Goal: Task Accomplishment & Management: Use online tool/utility

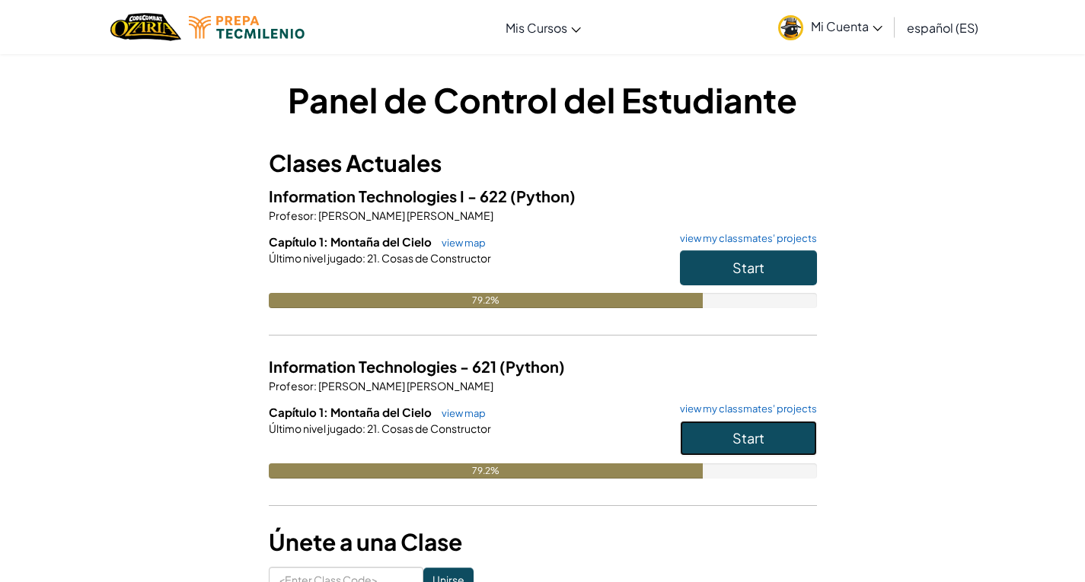
click at [725, 442] on button "Start" at bounding box center [748, 438] width 137 height 35
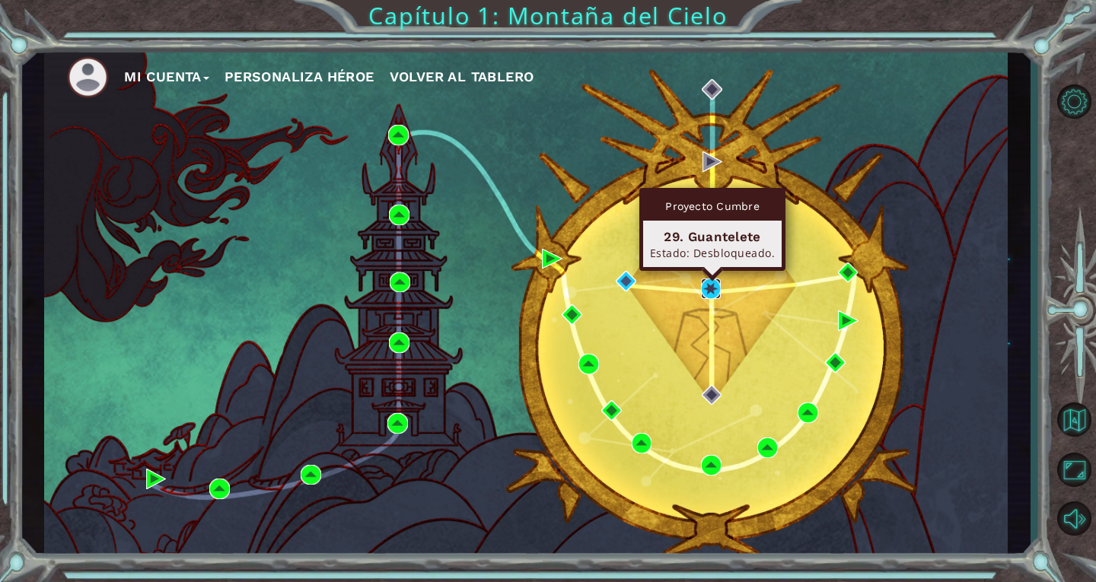
click at [716, 289] on img at bounding box center [711, 289] width 21 height 21
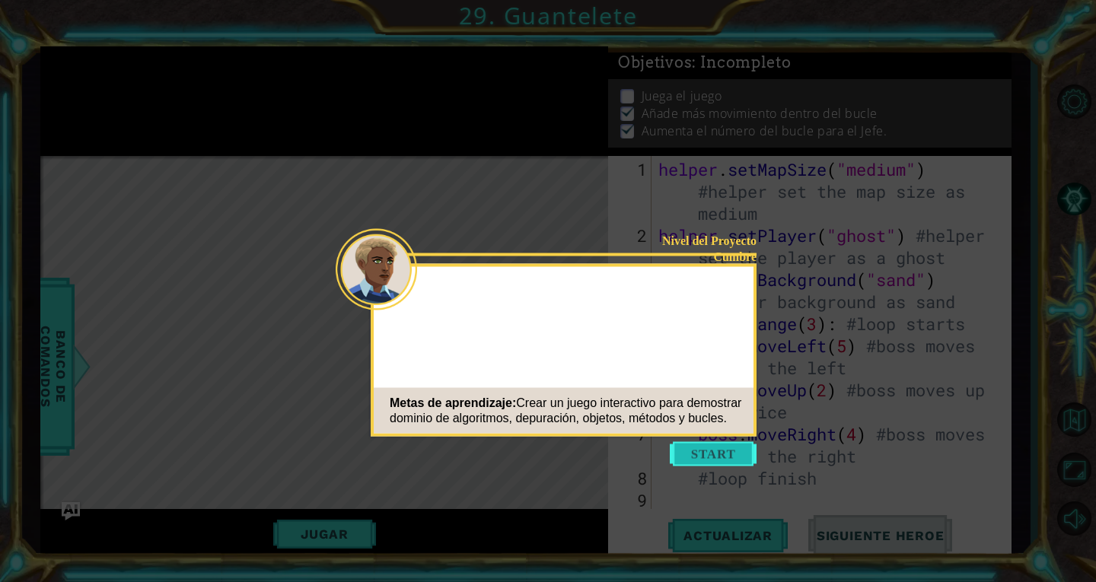
click at [725, 444] on button "Start" at bounding box center [713, 454] width 87 height 24
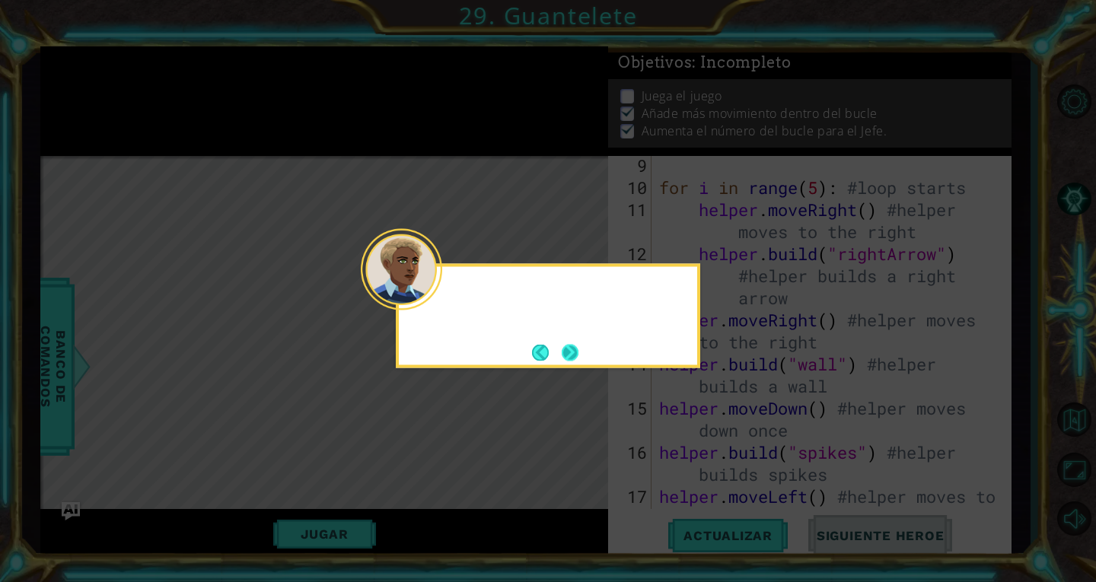
click at [437, 295] on div at bounding box center [401, 269] width 81 height 81
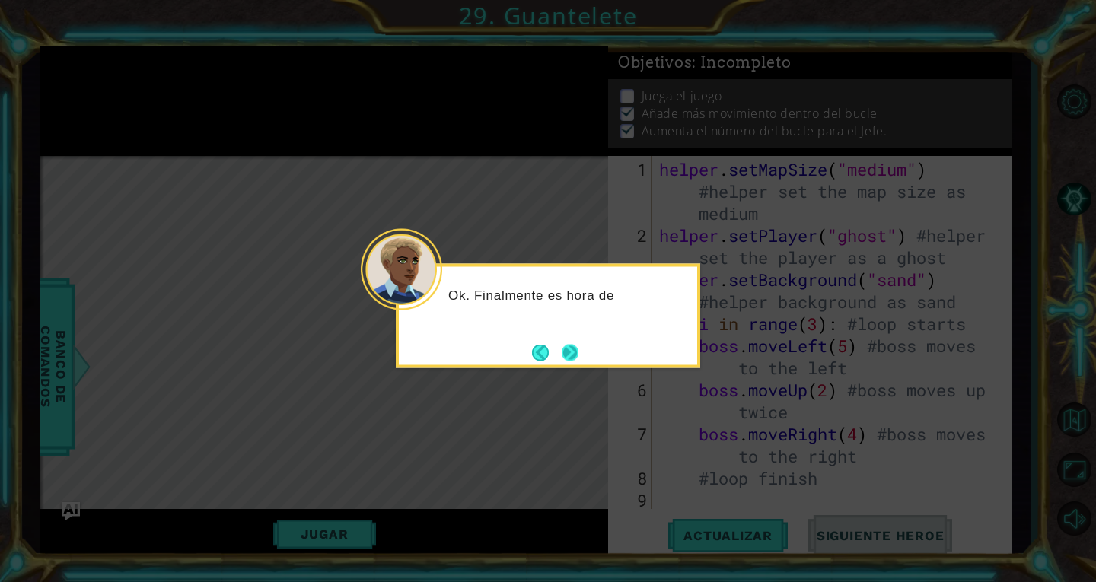
click at [574, 354] on button "Next" at bounding box center [570, 352] width 19 height 19
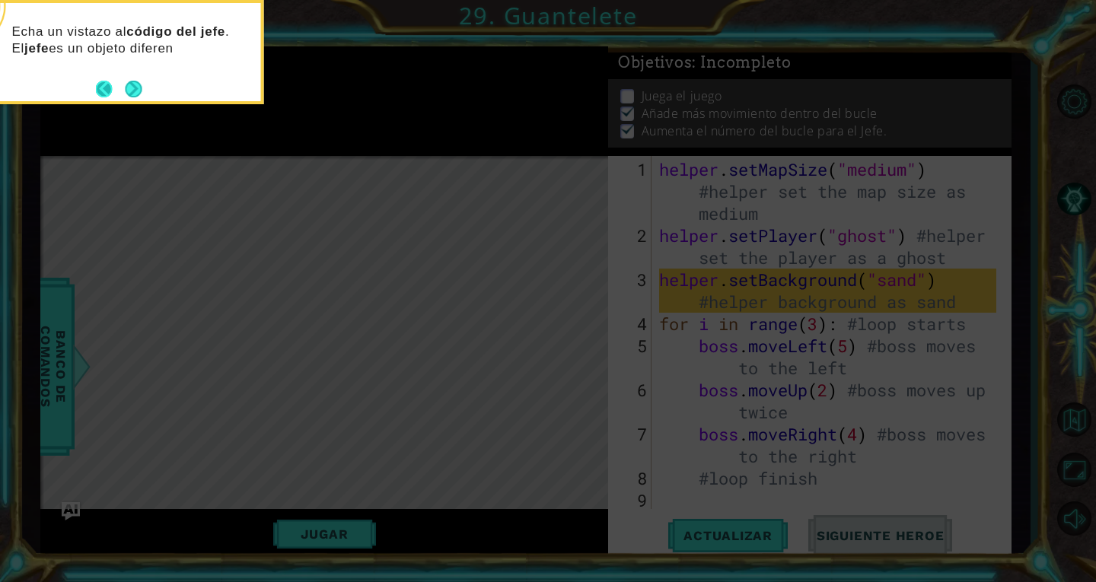
click at [116, 92] on button "Back" at bounding box center [111, 89] width 30 height 17
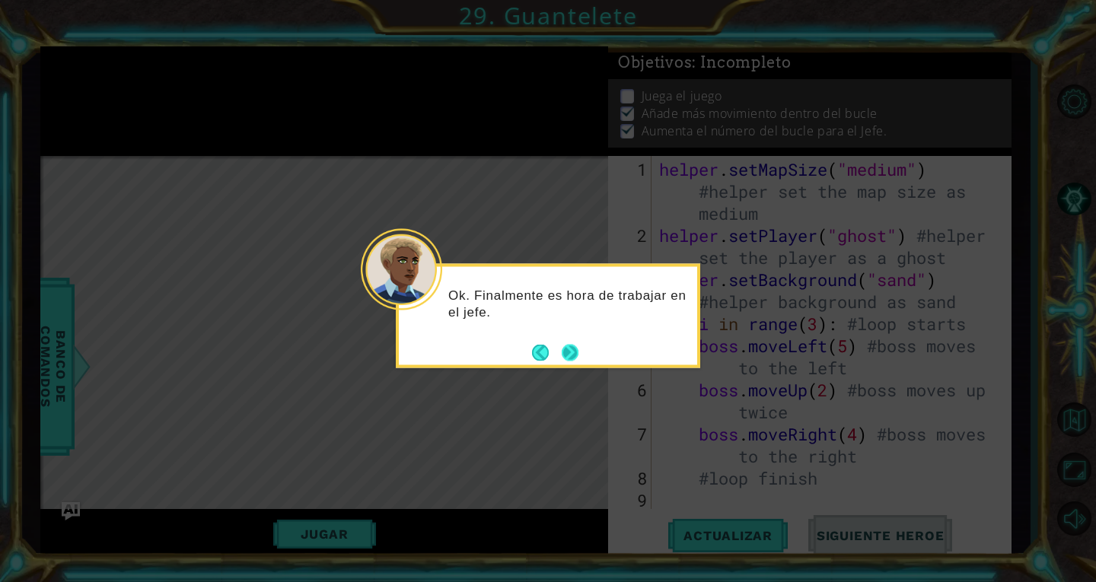
click at [571, 352] on button "Next" at bounding box center [569, 353] width 27 height 27
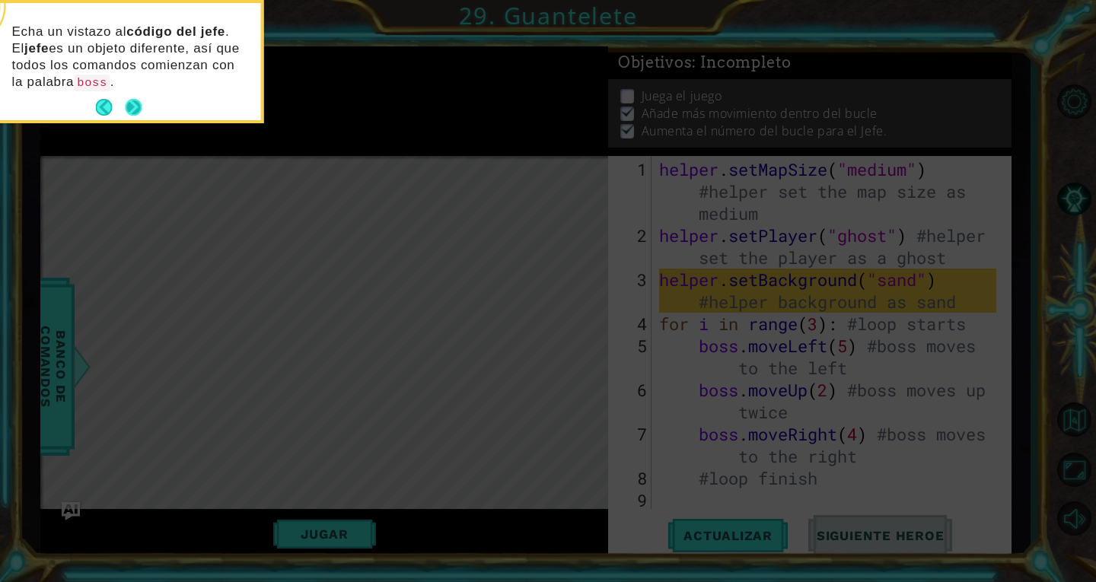
click at [139, 107] on button "Next" at bounding box center [134, 108] width 23 height 23
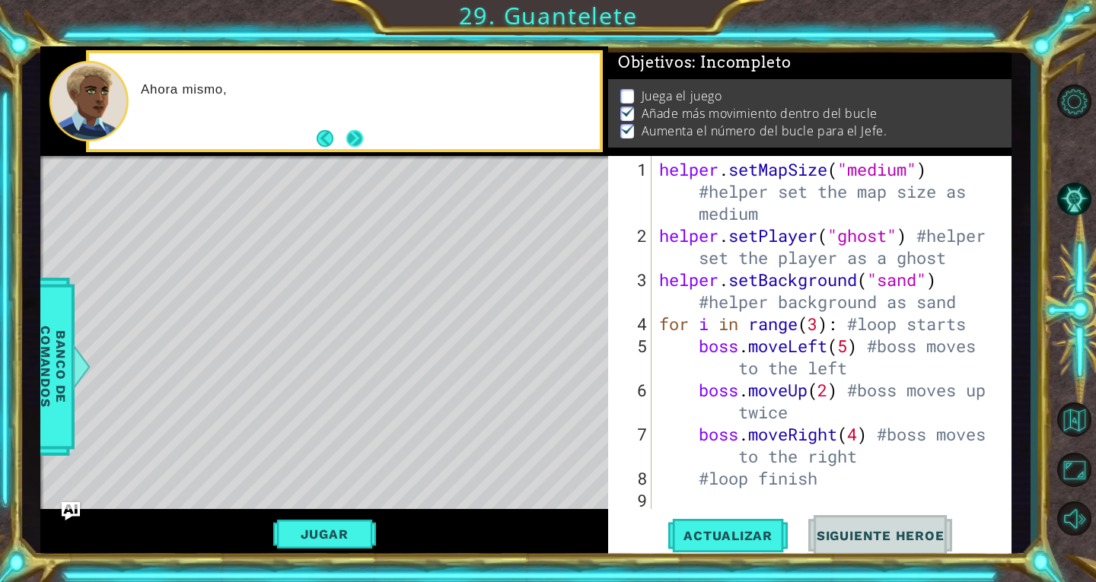
click at [354, 148] on button "Next" at bounding box center [354, 139] width 28 height 28
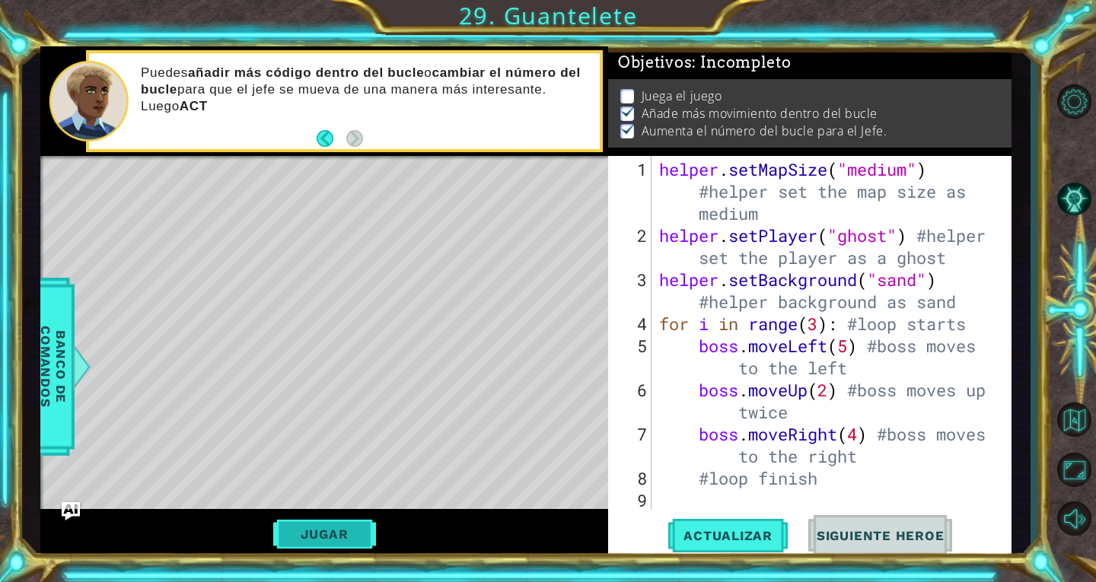
click at [345, 530] on button "Jugar" at bounding box center [324, 534] width 103 height 29
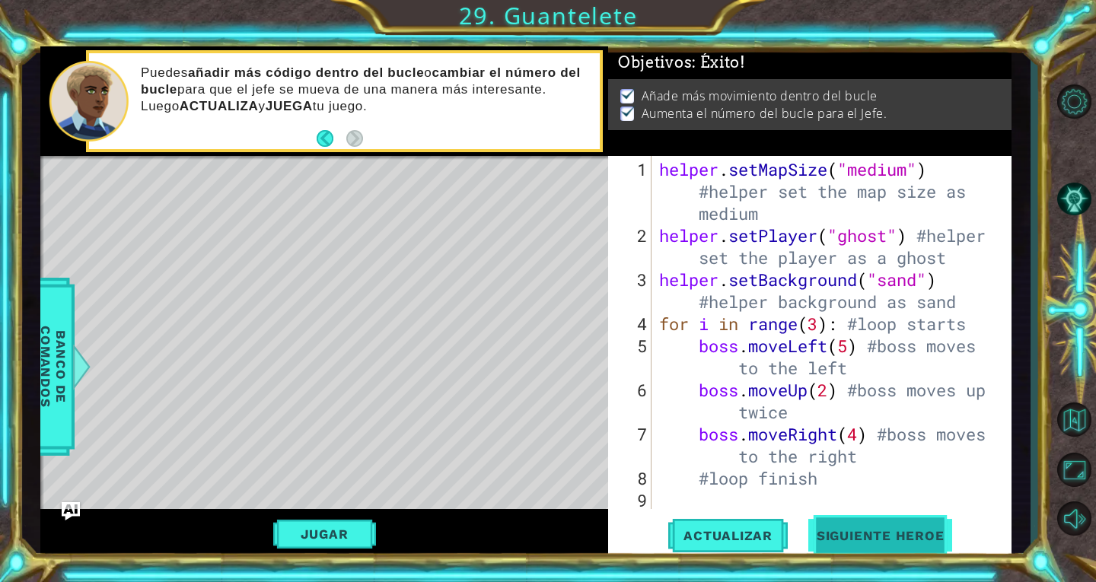
click at [928, 541] on button "Siguiente Heroe" at bounding box center [881, 539] width 158 height 40
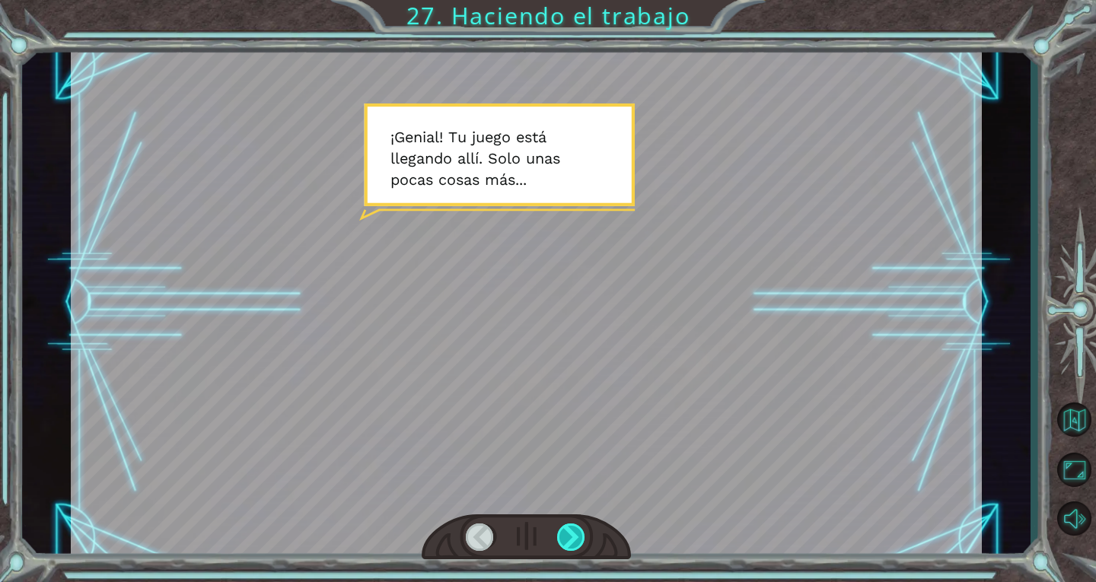
click at [567, 540] on div at bounding box center [571, 537] width 29 height 27
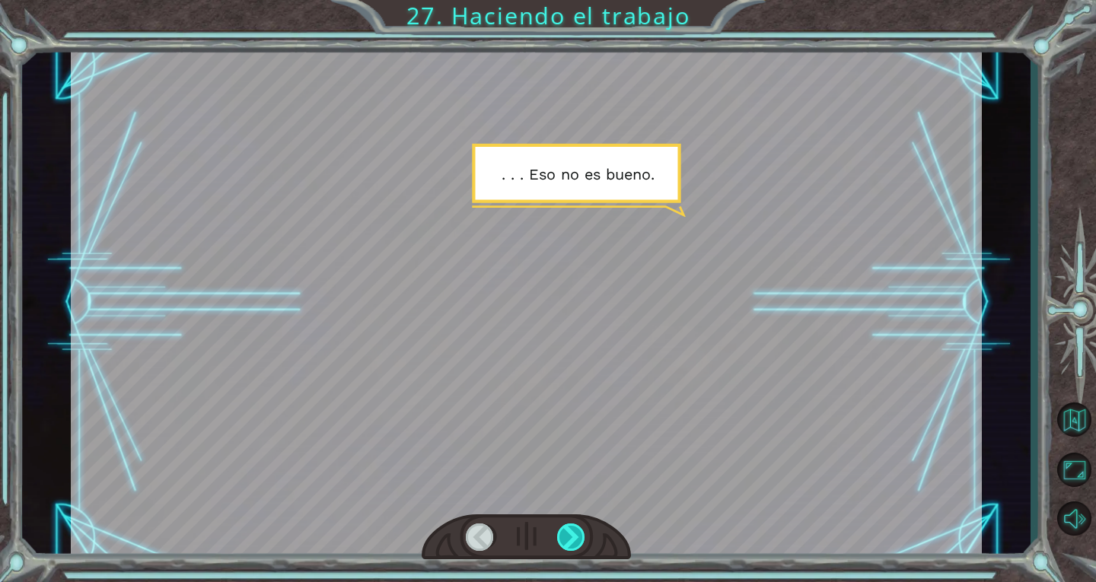
click at [567, 540] on div at bounding box center [571, 537] width 29 height 27
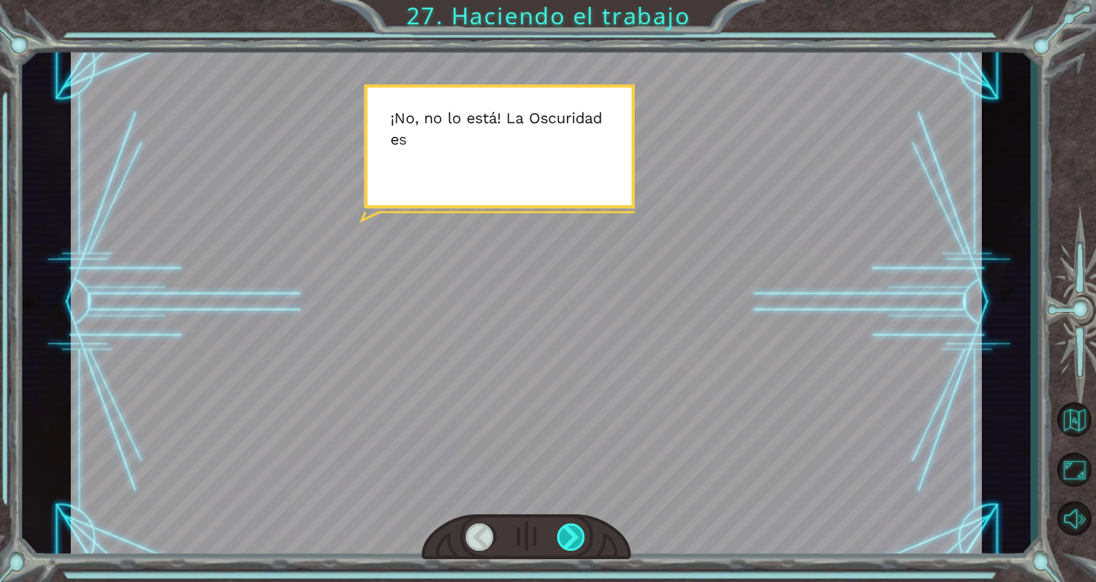
click at [567, 540] on div at bounding box center [571, 537] width 29 height 27
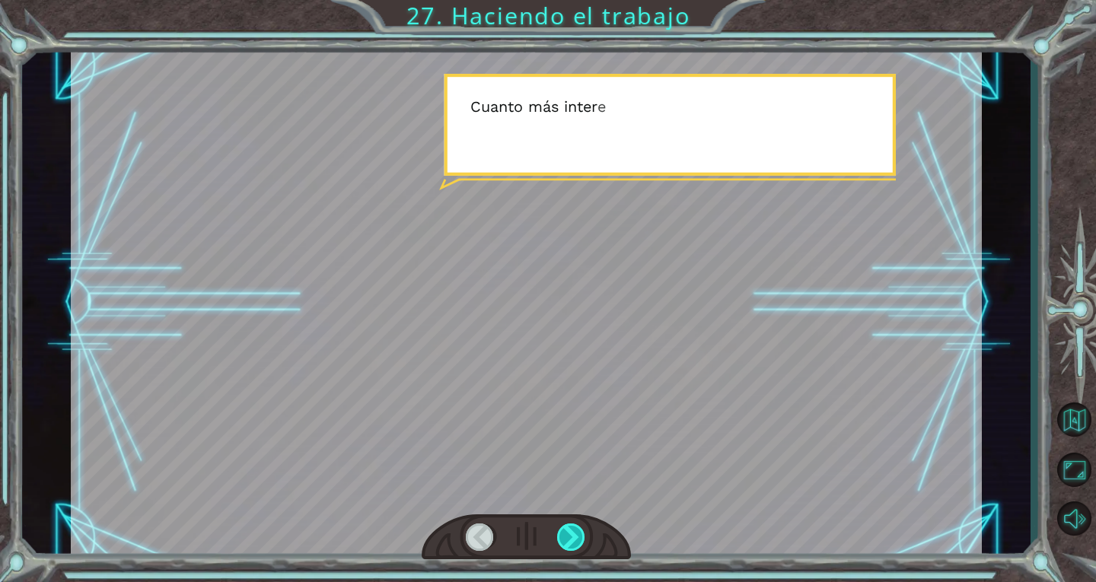
click at [567, 540] on div at bounding box center [571, 537] width 29 height 27
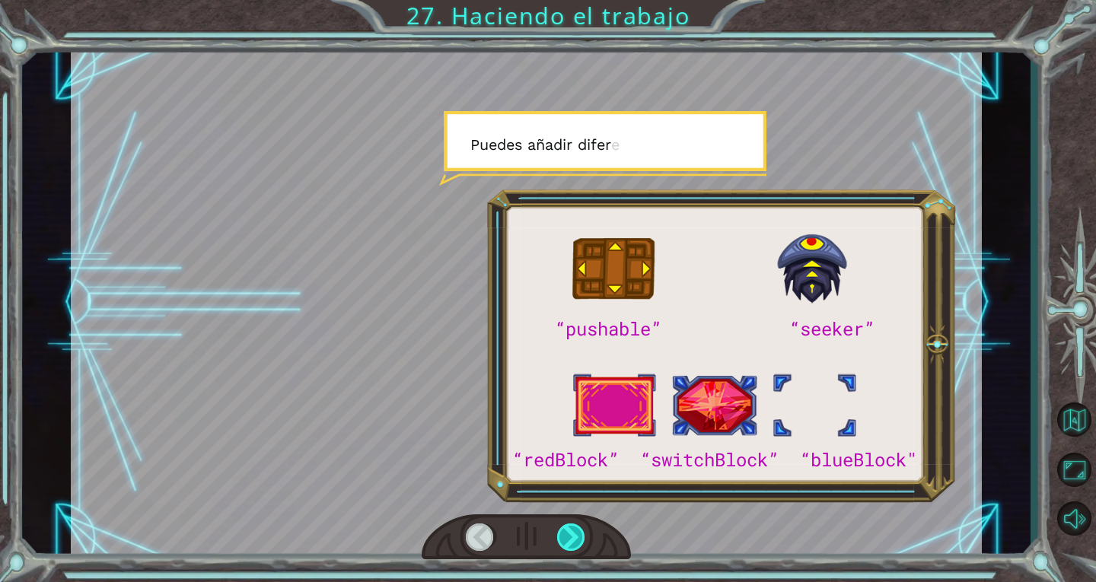
click at [567, 540] on div at bounding box center [571, 537] width 29 height 27
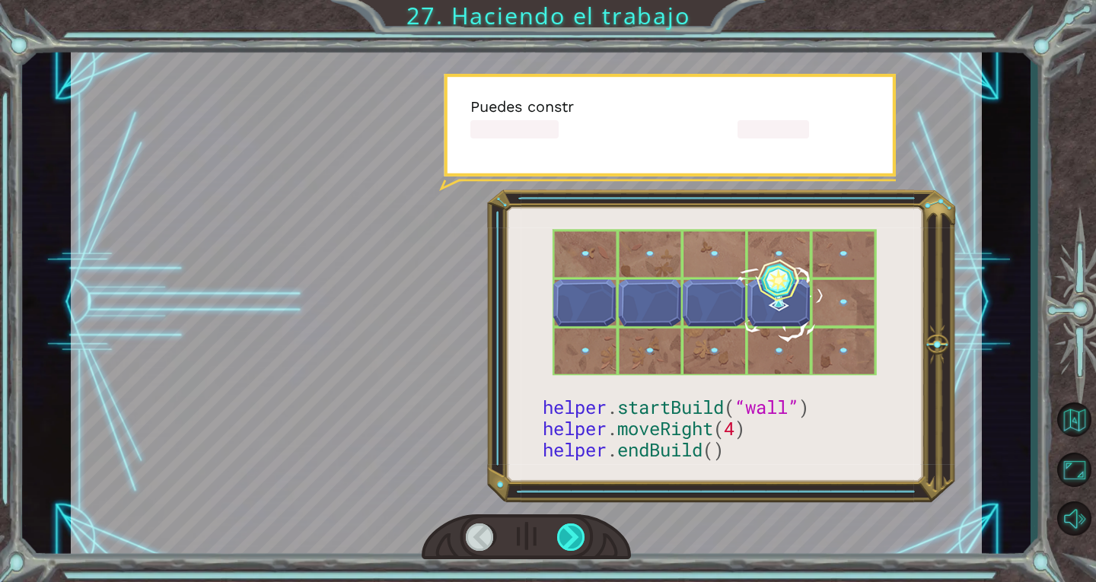
click at [567, 540] on div at bounding box center [571, 537] width 29 height 27
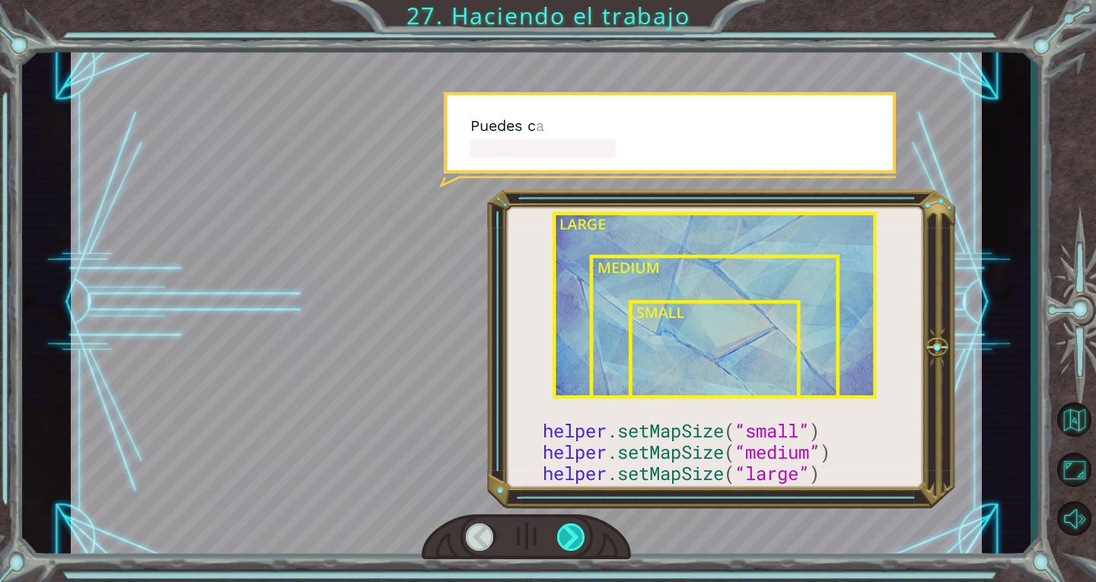
click at [567, 540] on div at bounding box center [571, 537] width 29 height 27
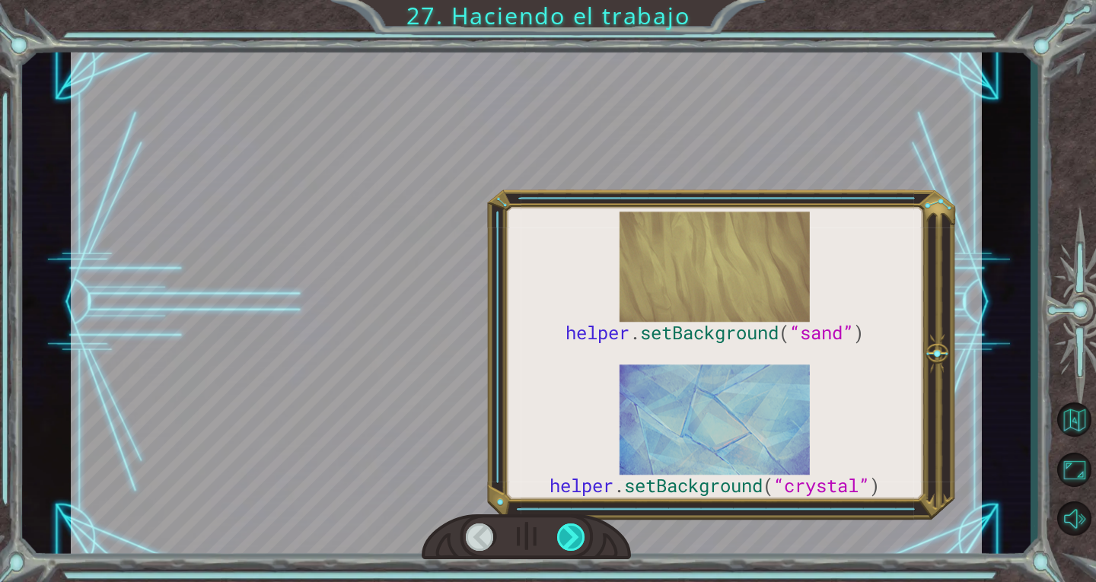
click at [567, 540] on div at bounding box center [571, 537] width 29 height 27
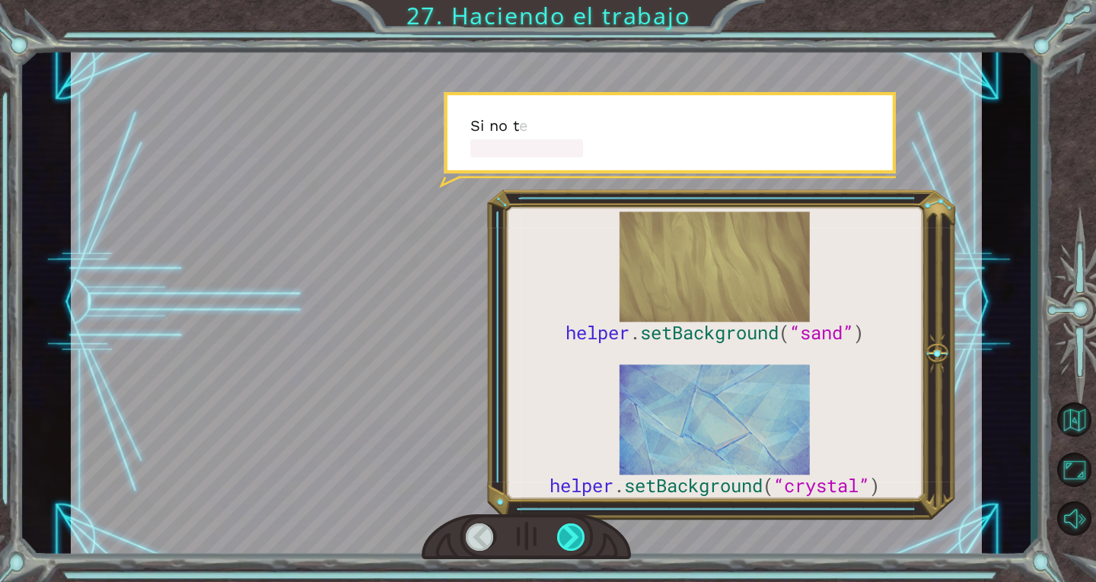
click at [567, 540] on div at bounding box center [571, 537] width 29 height 27
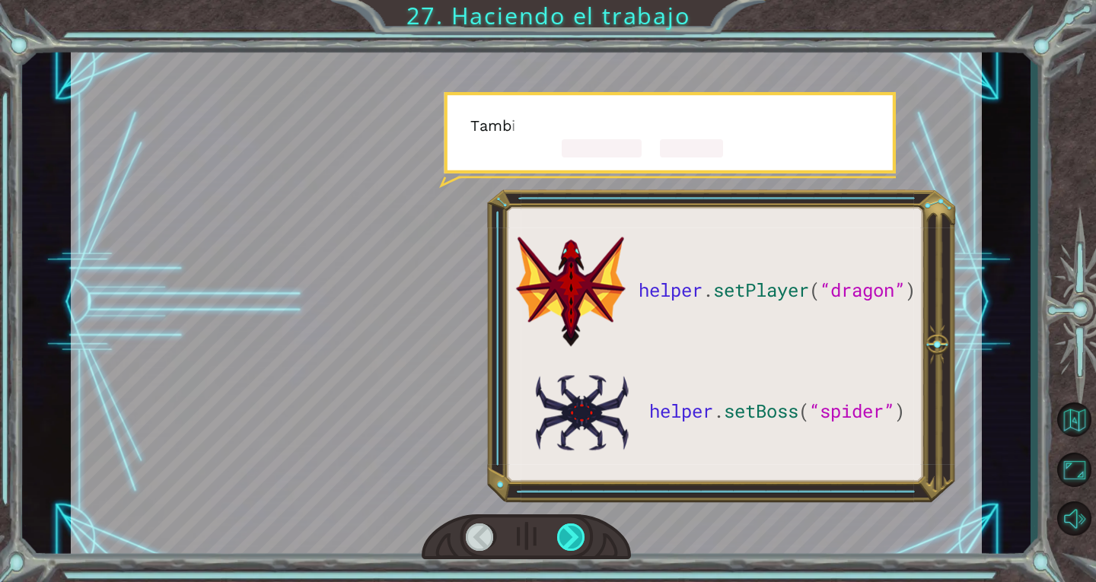
click at [567, 540] on div at bounding box center [571, 537] width 29 height 27
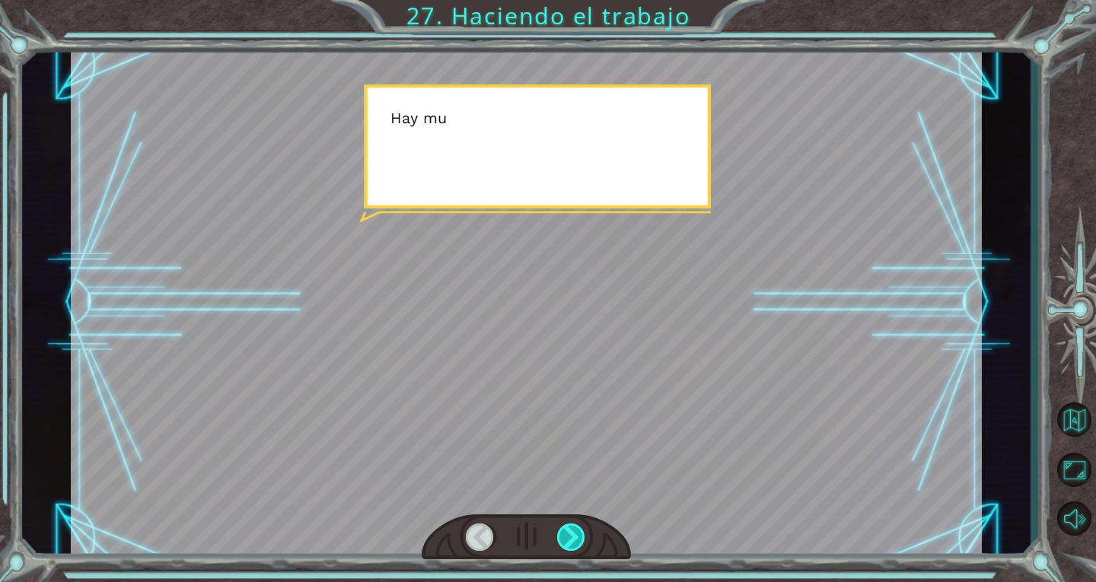
click at [567, 540] on div at bounding box center [571, 537] width 29 height 27
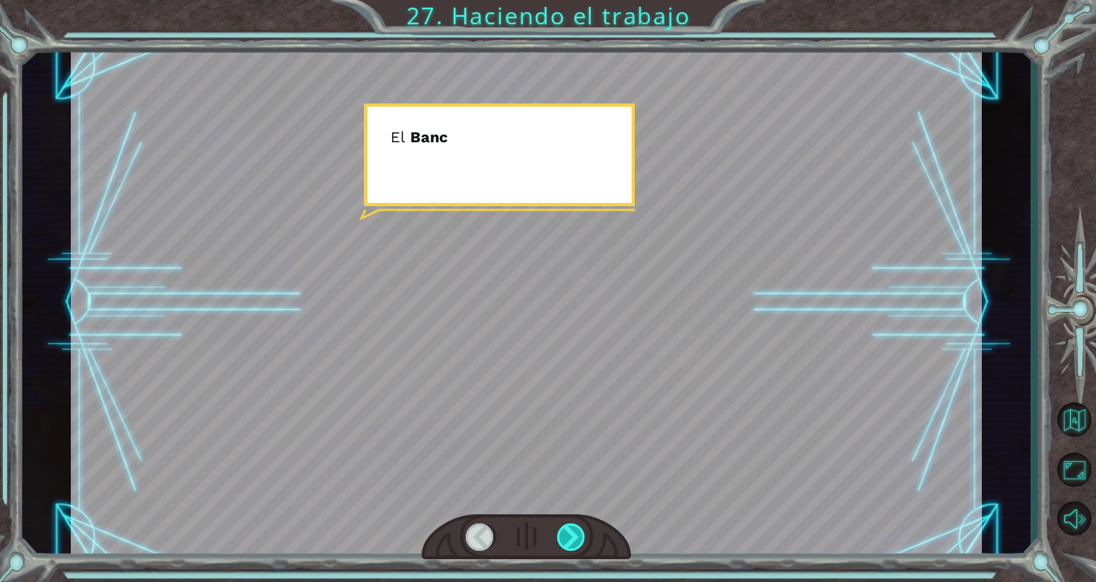
click at [567, 540] on div at bounding box center [571, 537] width 29 height 27
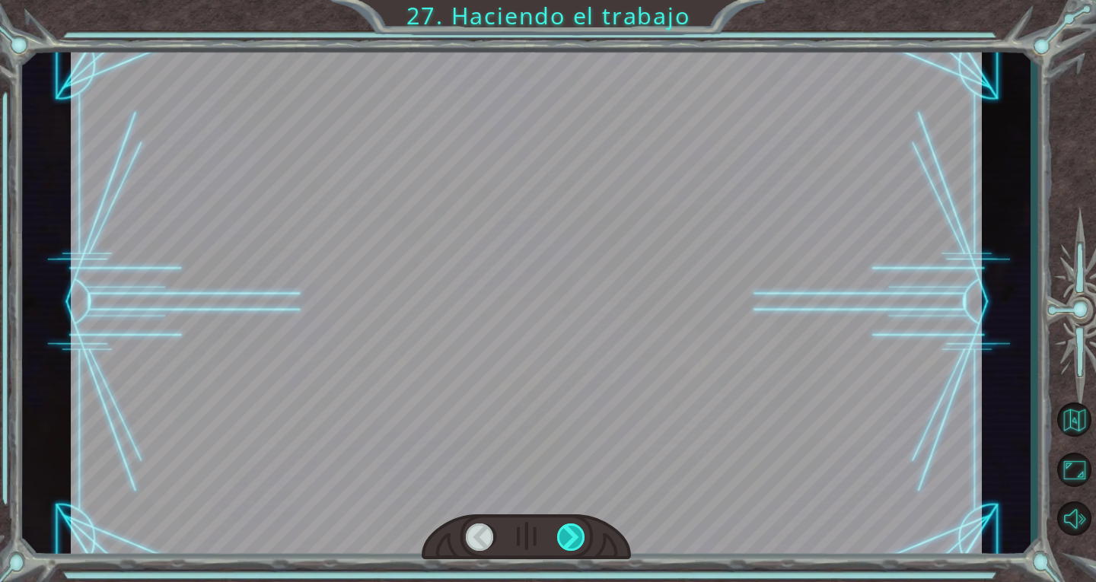
click at [567, 540] on div at bounding box center [571, 537] width 29 height 27
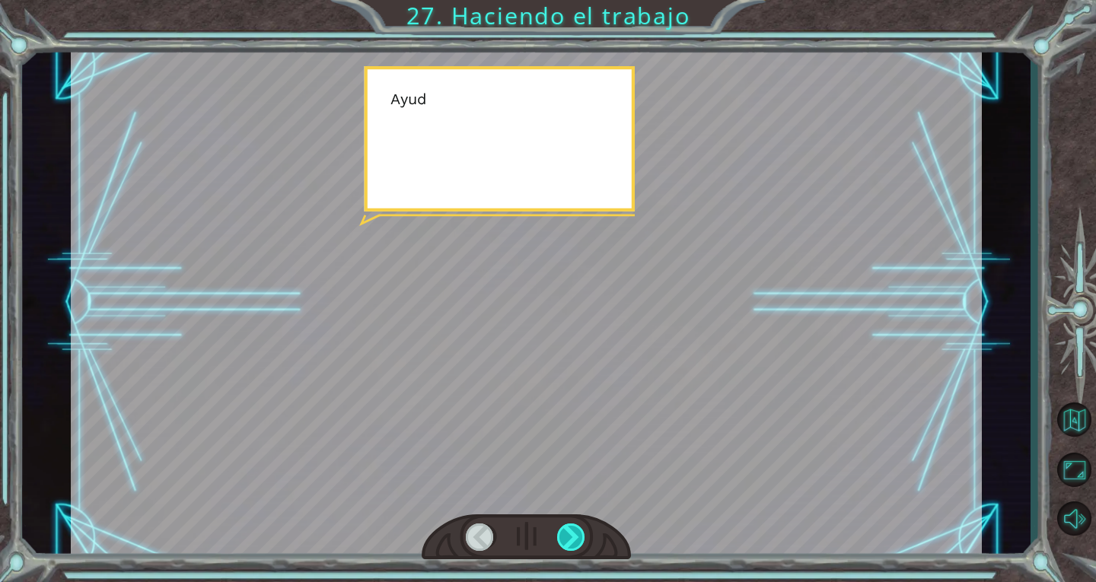
click at [567, 540] on div at bounding box center [571, 537] width 29 height 27
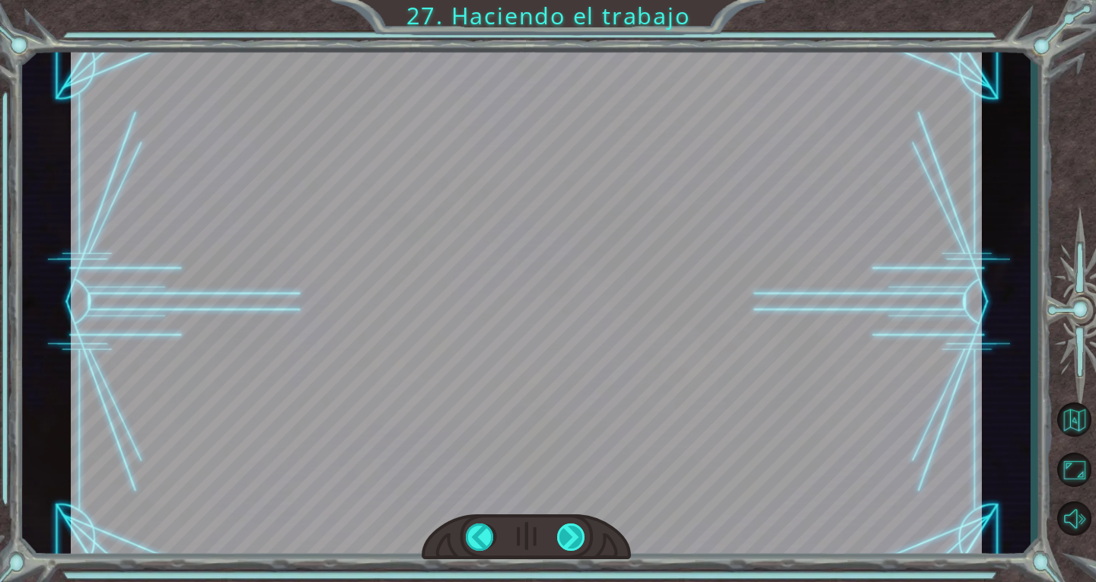
click at [567, 0] on div "helper . setPlayer ( “dragon” ) helper . setBoss ( “spider” ) ¡ G e n i a l ! T…" at bounding box center [548, 0] width 1096 height 0
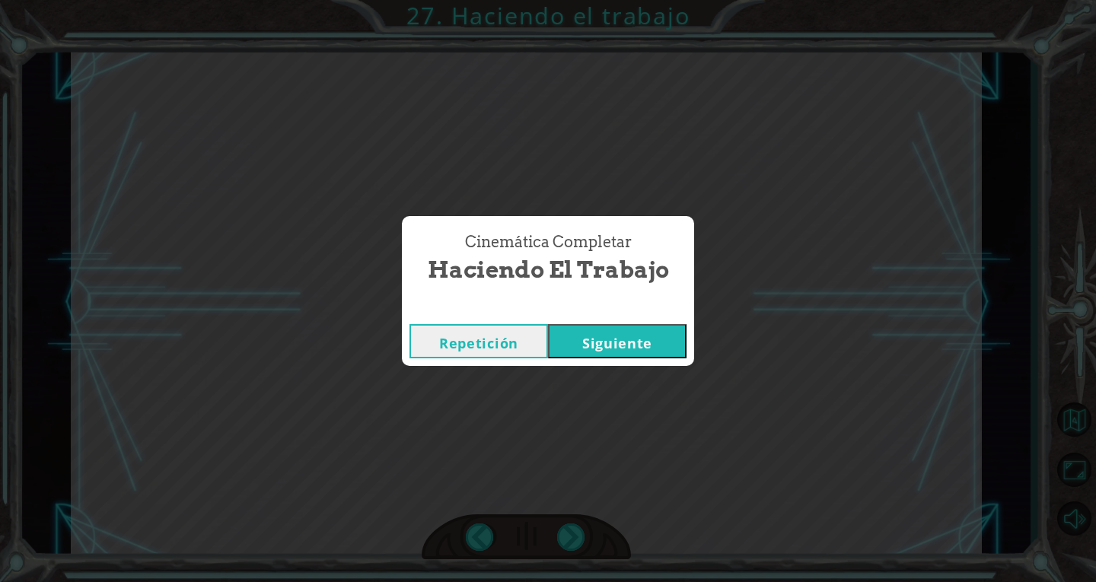
click at [641, 346] on button "Siguiente" at bounding box center [617, 341] width 139 height 34
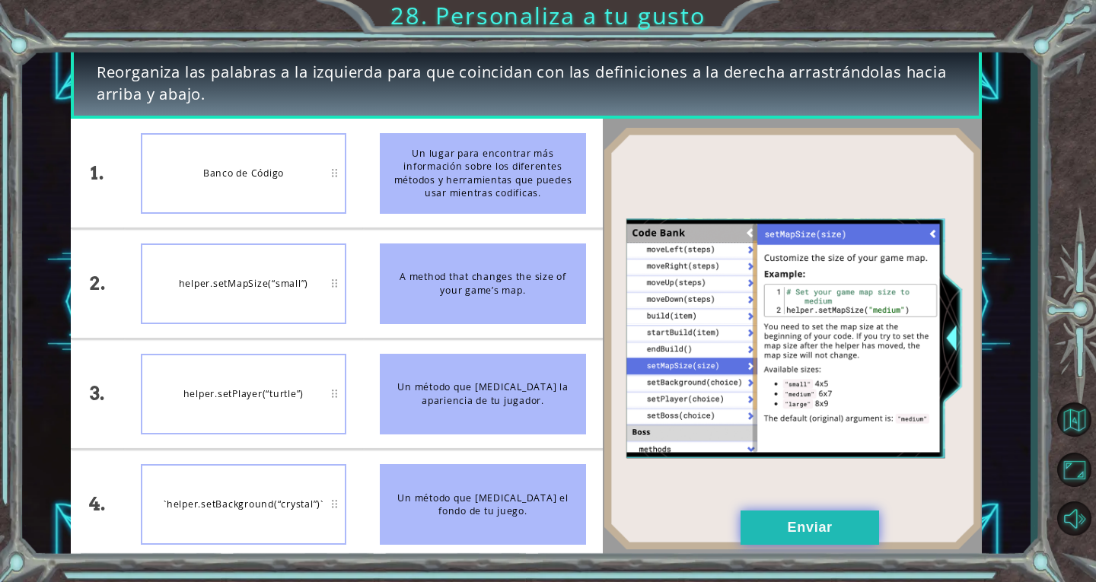
click at [851, 537] on button "Enviar" at bounding box center [810, 528] width 139 height 34
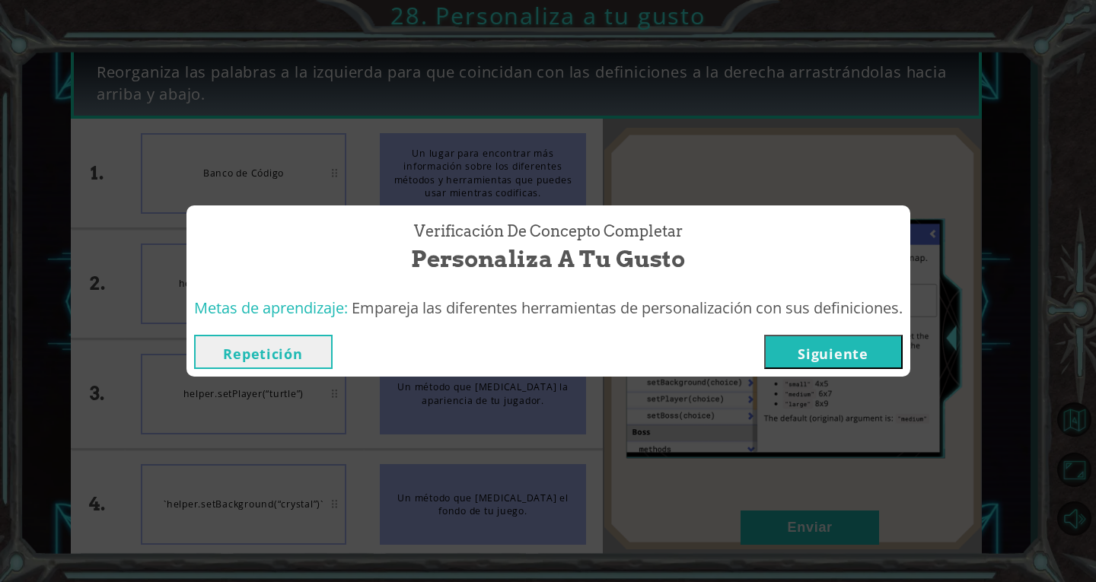
click at [835, 349] on button "Siguiente" at bounding box center [833, 352] width 139 height 34
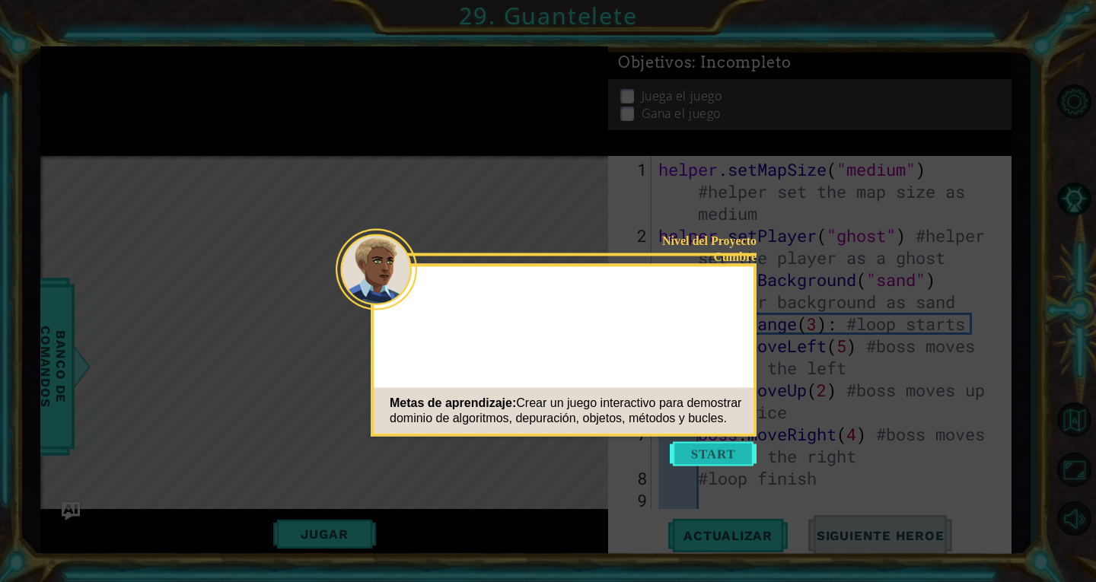
click at [711, 462] on button "Start" at bounding box center [713, 454] width 87 height 24
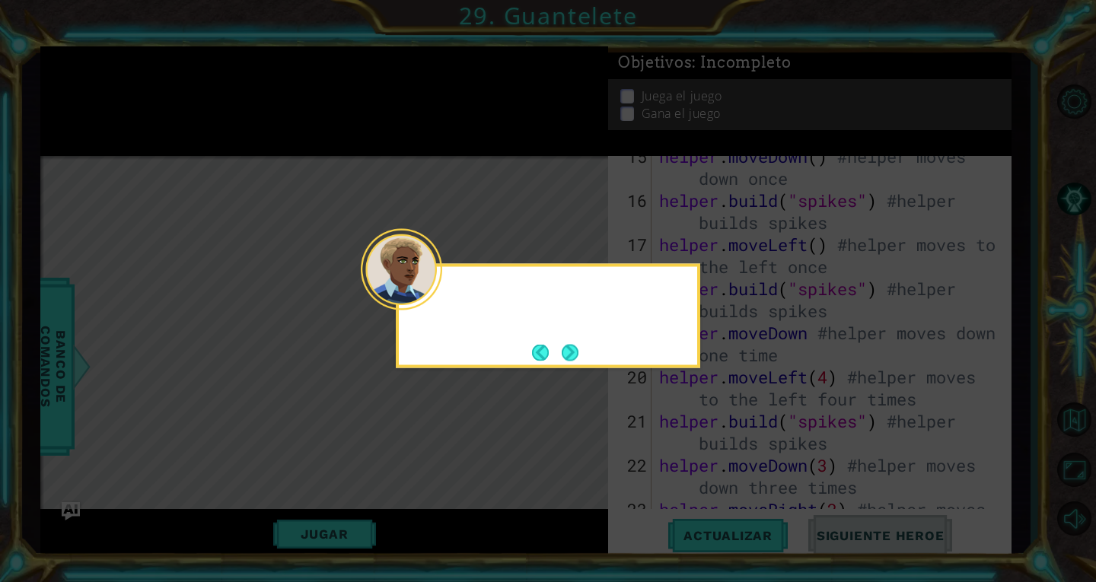
scroll to position [861, 0]
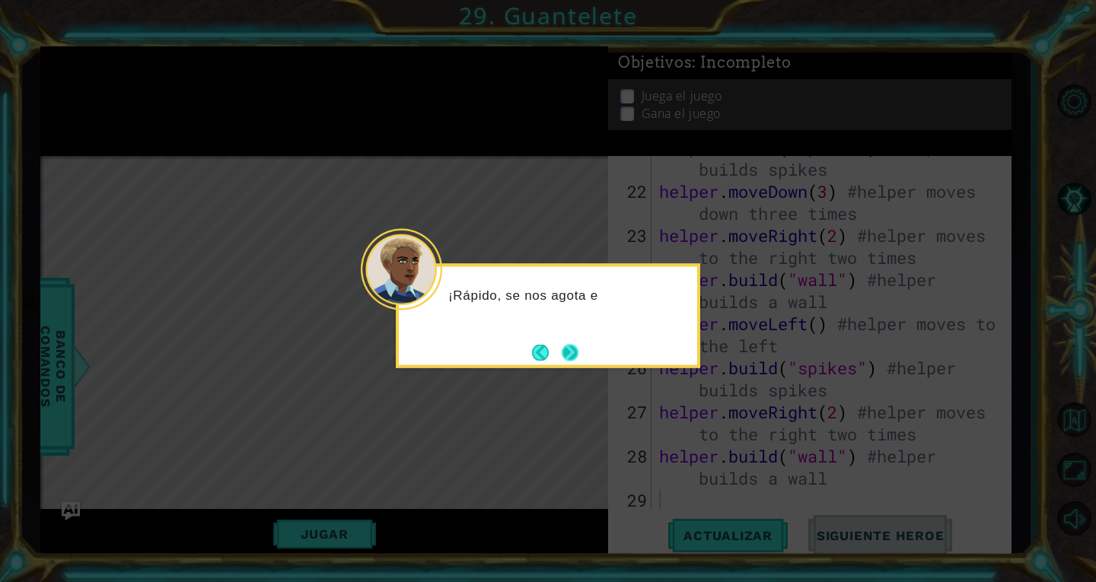
click at [568, 358] on button "Next" at bounding box center [570, 353] width 20 height 20
click at [568, 348] on button "Next" at bounding box center [570, 352] width 22 height 22
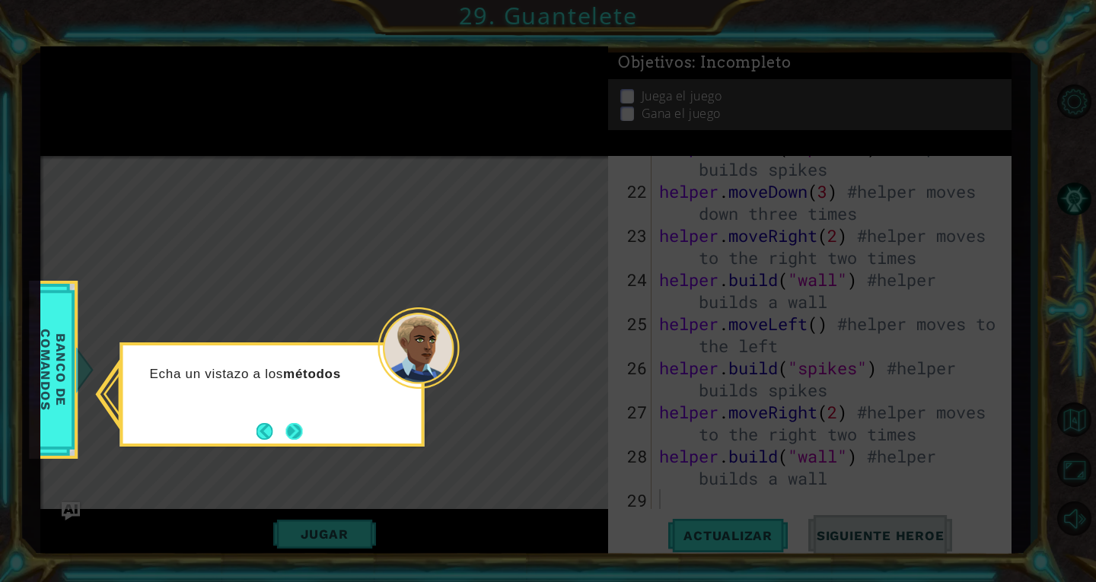
click at [295, 438] on button "Next" at bounding box center [293, 431] width 21 height 21
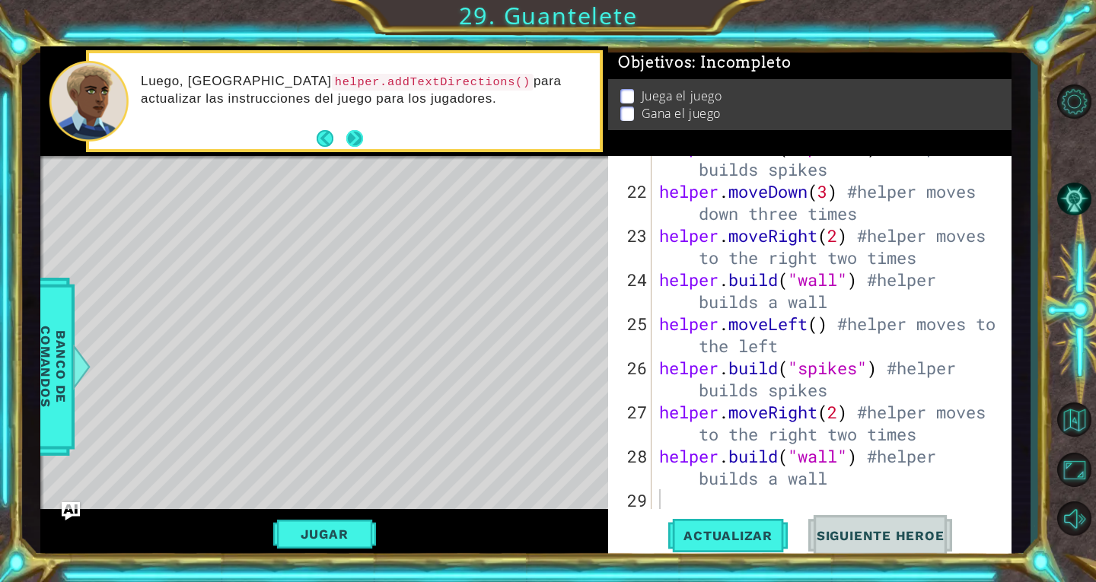
click at [354, 139] on button "Next" at bounding box center [354, 138] width 21 height 21
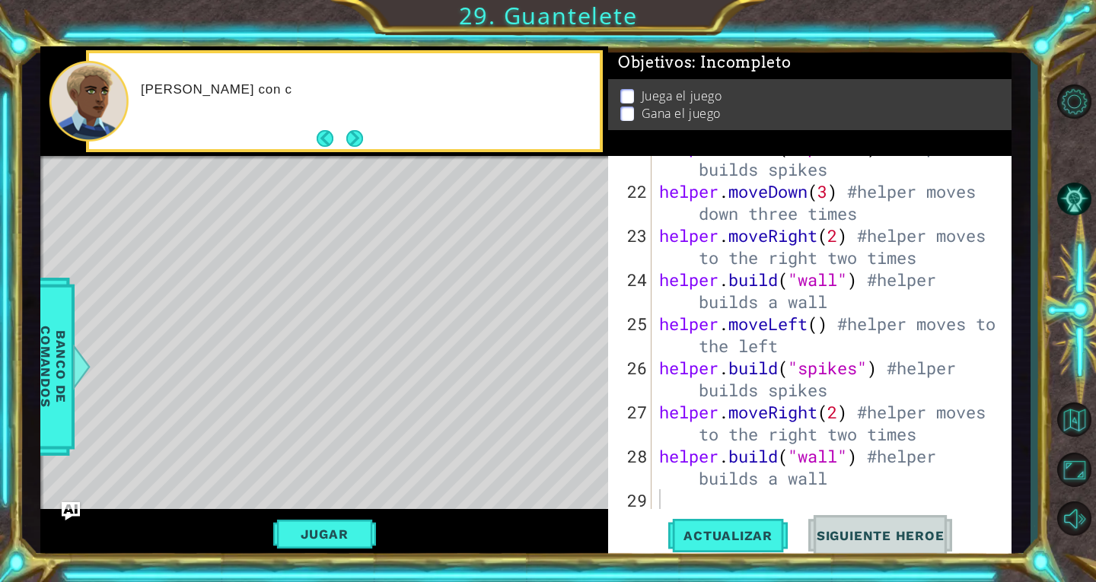
click at [354, 139] on button "Next" at bounding box center [355, 139] width 20 height 20
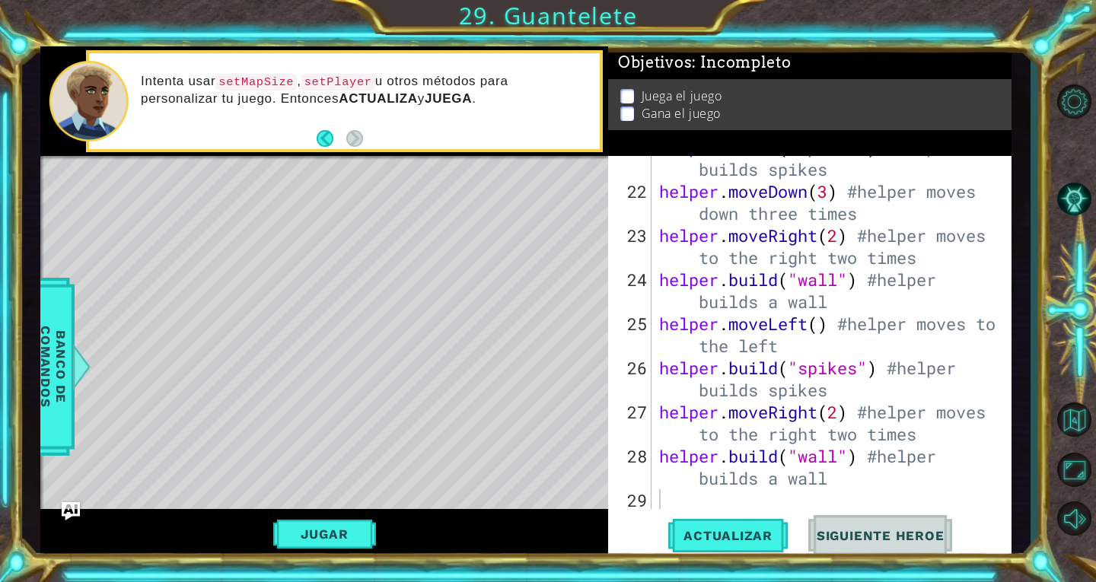
click at [358, 151] on div "Intenta usar setMapSize , setPlayer u otros métodos para personalizar tu juego.…" at bounding box center [344, 101] width 517 height 103
click at [737, 534] on span "Actualizar" at bounding box center [728, 535] width 120 height 15
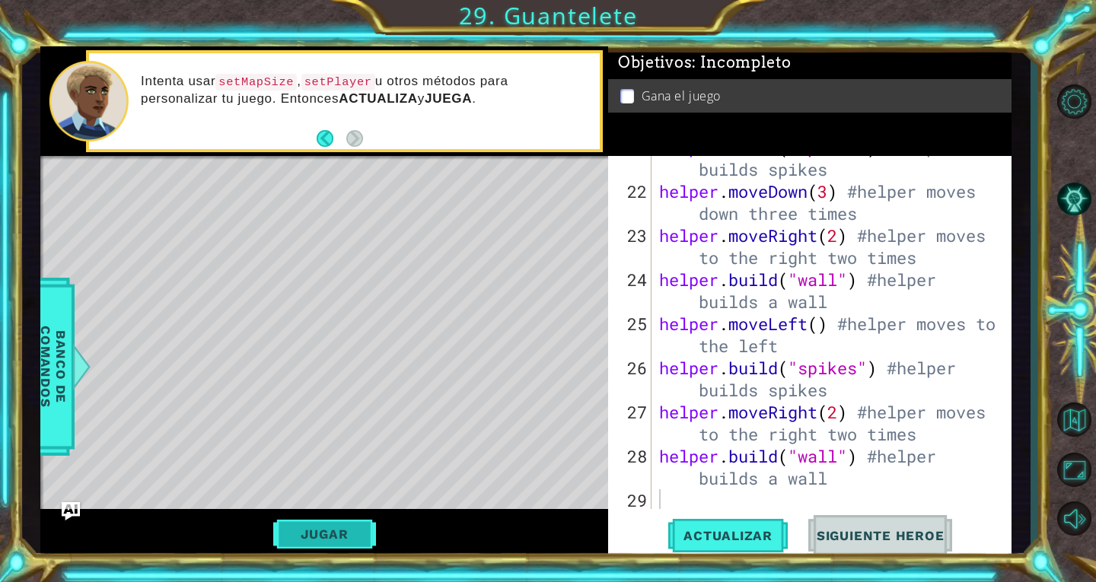
click at [359, 527] on button "Jugar" at bounding box center [324, 534] width 103 height 29
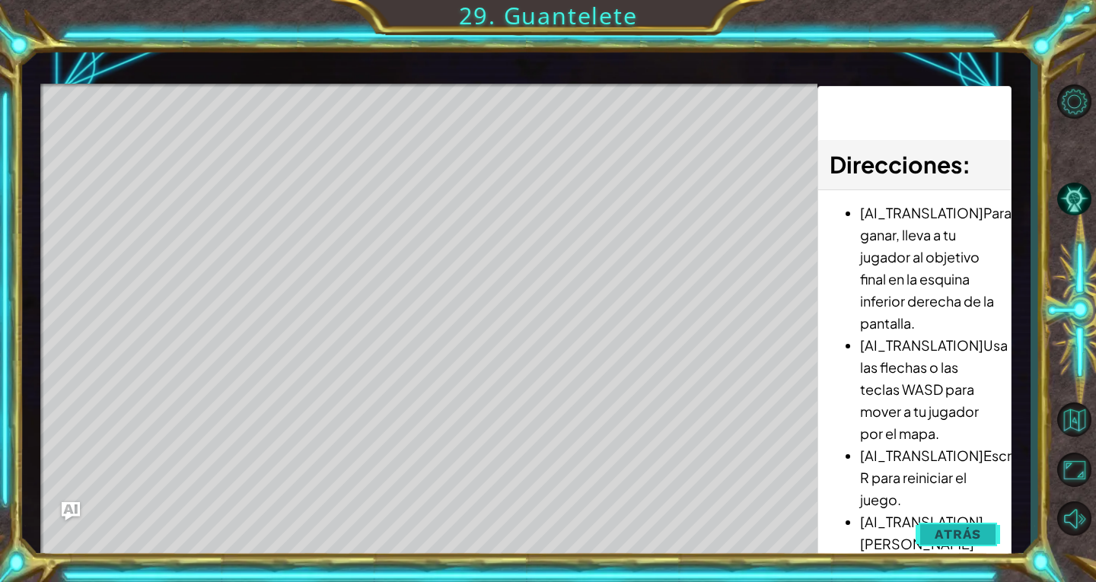
click at [950, 541] on span "Atrás" at bounding box center [958, 534] width 46 height 15
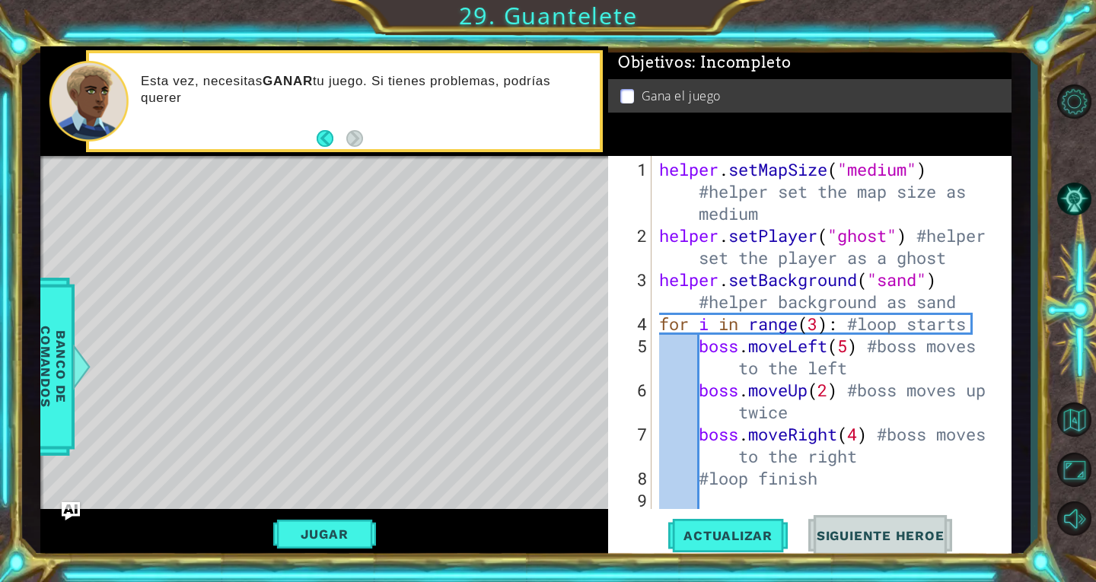
scroll to position [0, 0]
click at [970, 218] on div "helper . setMapSize ( "medium" ) #helper set the map size as medium helper . se…" at bounding box center [830, 379] width 348 height 442
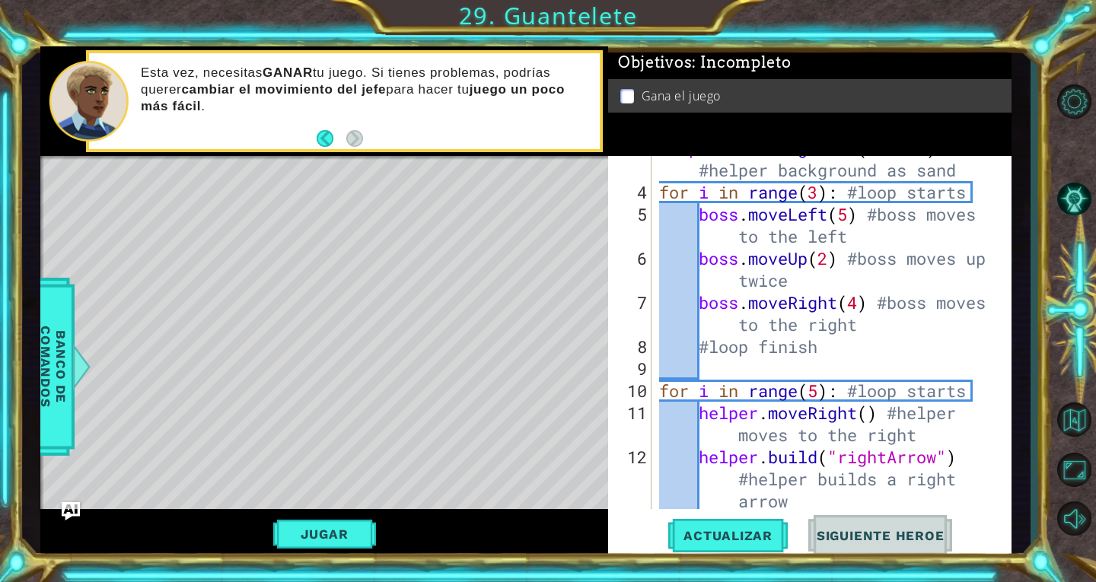
scroll to position [166, 0]
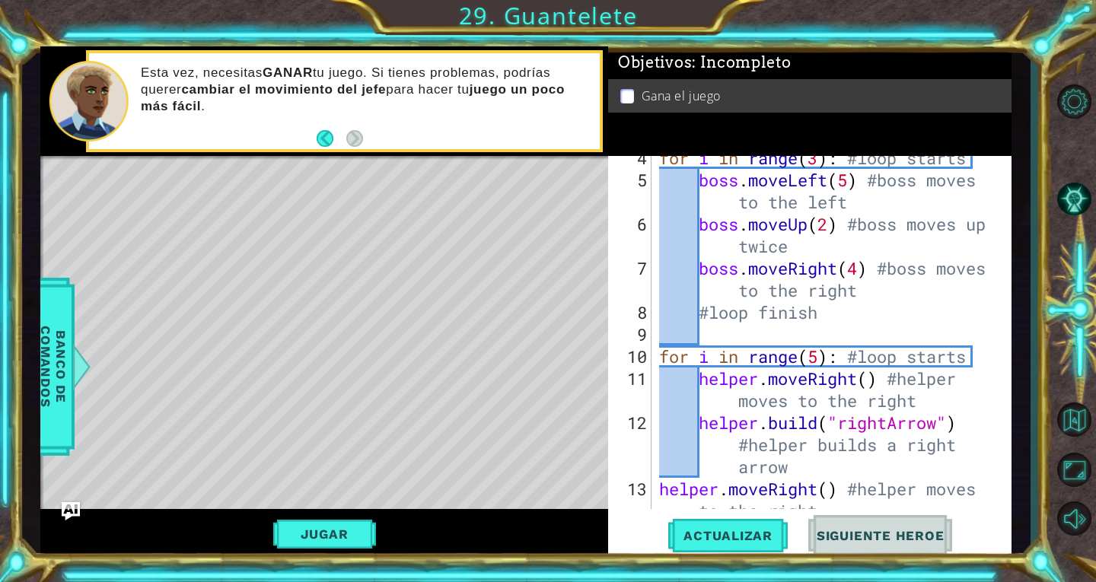
click at [901, 302] on div "for i in range ( 3 ) : #loop starts boss . moveLeft ( 5 ) #boss moves to the le…" at bounding box center [830, 356] width 348 height 419
click at [897, 285] on div "for i in range ( 3 ) : #loop starts boss . moveLeft ( 5 ) #boss moves to the le…" at bounding box center [830, 356] width 348 height 419
type textarea "boss.moveRight(4) #boss moves to the right"
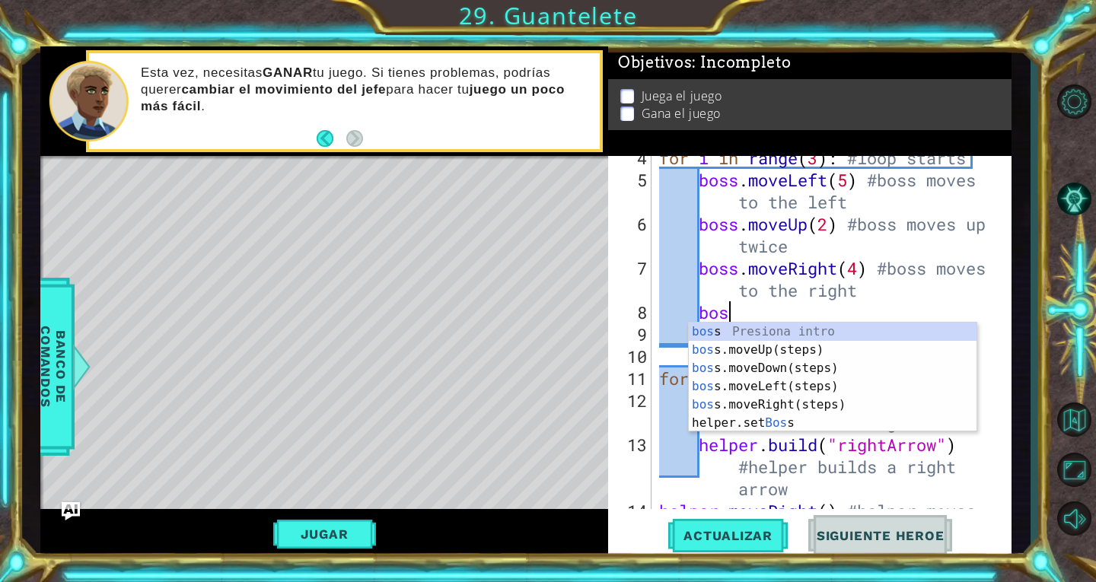
scroll to position [0, 3]
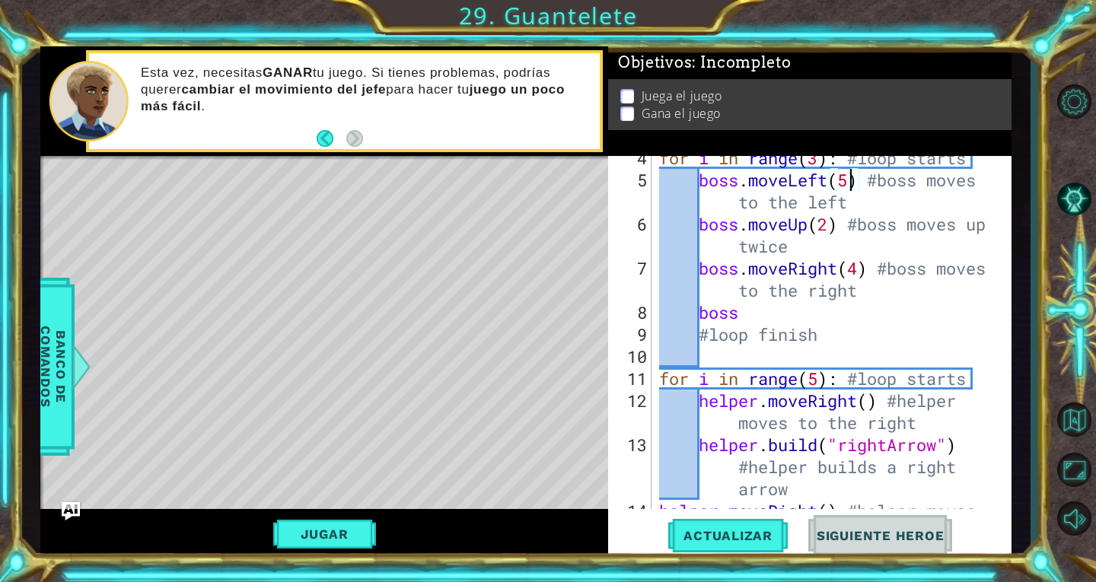
click at [851, 180] on div "for i in range ( 3 ) : #loop starts boss . moveLeft ( 5 ) #boss moves to the le…" at bounding box center [830, 356] width 348 height 419
click at [885, 306] on div "for i in range ( 3 ) : #loop starts boss . moveLeft ( 4 ) #boss moves to the le…" at bounding box center [830, 356] width 348 height 419
type textarea "boss."
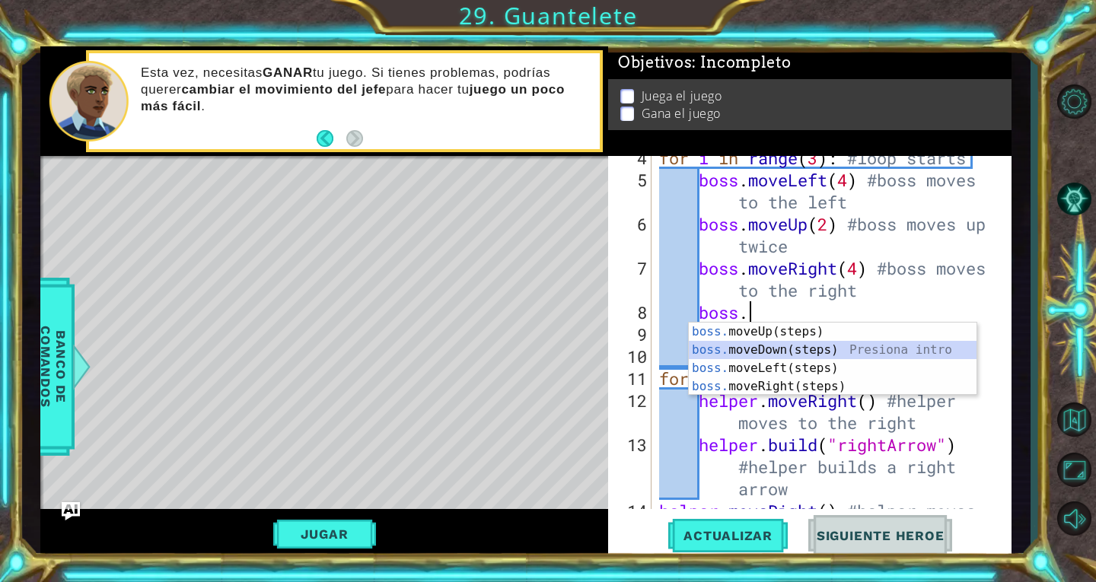
click at [849, 348] on div "boss. moveUp(steps) Presiona intro boss. moveDown(steps) Presiona intro boss. m…" at bounding box center [833, 378] width 288 height 110
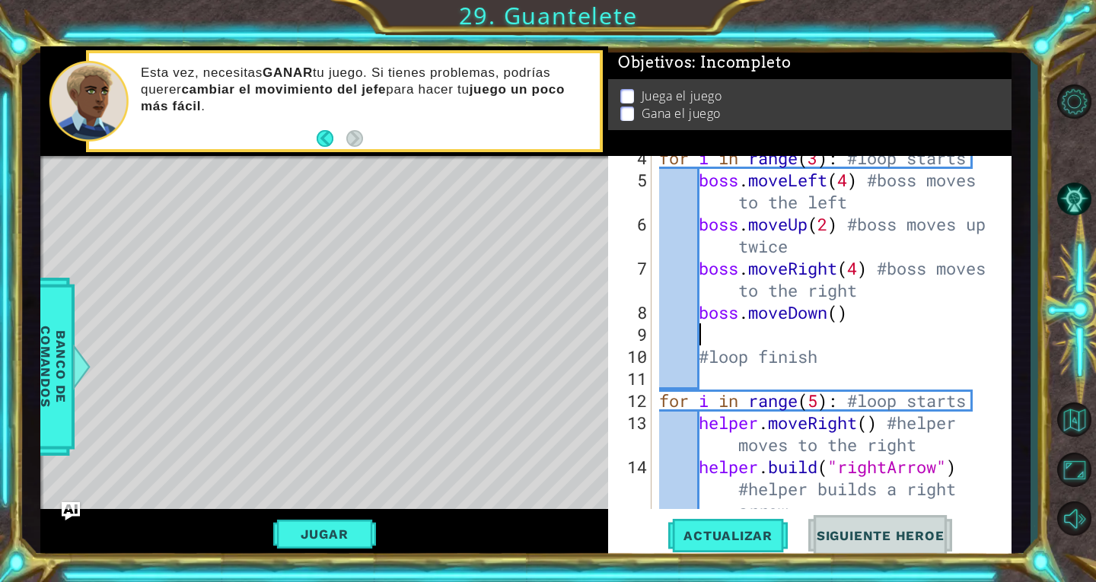
click at [843, 324] on div "for i in range ( 3 ) : #loop starts boss . moveLeft ( 4 ) #boss moves to the le…" at bounding box center [830, 368] width 348 height 442
click at [840, 318] on div "for i in range ( 3 ) : #loop starts boss . moveLeft ( 4 ) #boss moves to the le…" at bounding box center [830, 368] width 348 height 442
type textarea "boss.moveDown(1)"
click at [843, 339] on div "for i in range ( 3 ) : #loop starts boss . moveLeft ( 4 ) #boss moves to the le…" at bounding box center [830, 368] width 348 height 442
type textarea "b"
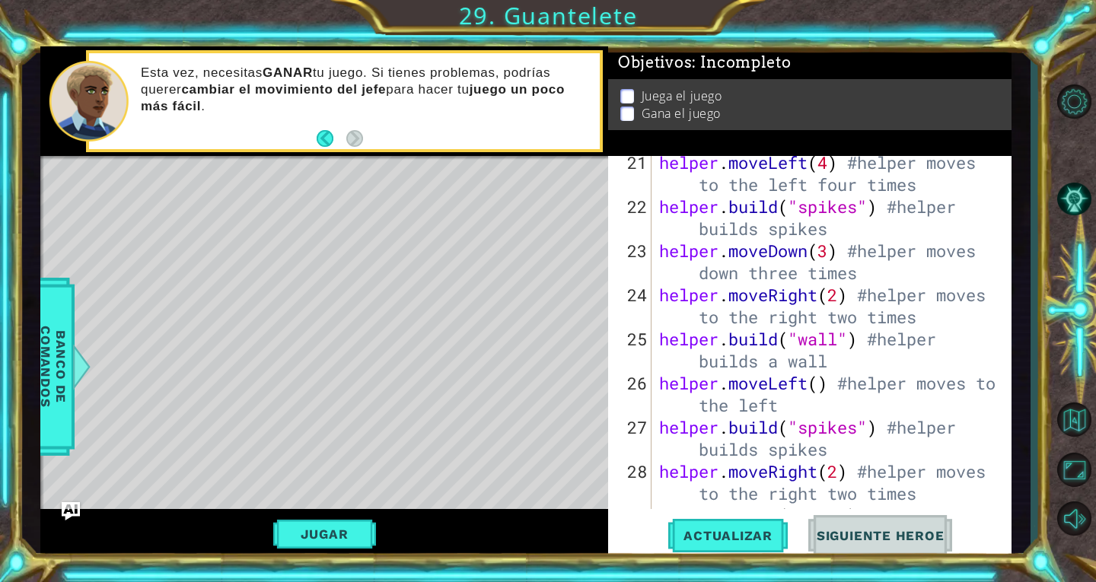
scroll to position [883, 0]
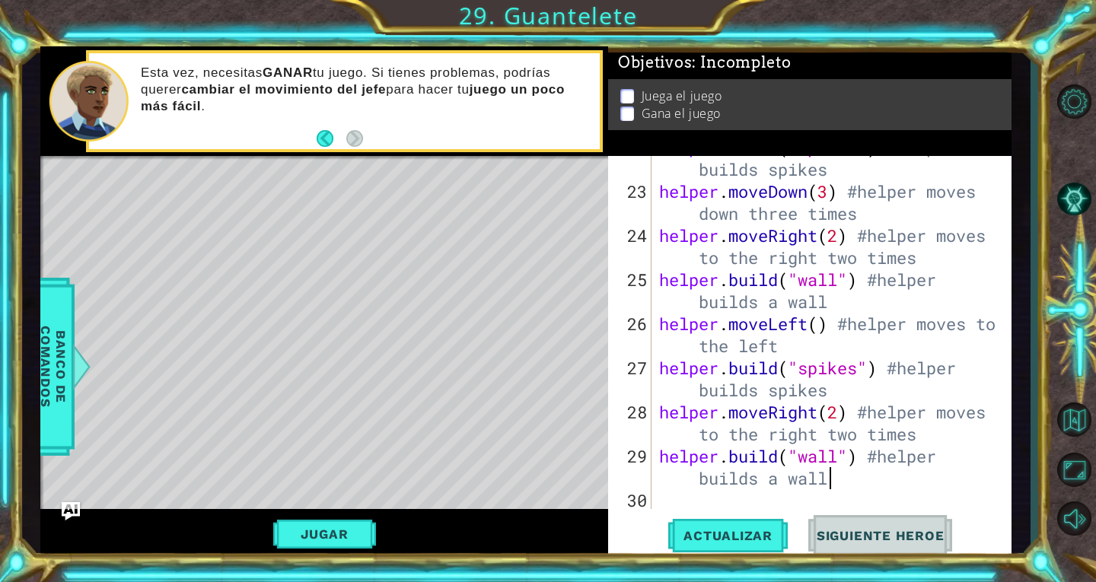
click at [887, 482] on div "helper . build ( "spikes" ) #helper builds spikes helper . moveDown ( 3 ) #help…" at bounding box center [830, 345] width 348 height 419
type textarea "[DOMAIN_NAME]("wall") #helper builds a wall"
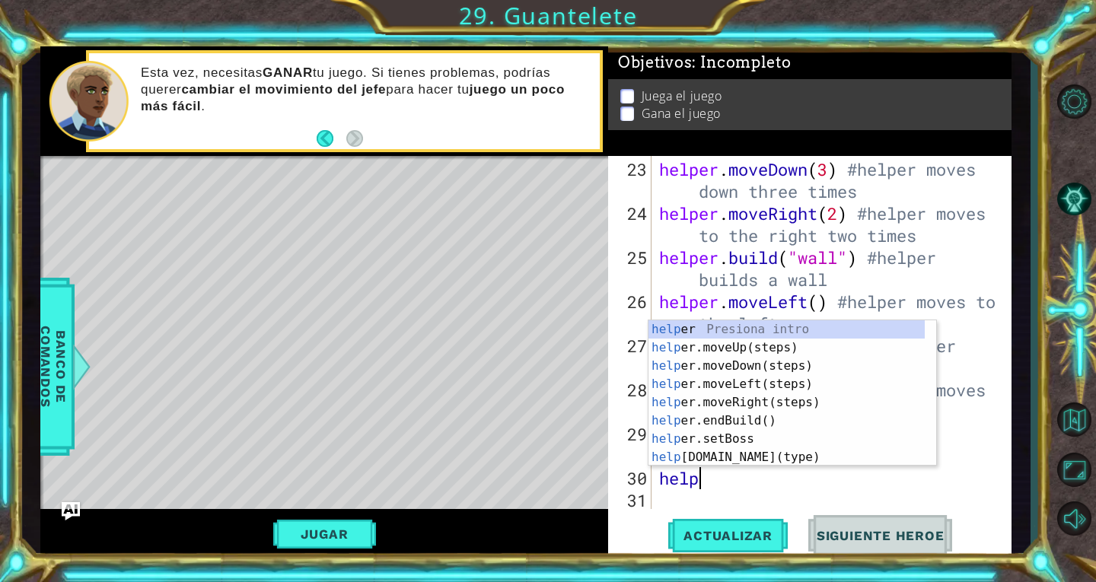
scroll to position [0, 2]
type textarea "helpe"
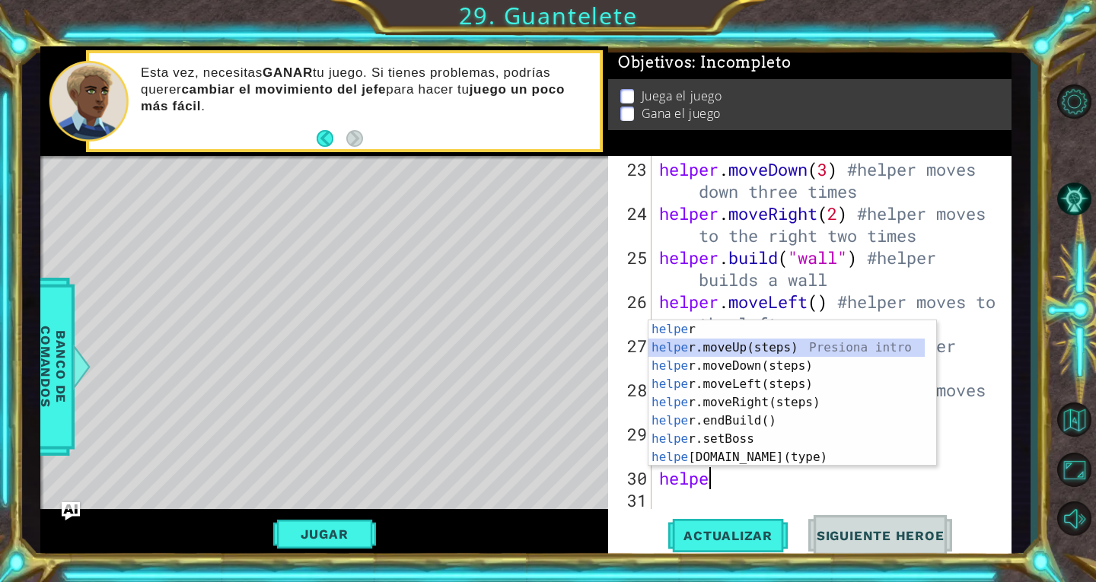
click at [809, 348] on div "helpe r Presiona intro helpe r.moveUp(steps) Presiona intro helpe r.moveDown(st…" at bounding box center [787, 411] width 276 height 183
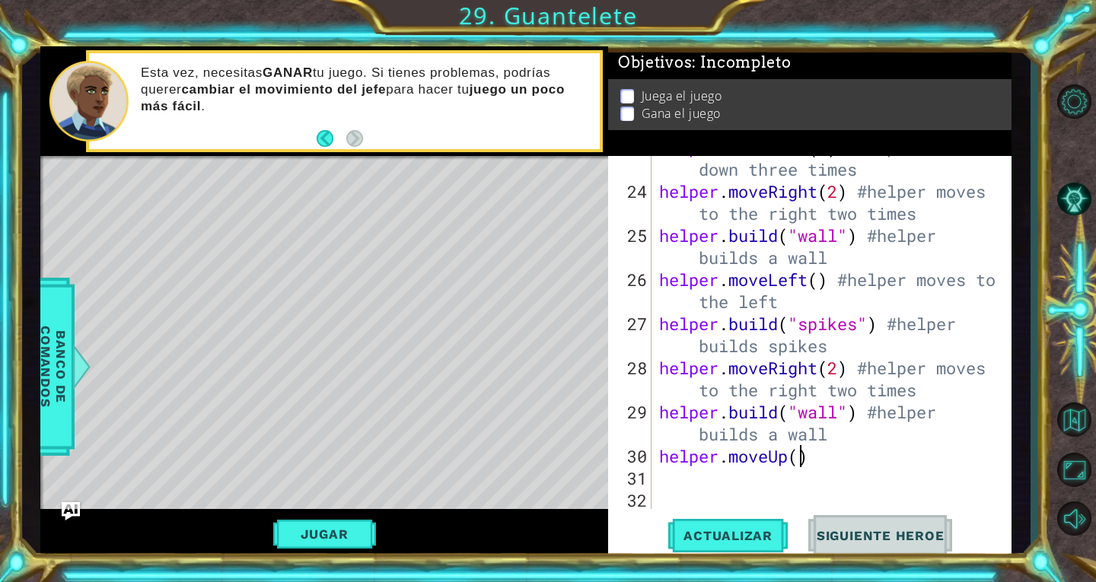
click at [798, 456] on div "helper . moveDown ( 3 ) #helper moves down three times helper . moveRight ( 2 )…" at bounding box center [830, 345] width 348 height 419
type textarea "helper.moveUp()"
click at [843, 459] on div "helper . moveDown ( 3 ) #helper moves down three times helper . moveRight ( 2 )…" at bounding box center [830, 345] width 348 height 419
click at [838, 454] on div "helper . moveDown ( 3 ) #helper moves down three times helper . moveRight ( 2 )…" at bounding box center [830, 345] width 348 height 419
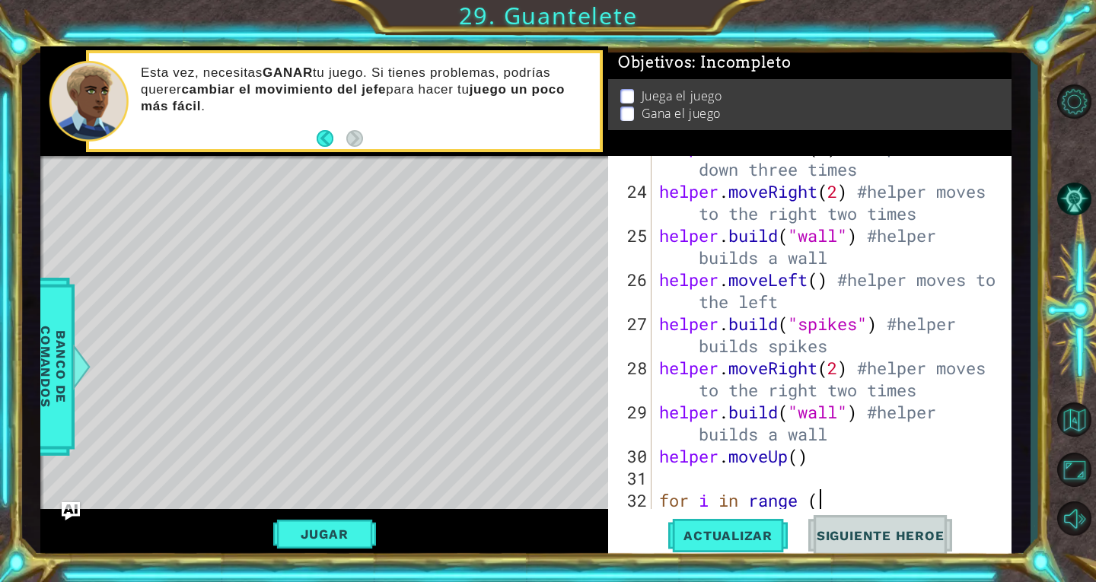
type textarea "helper.moveUp()"
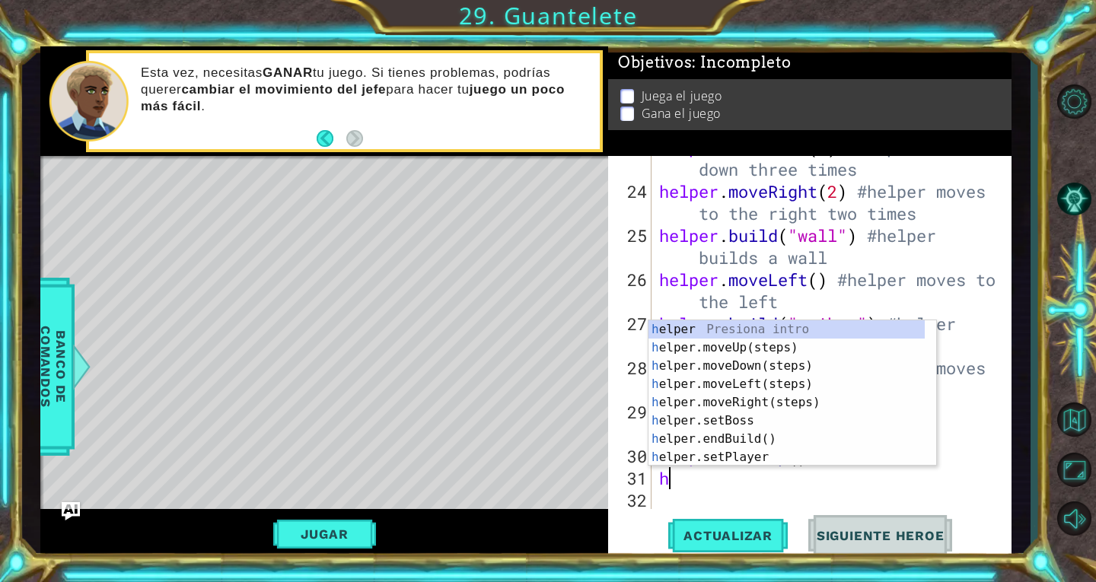
type textarea "hel"
click at [815, 403] on div "hel per Presiona intro hel per.moveUp(steps) Presiona intro hel per.moveDown(st…" at bounding box center [787, 411] width 276 height 183
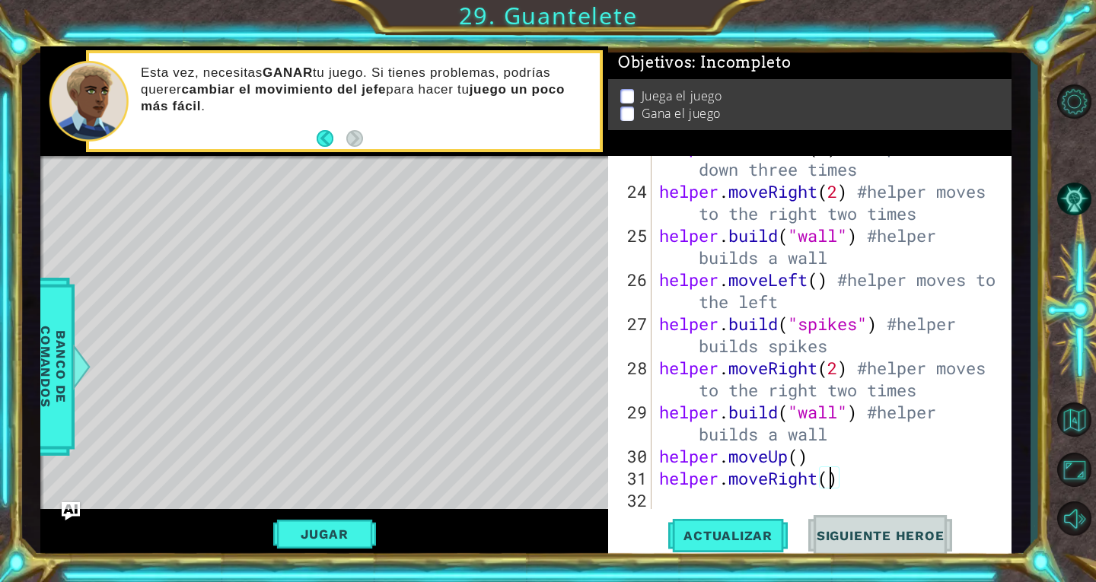
click at [834, 486] on div "helper . moveDown ( 3 ) #helper moves down three times helper . moveRight ( 2 )…" at bounding box center [830, 345] width 348 height 419
type textarea "helper.moveRight(2)"
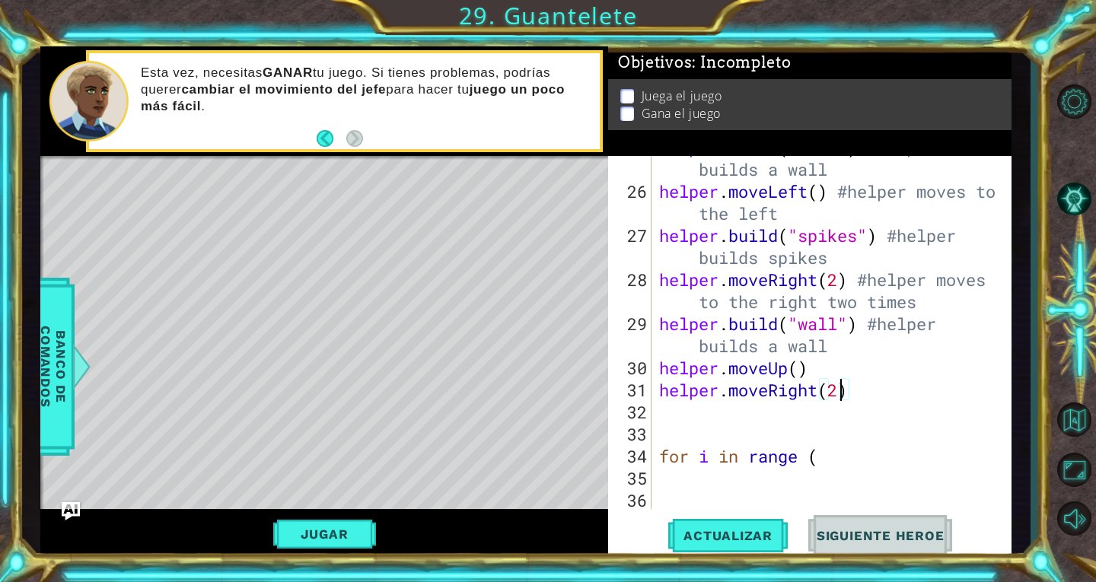
scroll to position [1015, 0]
click at [849, 469] on div "helper . build ( "wall" ) #helper builds a wall helper . moveLeft ( ) #helper m…" at bounding box center [830, 345] width 348 height 419
click at [662, 451] on div "helper . build ( "wall" ) #helper builds a wall helper . moveLeft ( ) #helper m…" at bounding box center [830, 345] width 348 height 419
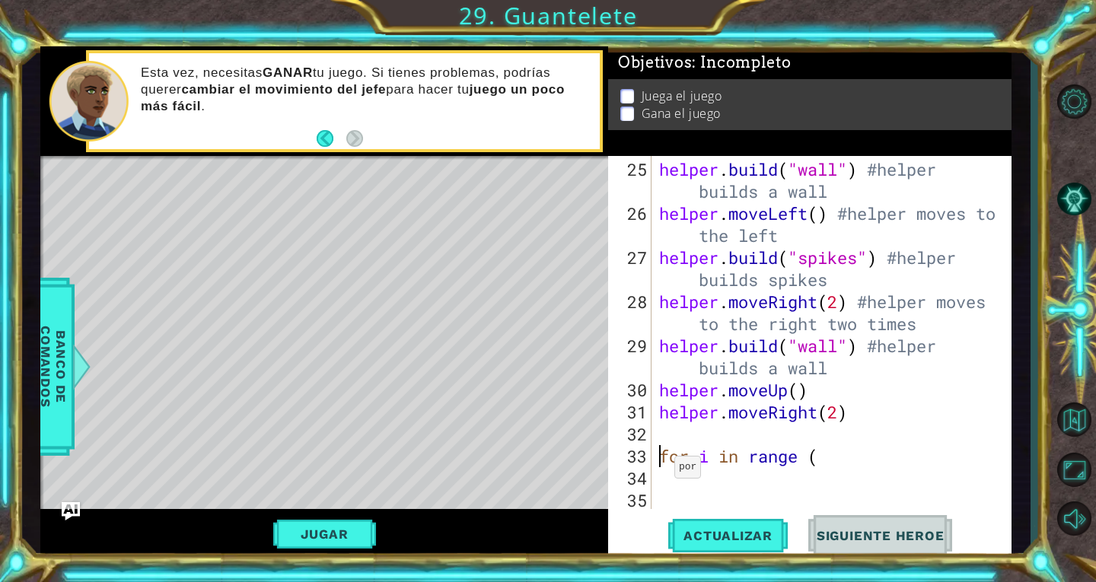
scroll to position [993, 0]
click at [827, 459] on div "helper . build ( "wall" ) #helper builds a wall helper . moveLeft ( ) #helper m…" at bounding box center [830, 367] width 348 height 419
type textarea "for i in range (7)"
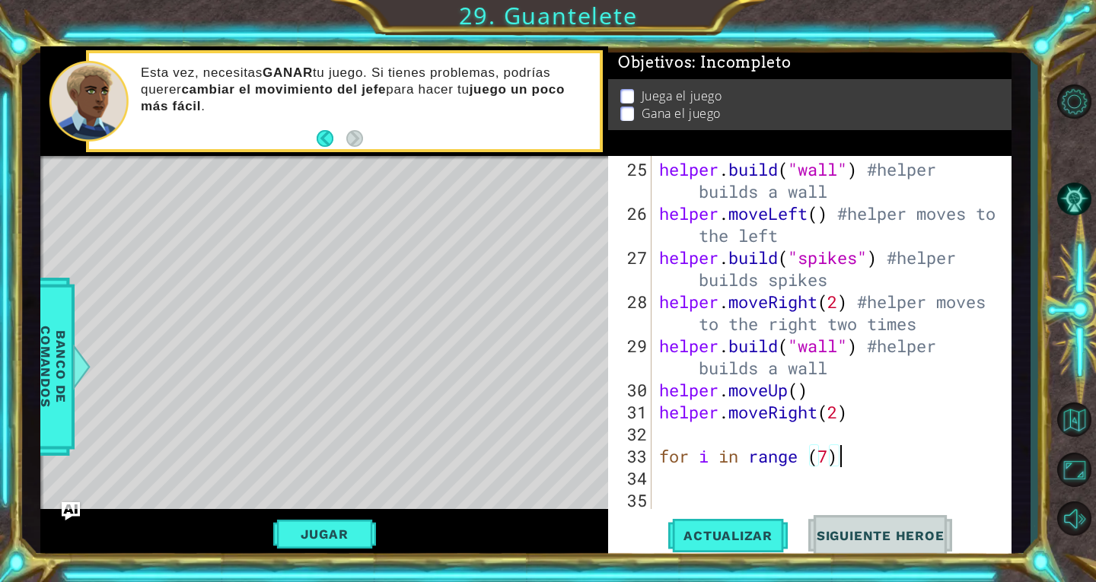
click at [812, 481] on div "helper . build ( "wall" ) #helper builds a wall helper . moveLeft ( ) #helper m…" at bounding box center [830, 367] width 348 height 419
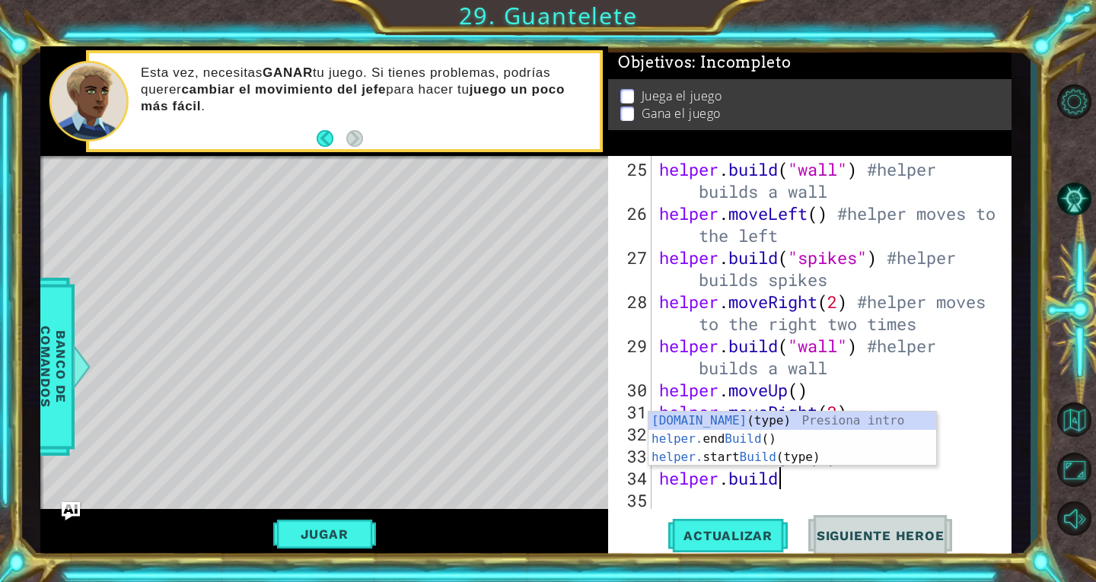
scroll to position [0, 5]
click at [764, 413] on div "[DOMAIN_NAME] (type) Presiona intro helper. end Build () Presiona intro helper.…" at bounding box center [793, 457] width 288 height 91
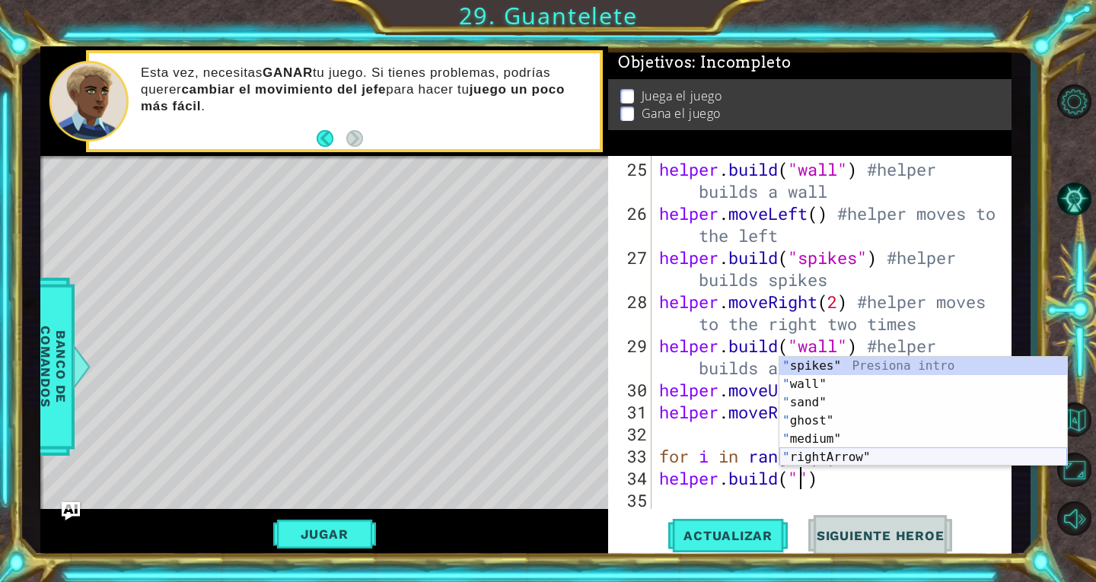
click at [833, 458] on div "" spikes" Presiona intro " wall" Presiona intro " sand" Presiona intro " ghost"…" at bounding box center [924, 430] width 288 height 146
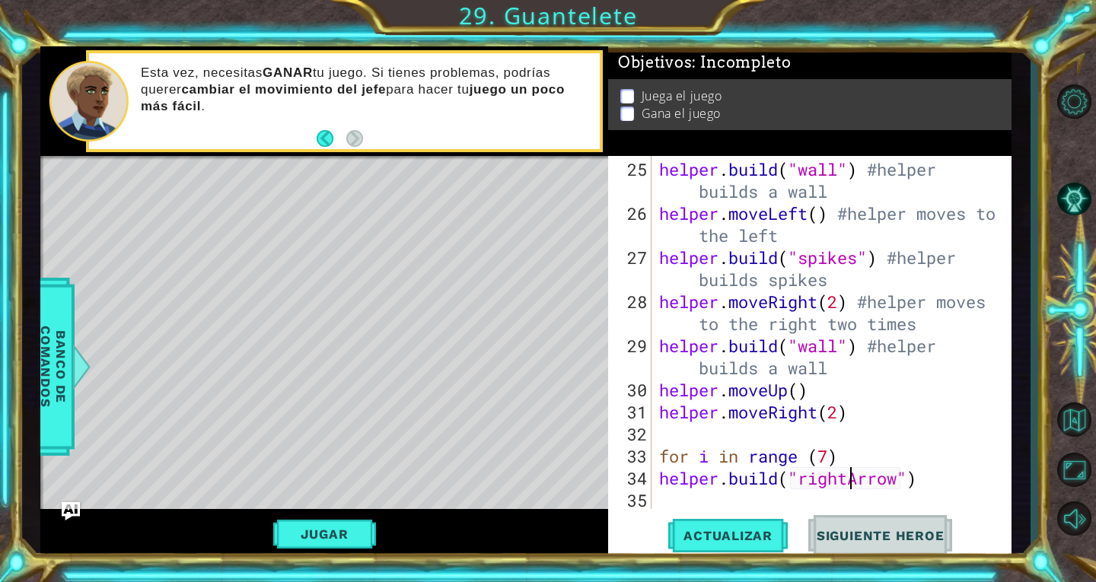
click at [848, 480] on div "helper . build ( "wall" ) #helper builds a wall helper . moveLeft ( ) #helper m…" at bounding box center [830, 367] width 348 height 419
click at [916, 481] on div "helper . build ( "wall" ) #helper builds a wall helper . moveLeft ( ) #helper m…" at bounding box center [830, 367] width 348 height 419
click at [656, 480] on div "helper . build ( "wall" ) #helper builds a wall helper . moveLeft ( ) #helper m…" at bounding box center [830, 367] width 348 height 419
click at [913, 449] on div "helper . build ( "wall" ) #helper builds a wall helper . moveLeft ( ) #helper m…" at bounding box center [830, 367] width 348 height 419
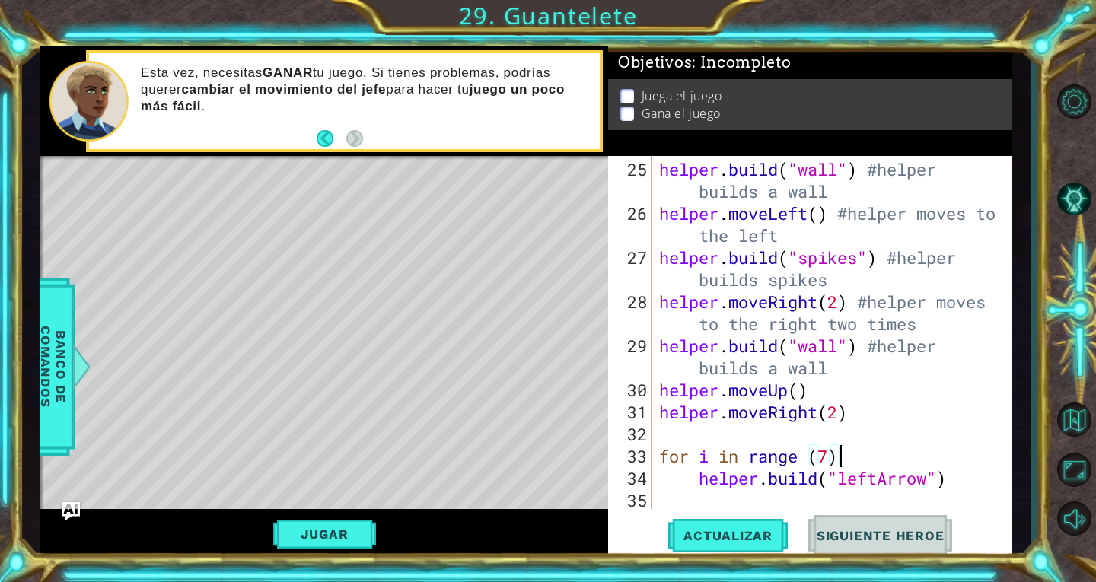
scroll to position [0, 8]
click at [751, 534] on span "Actualizar" at bounding box center [728, 535] width 120 height 15
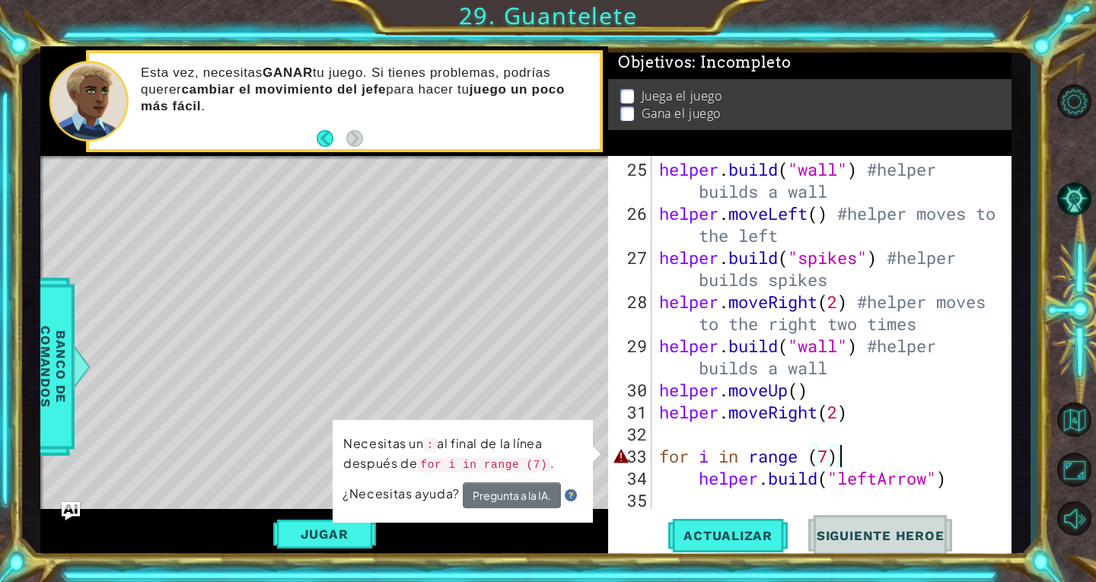
click at [873, 450] on div "helper . build ( "wall" ) #helper builds a wall helper . moveLeft ( ) #helper m…" at bounding box center [830, 367] width 348 height 419
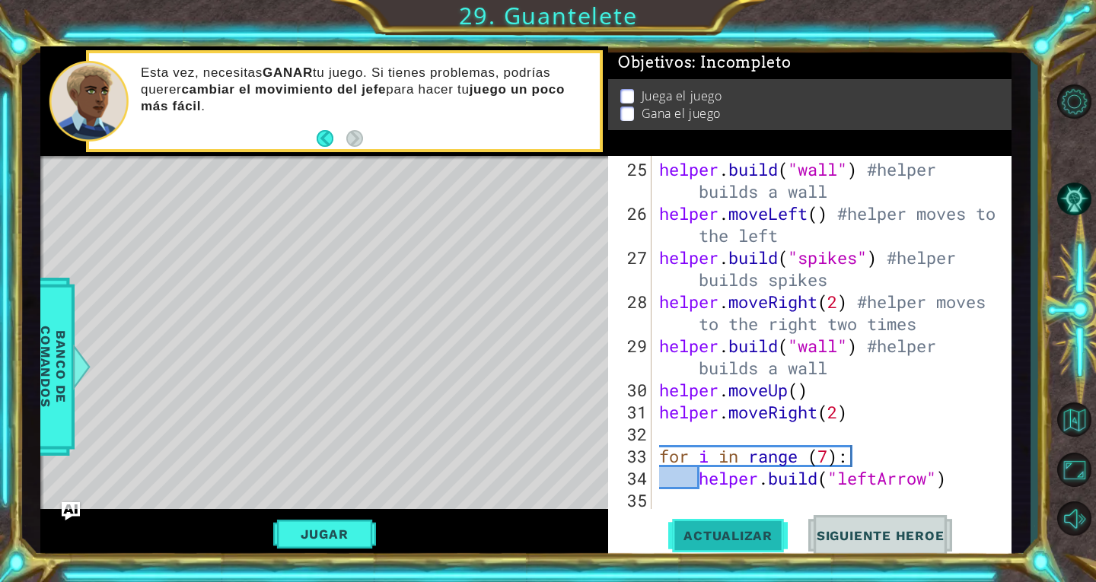
click at [774, 532] on span "Actualizar" at bounding box center [728, 535] width 120 height 15
click at [955, 479] on div "helper . build ( "wall" ) #helper builds a wall helper . moveLeft ( ) #helper m…" at bounding box center [830, 367] width 348 height 419
click at [825, 457] on div "helper . build ( "wall" ) #helper builds a wall helper . moveLeft ( ) #helper m…" at bounding box center [830, 367] width 348 height 419
click at [837, 461] on div "helper . build ( "wall" ) #helper builds a wall helper . moveLeft ( ) #helper m…" at bounding box center [830, 367] width 348 height 419
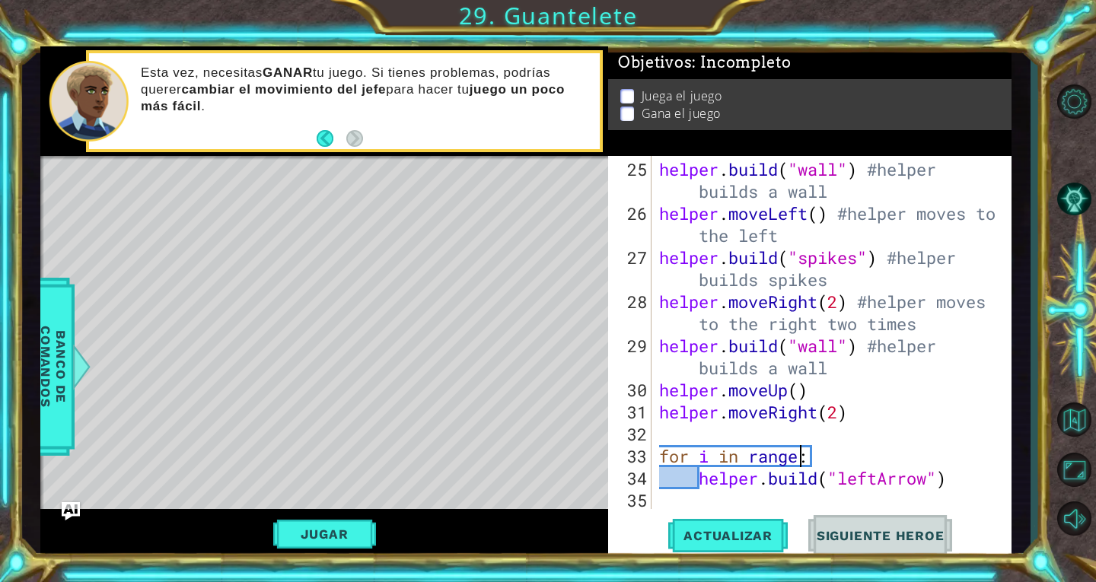
click at [956, 482] on div "helper . build ( "wall" ) #helper builds a wall helper . moveLeft ( ) #helper m…" at bounding box center [830, 367] width 348 height 419
click at [56, 400] on span "Banco de comandos" at bounding box center [53, 368] width 40 height 158
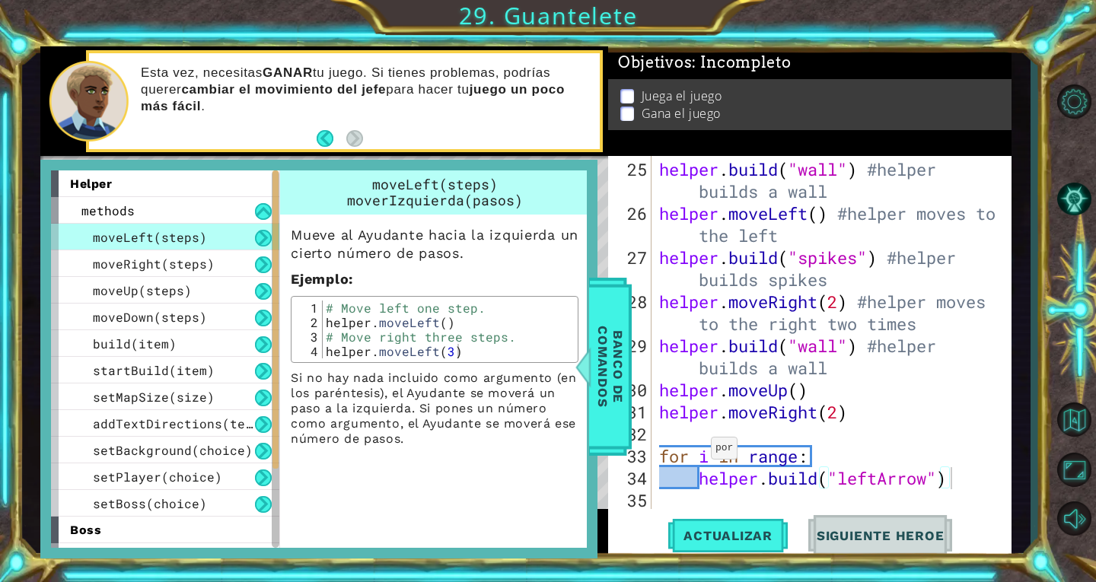
drag, startPoint x: 283, startPoint y: 191, endPoint x: 274, endPoint y: 486, distance: 294.7
click at [274, 486] on div "helper methods moveLeft(steps) moveRight(steps) moveUp(steps) moveDown(steps) b…" at bounding box center [319, 360] width 536 height 378
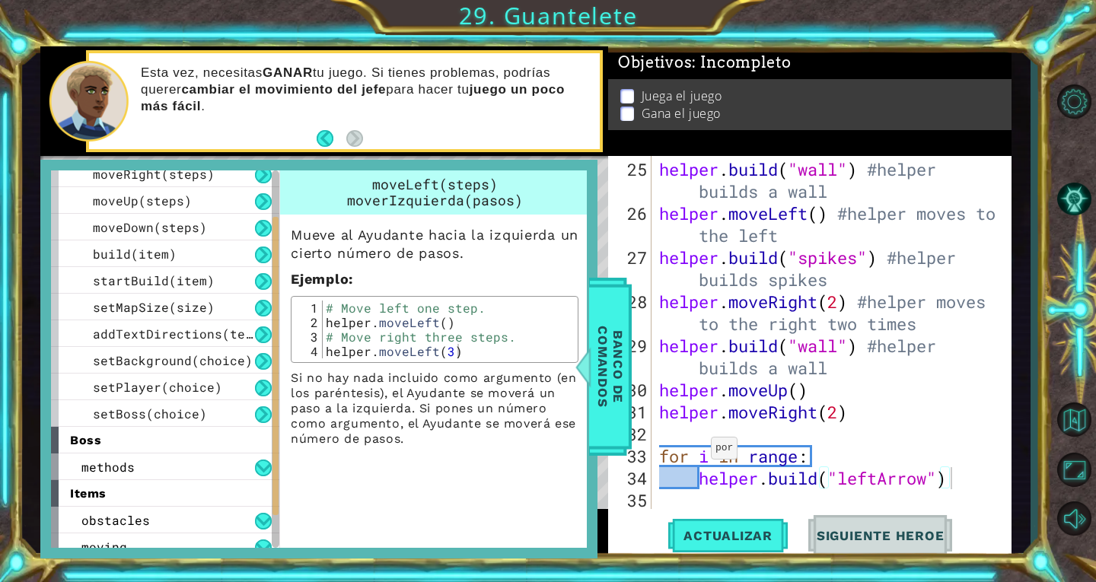
scroll to position [155, 0]
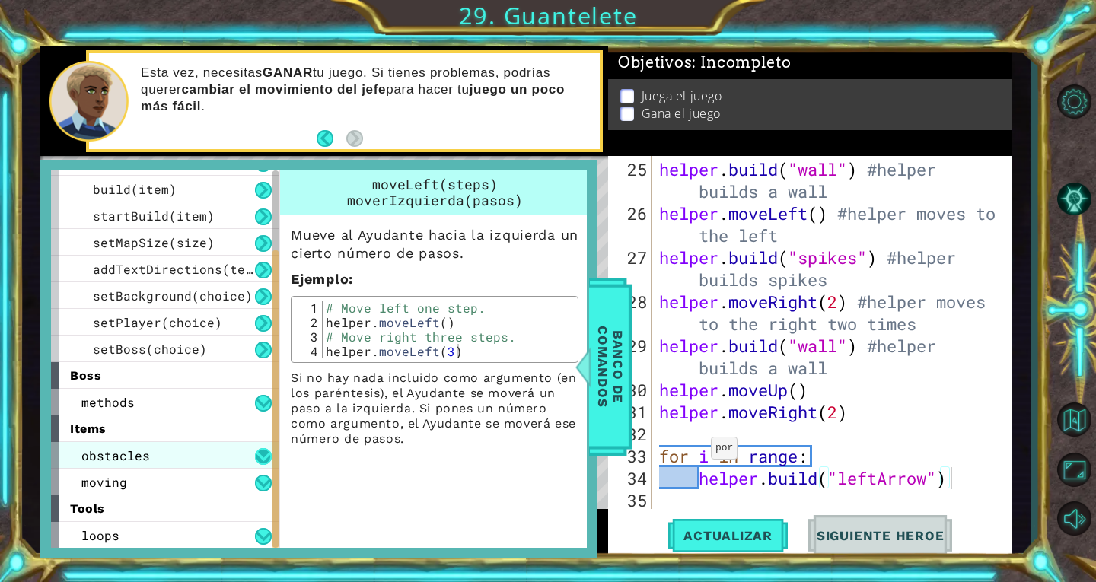
drag, startPoint x: 274, startPoint y: 486, endPoint x: 266, endPoint y: 452, distance: 34.3
click at [266, 452] on div "helper methods moveLeft(steps) moveRight(steps) moveUp(steps) moveDown(steps) b…" at bounding box center [165, 360] width 228 height 378
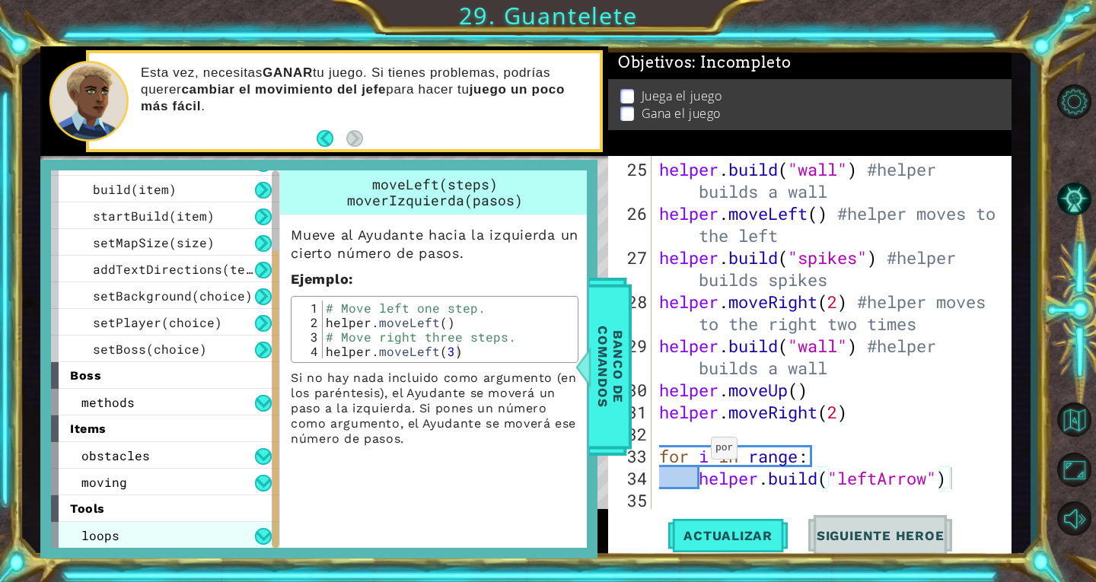
click at [248, 529] on div "loops" at bounding box center [165, 535] width 228 height 27
click at [263, 536] on button at bounding box center [263, 536] width 17 height 17
drag, startPoint x: 280, startPoint y: 454, endPoint x: 281, endPoint y: 505, distance: 50.2
click at [281, 505] on div "moveLeft(steps) moverIzquierda(pasos) Mueve al Ayudante hacia la izquierda un c…" at bounding box center [436, 360] width 314 height 378
drag, startPoint x: 281, startPoint y: 505, endPoint x: 275, endPoint y: 535, distance: 31.1
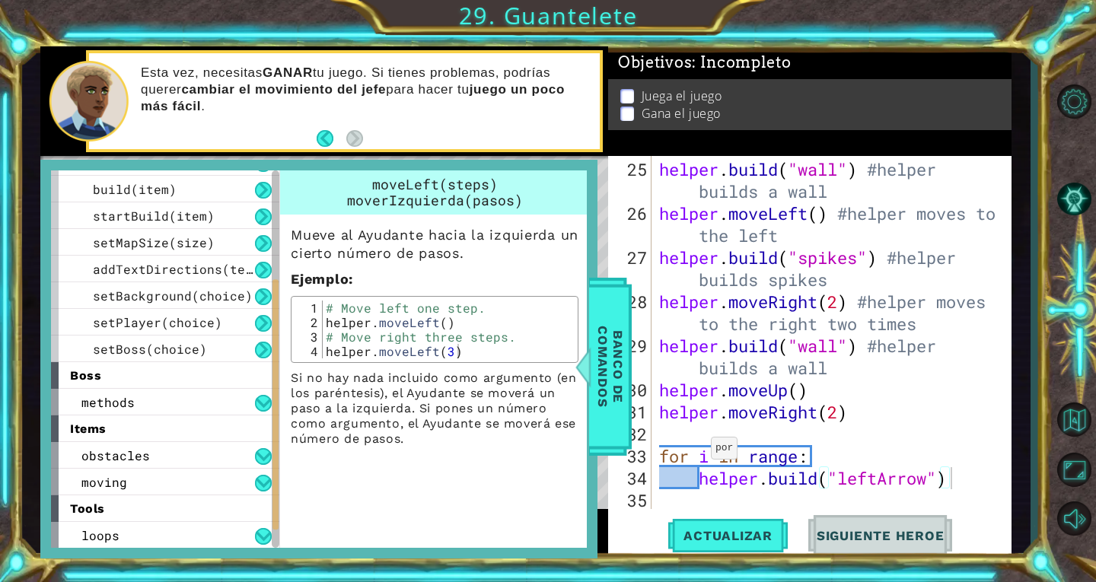
click at [275, 535] on div "helper methods moveLeft(steps) moveRight(steps) moveUp(steps) moveDown(steps) b…" at bounding box center [319, 360] width 536 height 378
drag, startPoint x: 275, startPoint y: 535, endPoint x: 274, endPoint y: 480, distance: 55.6
click at [274, 480] on div at bounding box center [276, 360] width 8 height 378
click at [274, 480] on div at bounding box center [276, 423] width 6 height 250
drag, startPoint x: 274, startPoint y: 480, endPoint x: 218, endPoint y: 537, distance: 80.7
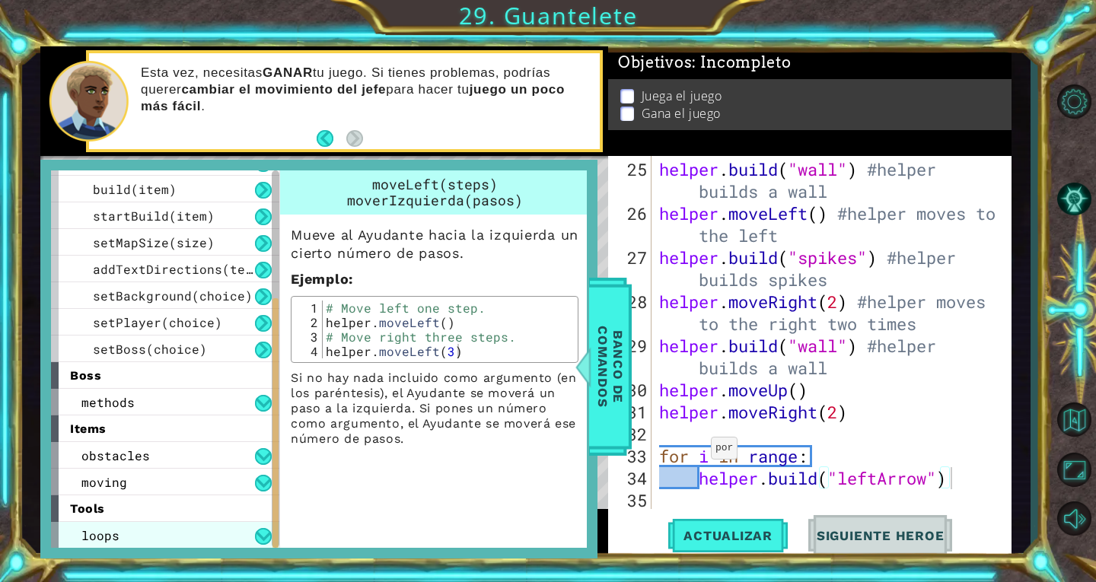
click at [218, 537] on div "helper methods moveLeft(steps) moveRight(steps) moveUp(steps) moveDown(steps) b…" at bounding box center [165, 360] width 228 height 378
click at [218, 537] on div "loops" at bounding box center [165, 535] width 228 height 27
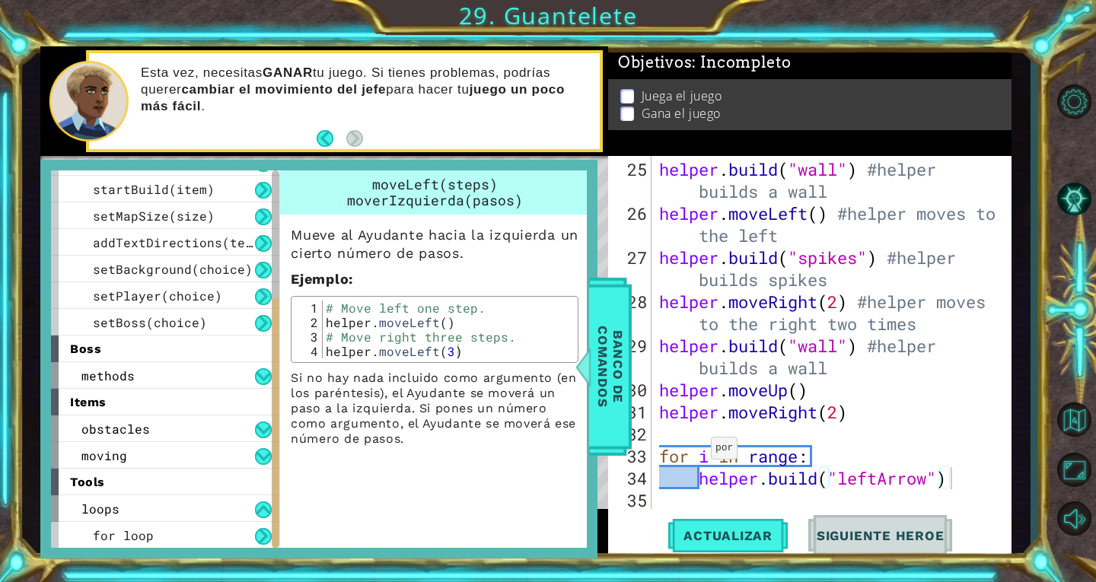
click at [277, 537] on div at bounding box center [276, 360] width 8 height 378
click at [222, 533] on div "for loop" at bounding box center [165, 535] width 228 height 27
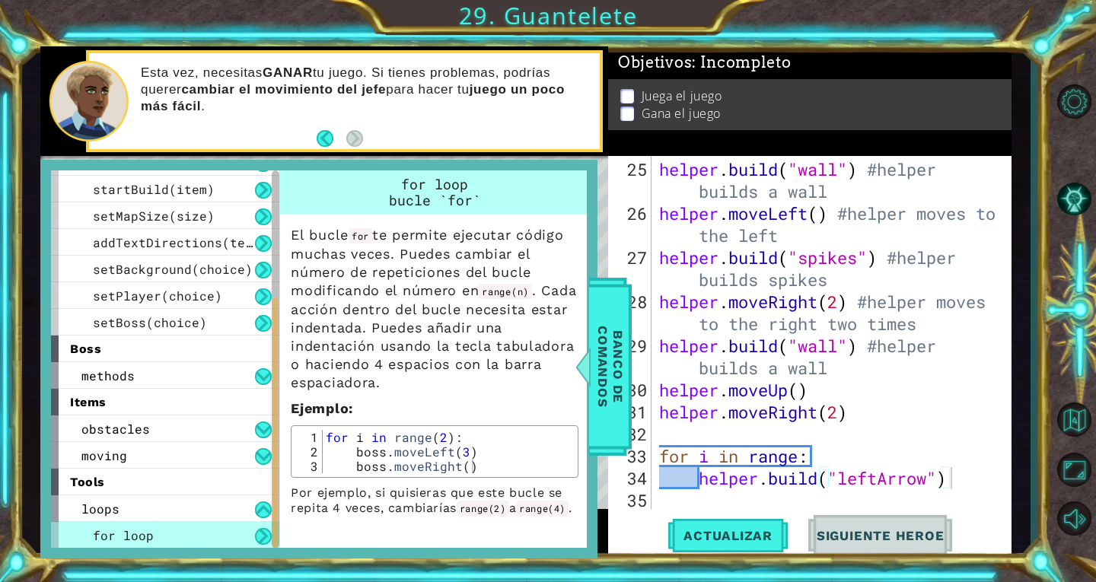
type textarea "helper.moveUp()"
click at [973, 391] on div "helper . build ( "wall" ) #helper builds a wall helper . moveLeft ( ) #helper m…" at bounding box center [830, 367] width 348 height 419
click at [965, 494] on div "helper . build ( "wall" ) #helper builds a wall helper . moveLeft ( ) #helper m…" at bounding box center [830, 367] width 348 height 419
click at [958, 476] on div "helper . build ( "wall" ) #helper builds a wall helper . moveLeft ( ) #helper m…" at bounding box center [830, 367] width 348 height 419
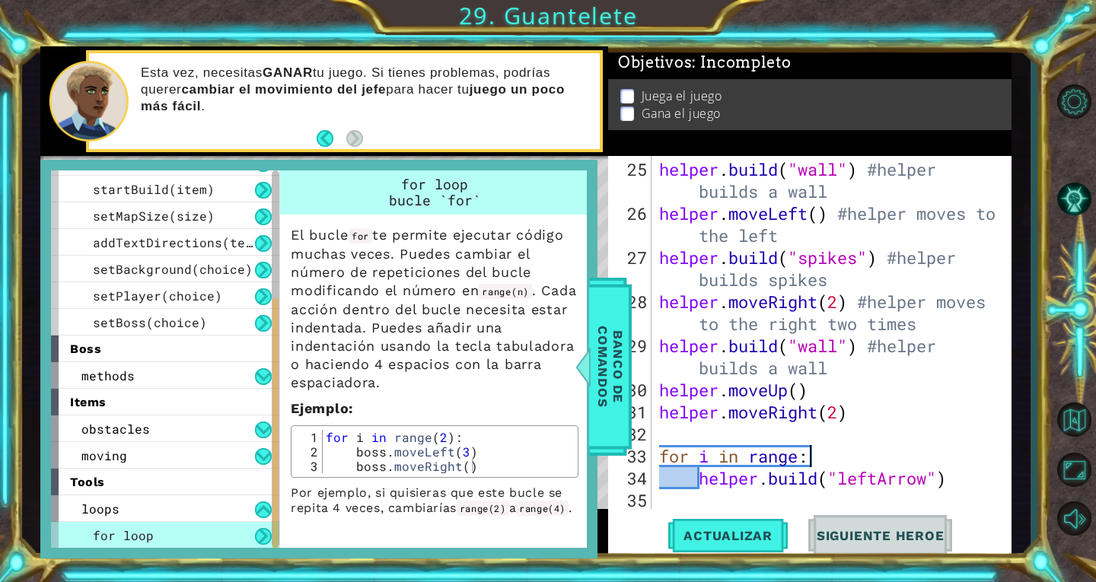
click at [822, 461] on div "helper . build ( "wall" ) #helper builds a wall helper . moveLeft ( ) #helper m…" at bounding box center [830, 367] width 348 height 419
click at [823, 453] on div "helper . build ( "wall" ) #helper builds a wall helper . moveLeft ( ) #helper m…" at bounding box center [830, 367] width 348 height 419
click at [809, 455] on div "helper . build ( "wall" ) #helper builds a wall helper . moveLeft ( ) #helper m…" at bounding box center [830, 367] width 348 height 419
click at [824, 458] on div "helper . build ( "wall" ) #helper builds a wall helper . moveLeft ( ) #helper m…" at bounding box center [830, 367] width 348 height 419
click at [575, 432] on div "El bucle for te permite ejecutar código muchas veces. Puedes cambiar el número …" at bounding box center [434, 365] width 309 height 301
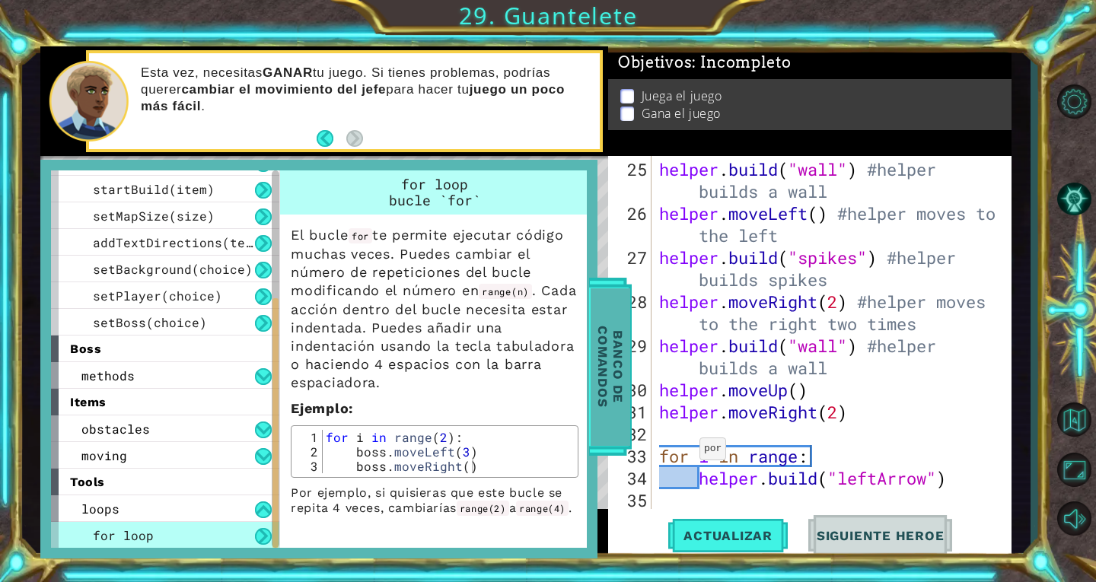
click at [614, 425] on span "Banco de comandos" at bounding box center [611, 368] width 40 height 158
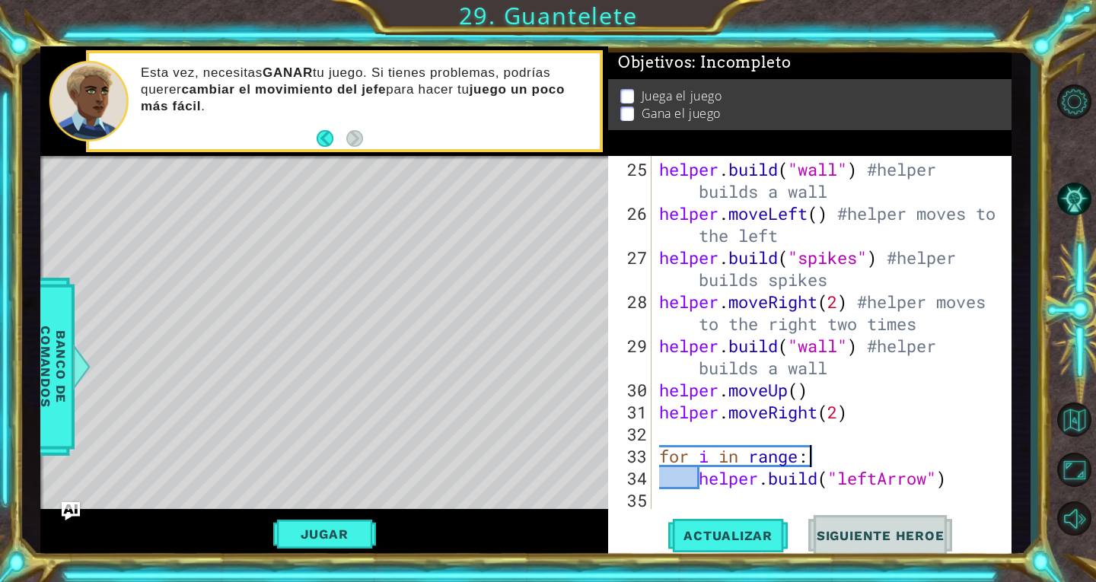
click at [826, 459] on div "helper . build ( "wall" ) #helper builds a wall helper . moveLeft ( ) #helper m…" at bounding box center [830, 367] width 348 height 419
click at [805, 453] on div "helper . build ( "wall" ) #helper builds a wall helper . moveLeft ( ) #helper m…" at bounding box center [830, 367] width 348 height 419
click at [808, 453] on div "helper . build ( "wall" ) #helper builds a wall helper . moveLeft ( ) #helper m…" at bounding box center [830, 367] width 348 height 419
type textarea "for i in range (7)"
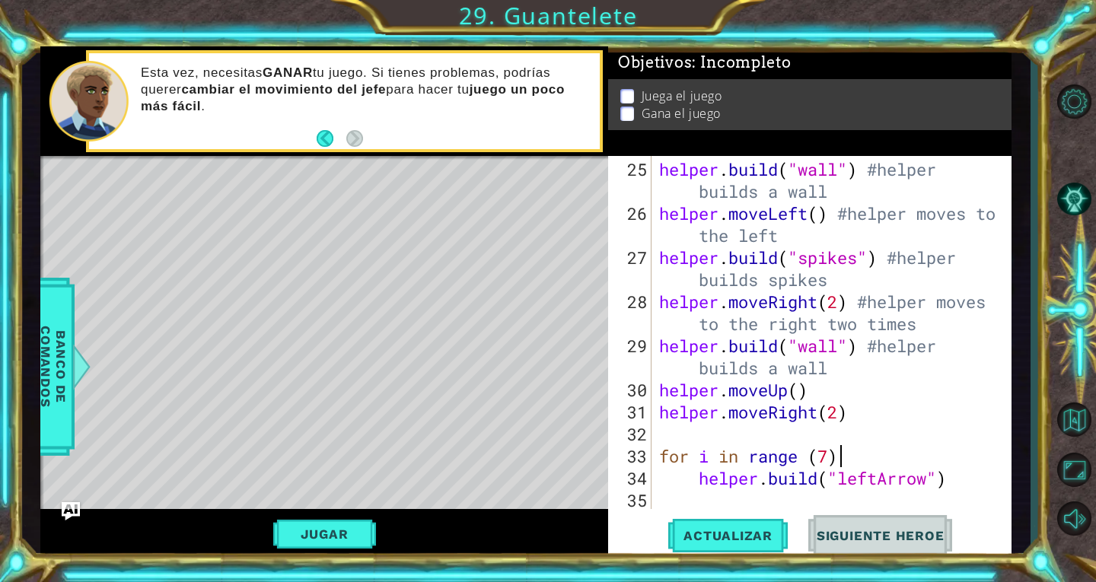
scroll to position [0, 8]
click at [955, 490] on div "helper . build ( "wall" ) #helper builds a wall helper . moveLeft ( ) #helper m…" at bounding box center [830, 367] width 348 height 419
click at [951, 477] on div "helper . build ( "wall" ) #helper builds a wall helper . moveLeft ( ) #helper m…" at bounding box center [830, 367] width 348 height 419
type textarea "[DOMAIN_NAME]("leftArrow")"
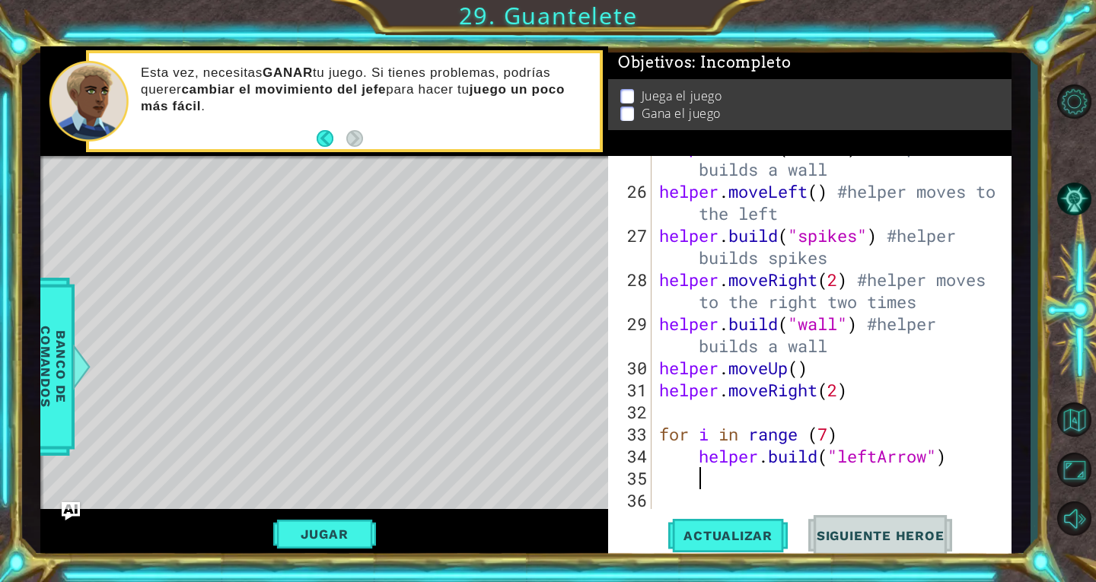
scroll to position [1015, 0]
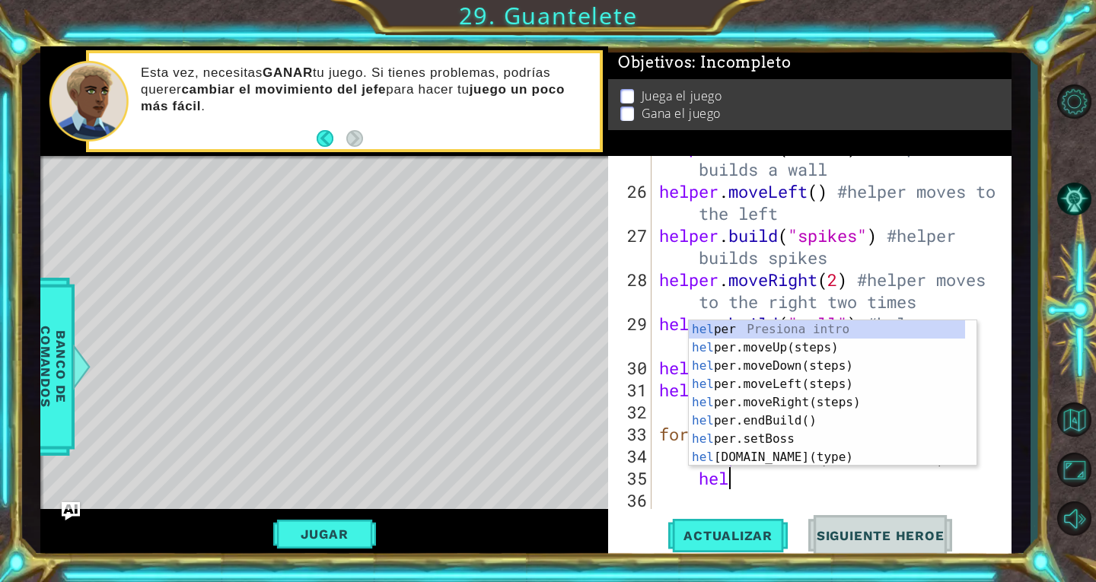
type textarea "help"
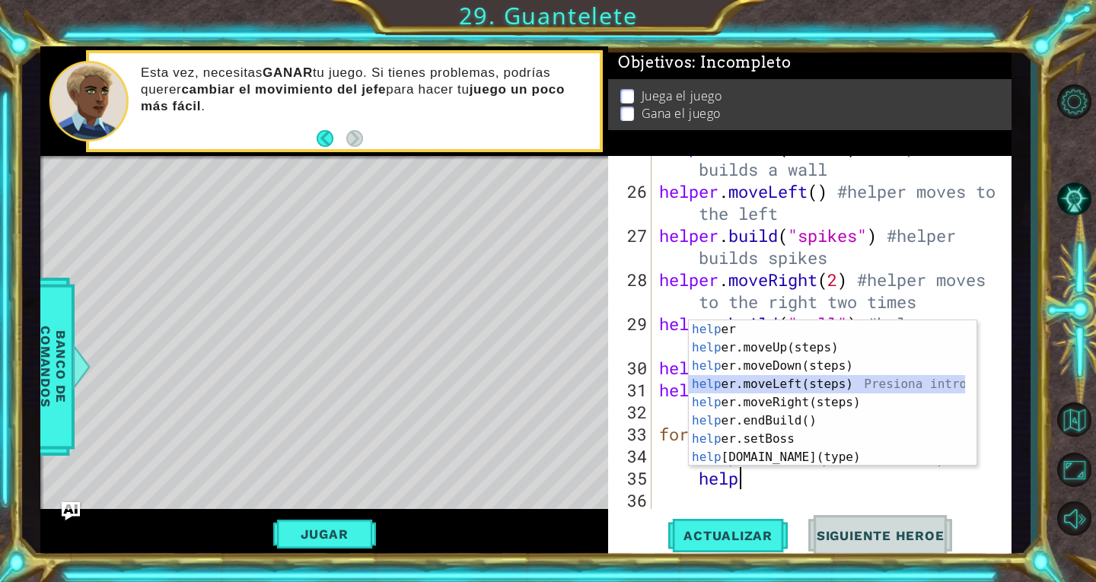
click at [843, 384] on div "help er Presiona intro help er.moveUp(steps) Presiona intro help er.moveDown(st…" at bounding box center [827, 411] width 276 height 183
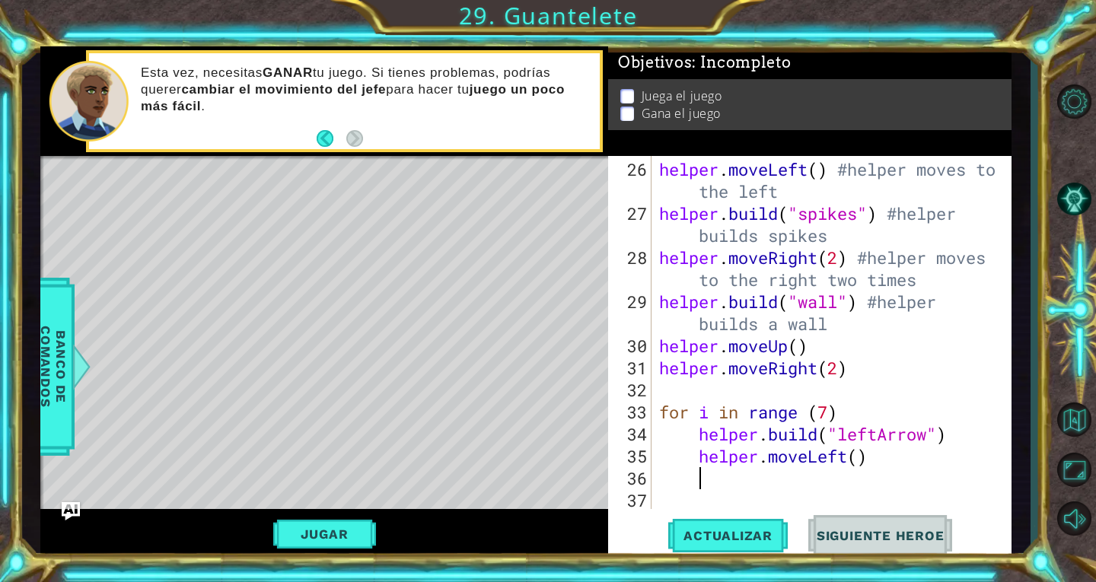
click at [864, 466] on div "helper . moveLeft ( ) #helper moves to the left helper . build ( "spikes" ) #he…" at bounding box center [830, 367] width 348 height 419
click at [767, 524] on button "Actualizar" at bounding box center [728, 535] width 120 height 40
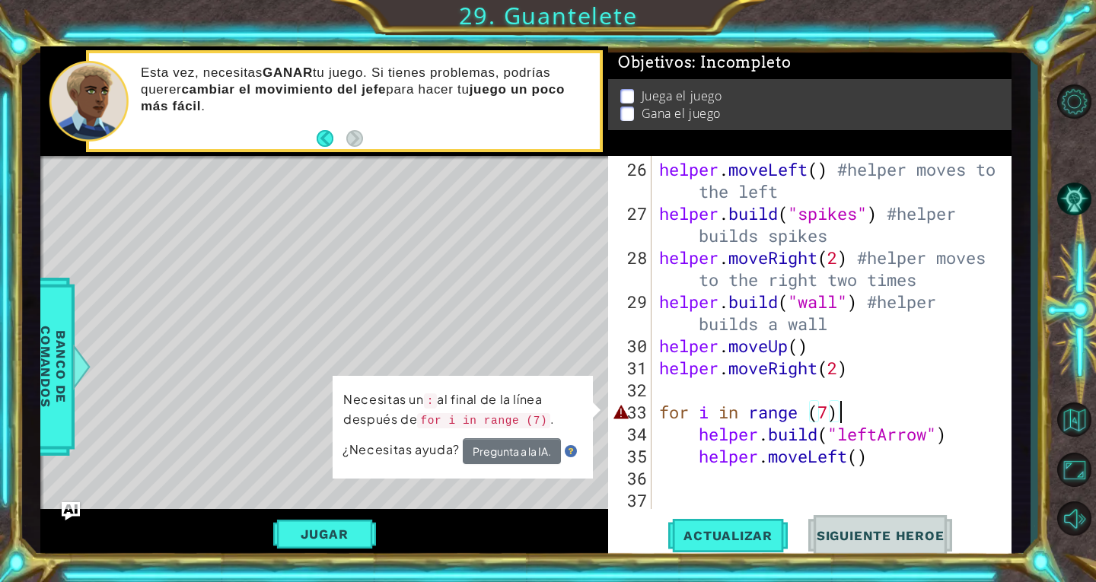
click at [866, 419] on div "helper . moveLeft ( ) #helper moves to the left helper . build ( "spikes" ) #he…" at bounding box center [830, 367] width 348 height 419
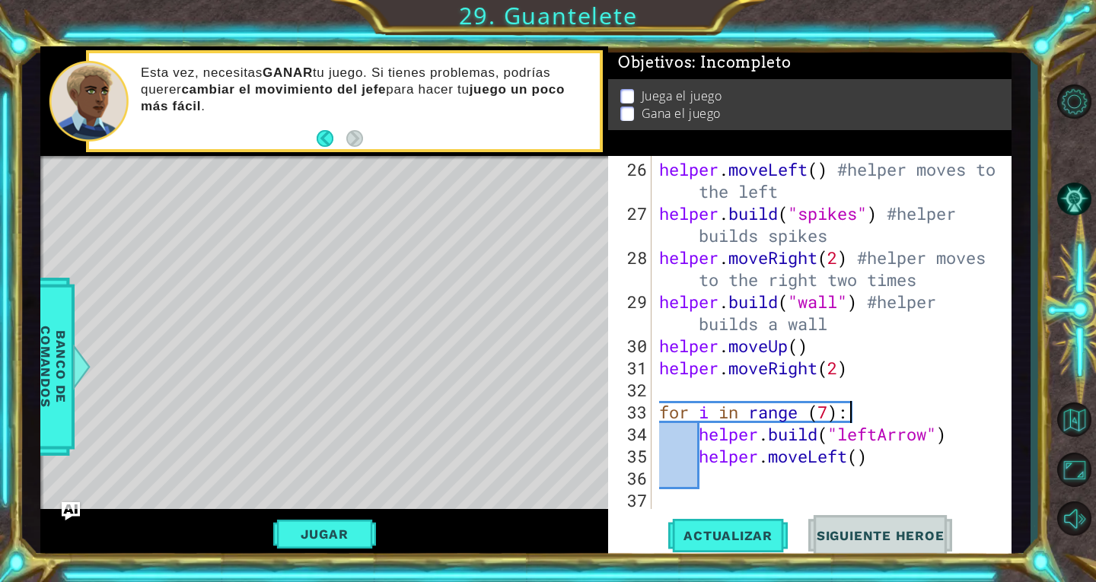
scroll to position [0, 8]
click at [722, 546] on button "Actualizar" at bounding box center [728, 535] width 120 height 40
click at [352, 533] on button "Jugar" at bounding box center [324, 534] width 103 height 29
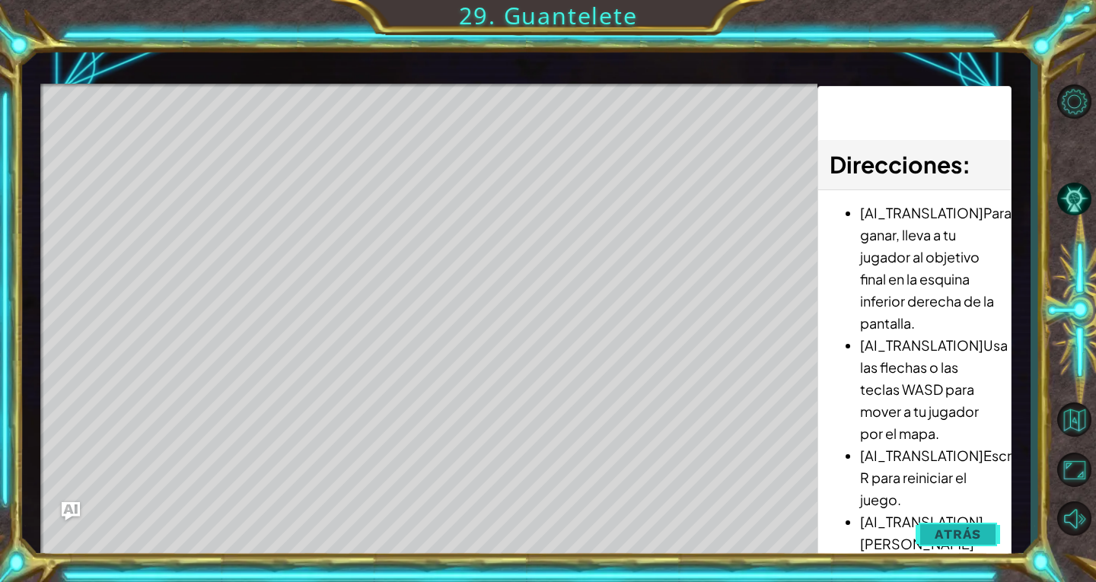
click at [952, 538] on span "Atrás" at bounding box center [958, 534] width 46 height 15
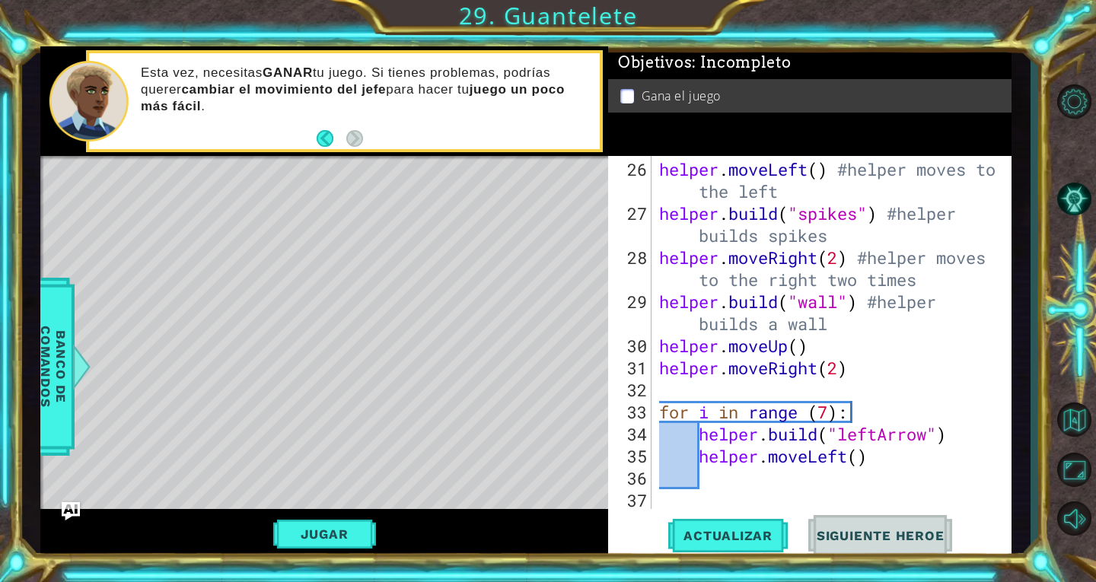
drag, startPoint x: 1009, startPoint y: 426, endPoint x: 1000, endPoint y: 436, distance: 13.5
click at [1000, 436] on div "for i in range (7): 26 27 28 29 30 31 32 33 34 35 36 37 helper . moveLeft ( ) #…" at bounding box center [809, 357] width 403 height 403
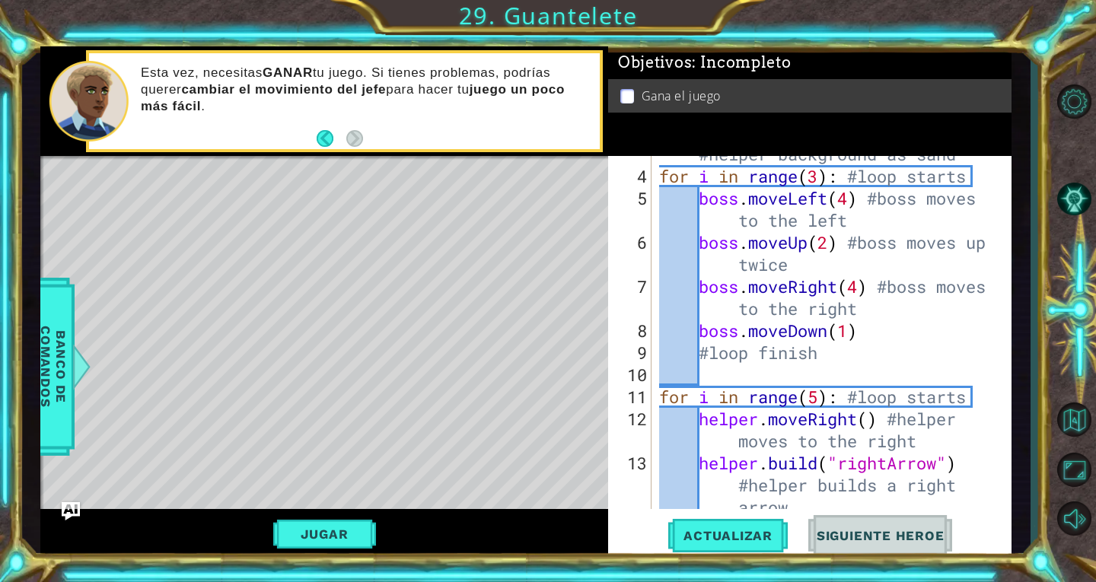
scroll to position [148, 0]
click at [894, 335] on div "helper . setBackground ( "sand" ) #helper background as sand for i in range ( 3…" at bounding box center [830, 353] width 348 height 464
click at [850, 330] on div "helper . setBackground ( "sand" ) #helper background as sand for i in range ( 3…" at bounding box center [830, 353] width 348 height 464
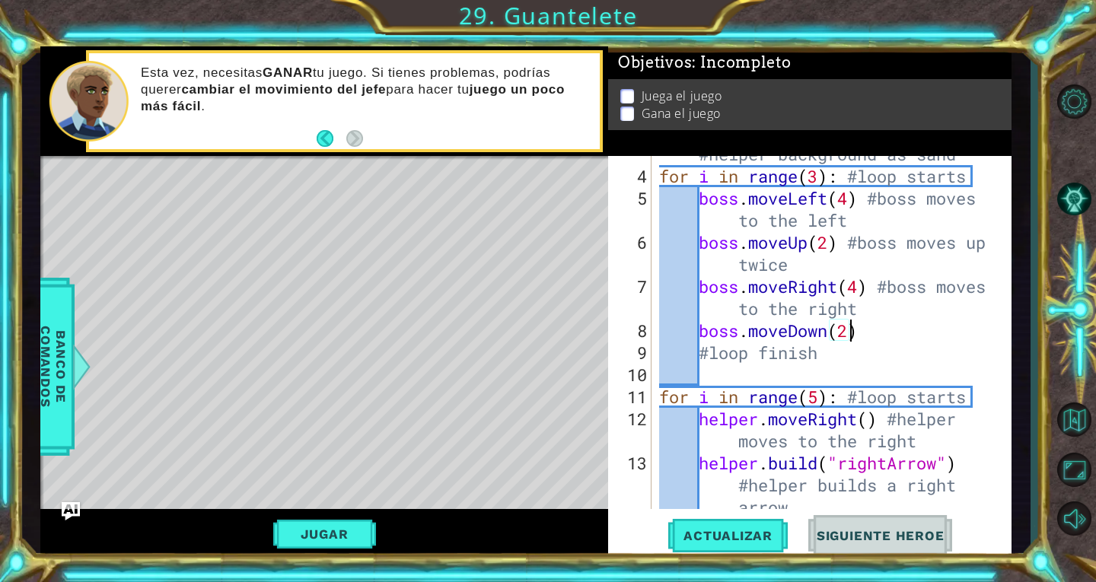
scroll to position [0, 8]
click at [775, 524] on button "Actualizar" at bounding box center [728, 535] width 120 height 40
click at [359, 540] on button "Jugar" at bounding box center [324, 534] width 103 height 29
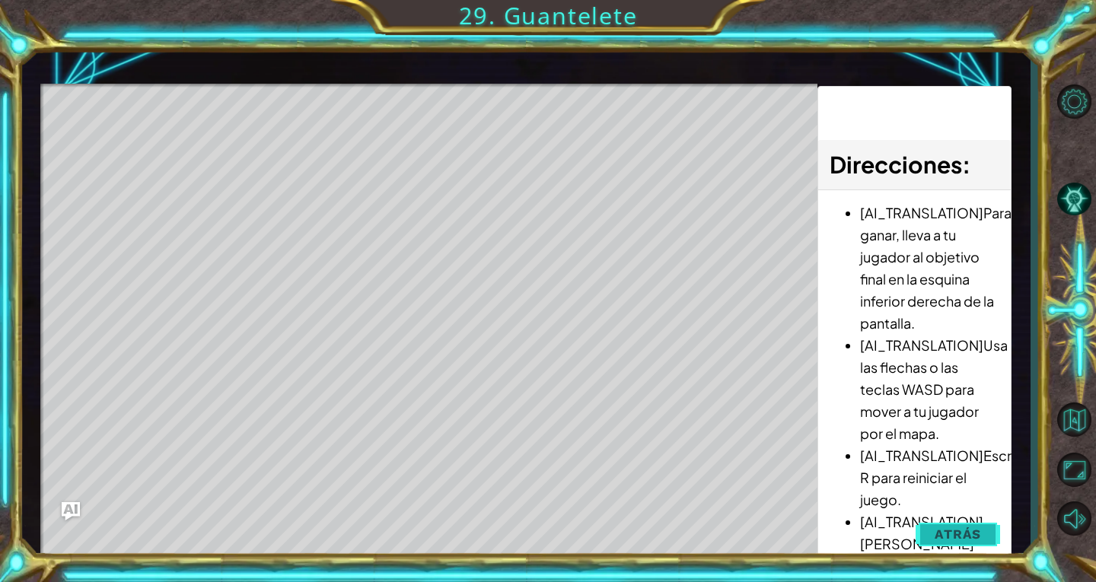
click at [974, 524] on button "Atrás" at bounding box center [958, 534] width 84 height 30
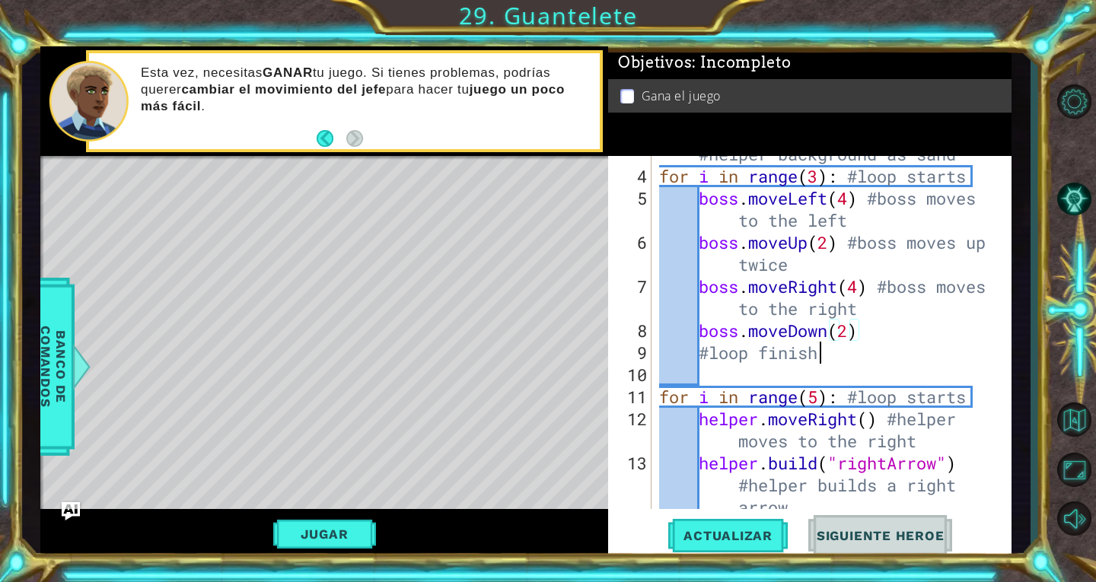
scroll to position [0, 6]
click at [904, 347] on div "helper . setBackground ( "sand" ) #helper background as sand for i in range ( 3…" at bounding box center [830, 353] width 348 height 464
click at [888, 327] on div "helper . setBackground ( "sand" ) #helper background as sand for i in range ( 3…" at bounding box center [830, 353] width 348 height 464
type textarea "boss.moveDown(2)"
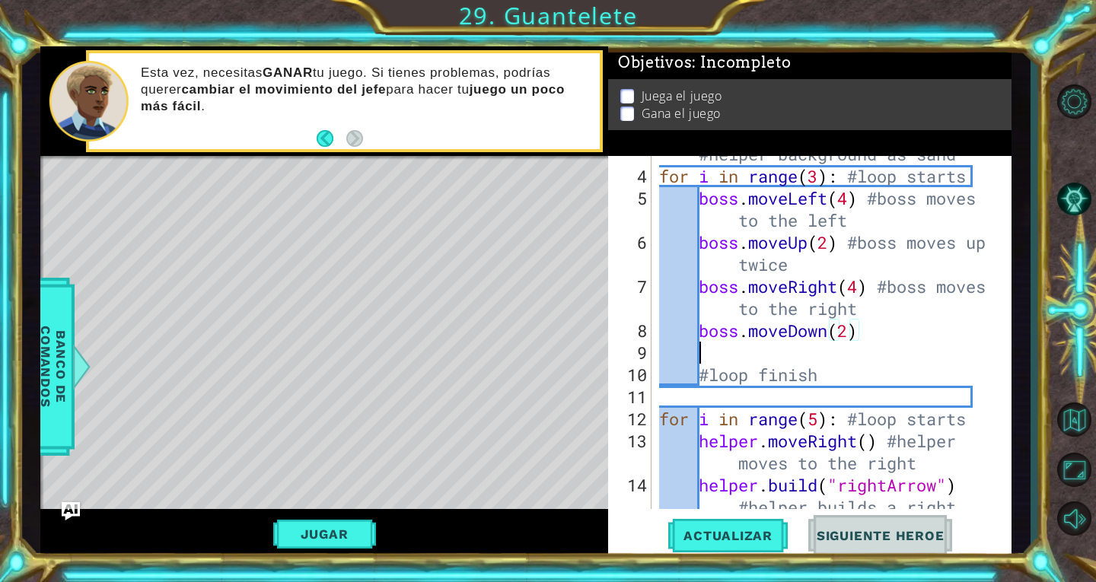
scroll to position [0, 1]
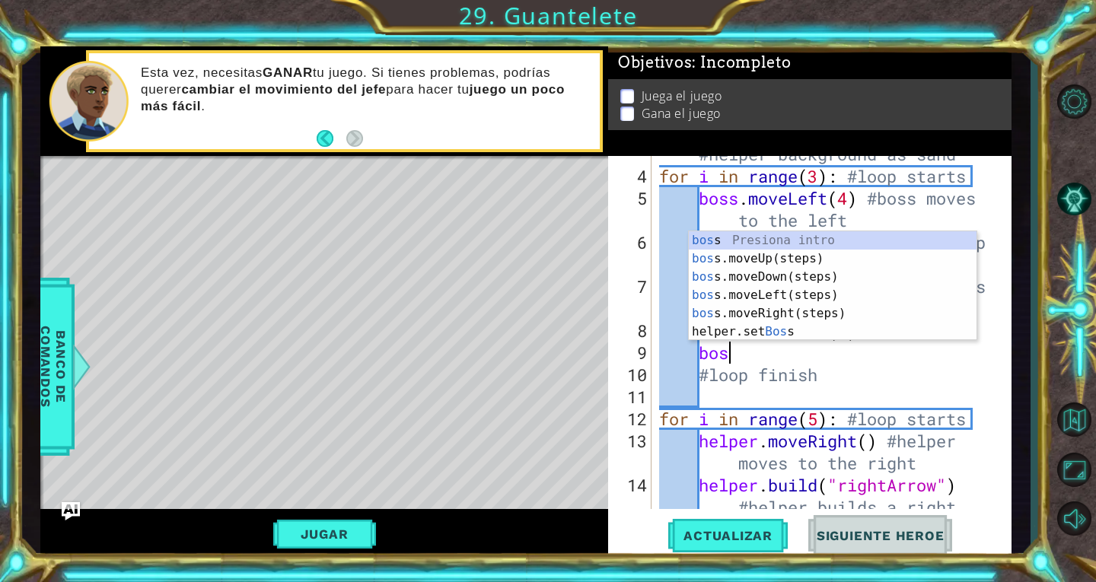
type textarea "boss"
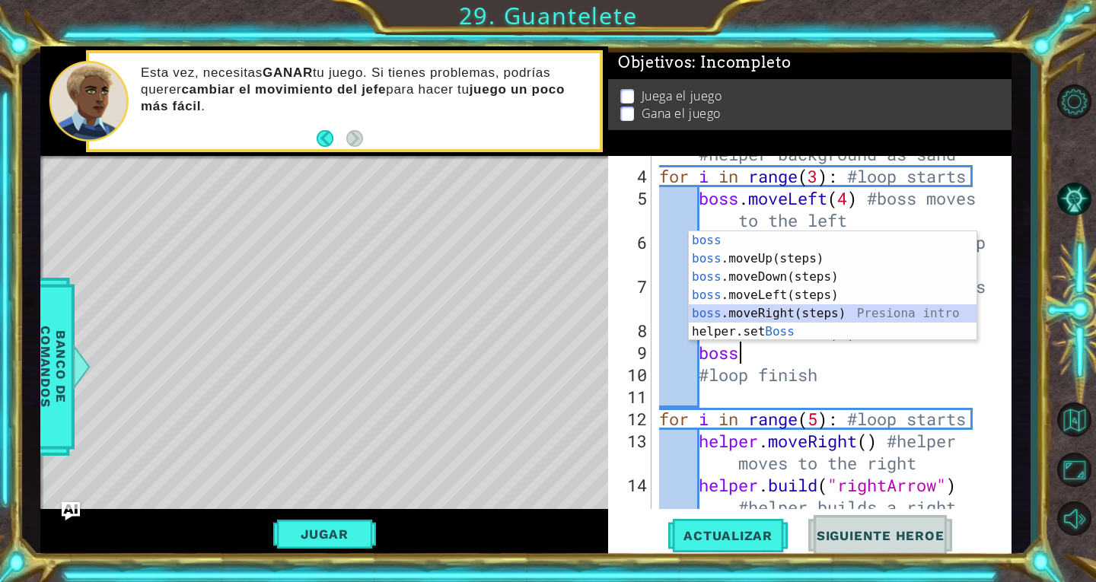
click at [839, 314] on div "boss Presiona intro boss .moveUp(steps) Presiona intro boss .moveDown(steps) Pr…" at bounding box center [833, 304] width 288 height 146
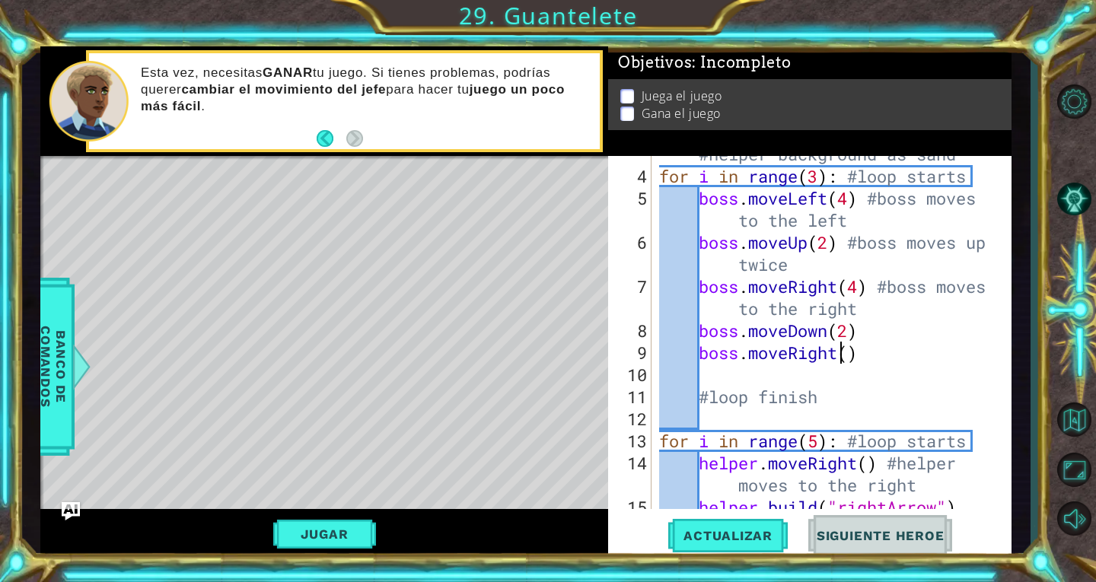
click at [842, 354] on div "helper . setBackground ( "sand" ) #helper background as sand for i in range ( 3…" at bounding box center [830, 353] width 348 height 464
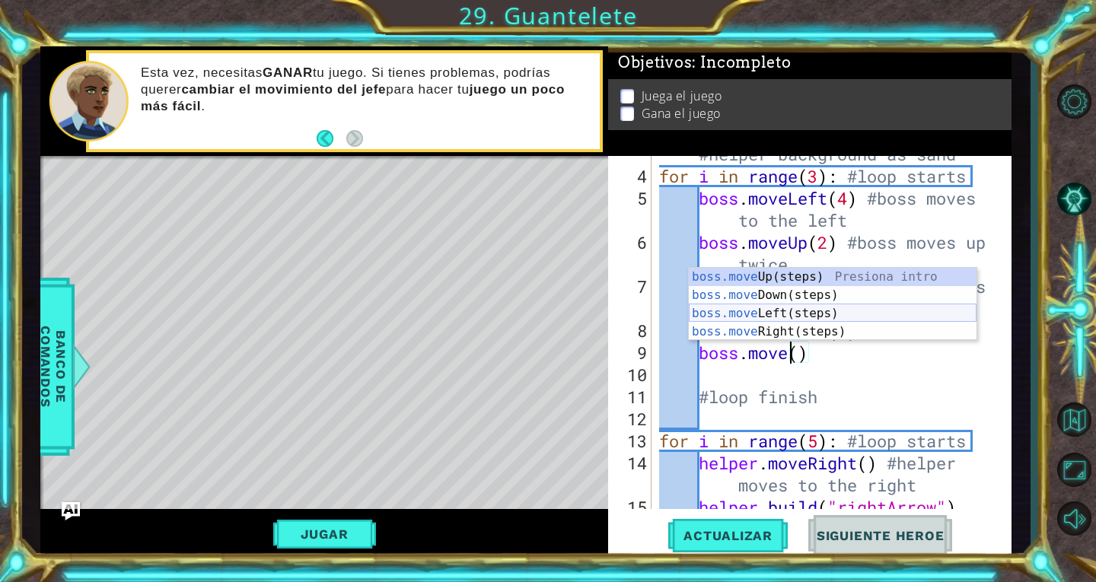
click at [807, 314] on div "boss.move Up(steps) Presiona intro boss.move Down(steps) Presiona intro boss.mo…" at bounding box center [833, 323] width 288 height 110
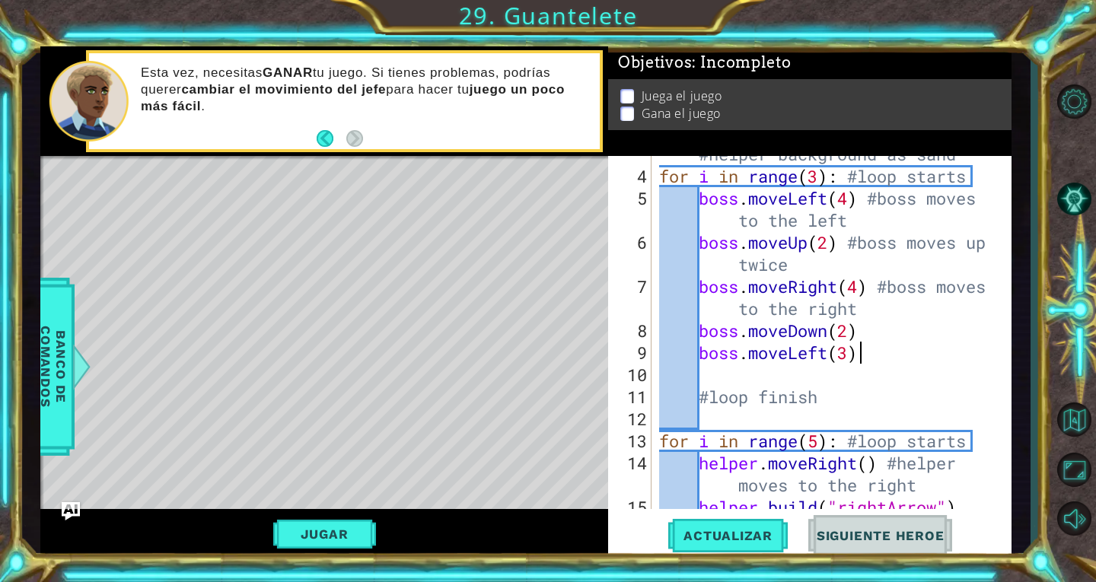
scroll to position [0, 8]
click at [742, 537] on span "Actualizar" at bounding box center [728, 535] width 120 height 15
click at [358, 536] on button "Jugar" at bounding box center [324, 534] width 103 height 29
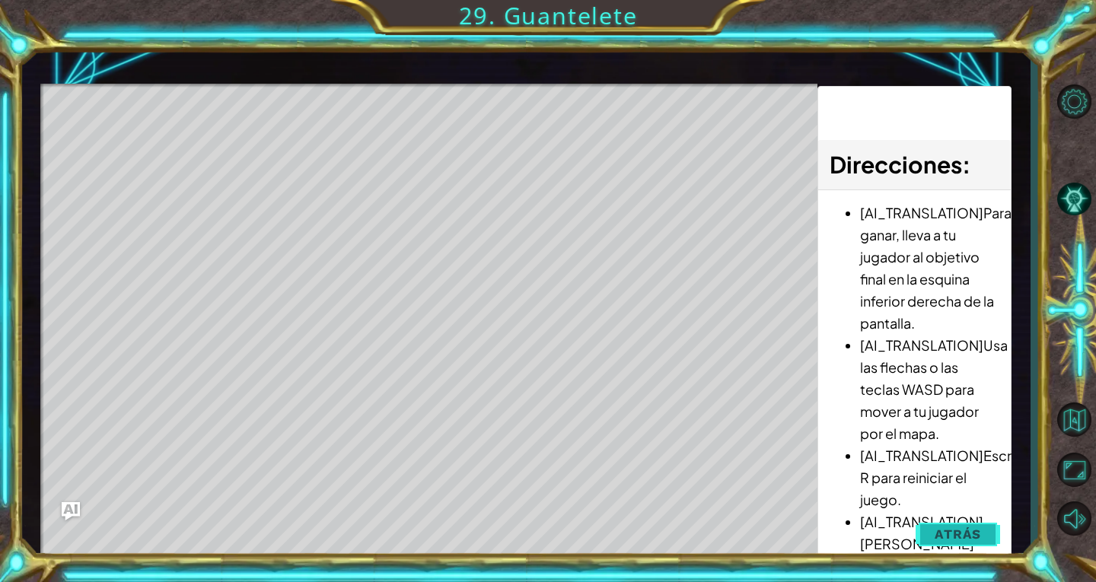
click at [958, 522] on button "Atrás" at bounding box center [958, 534] width 84 height 30
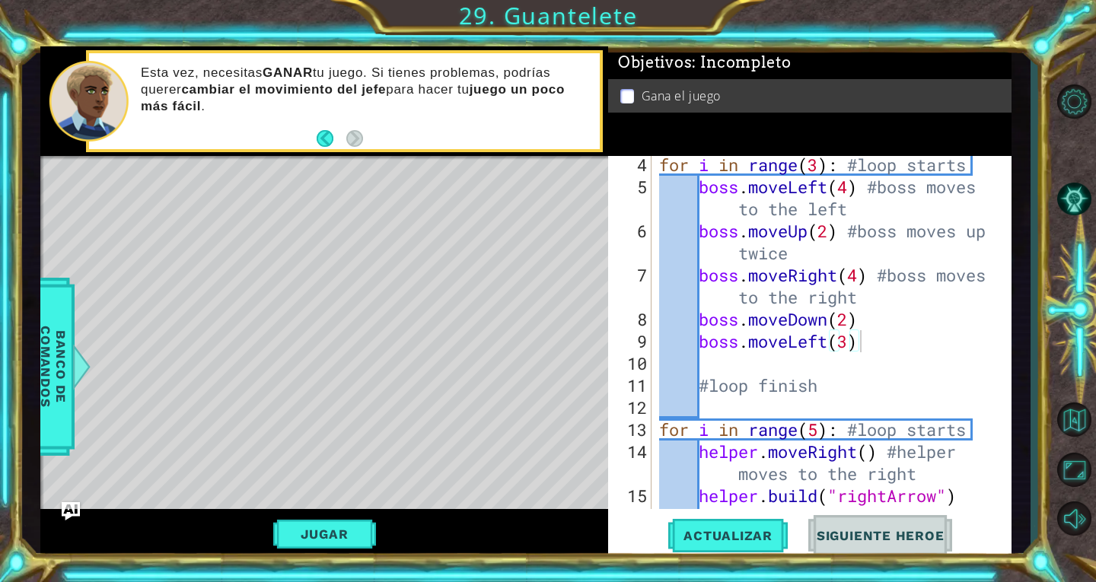
scroll to position [141, 0]
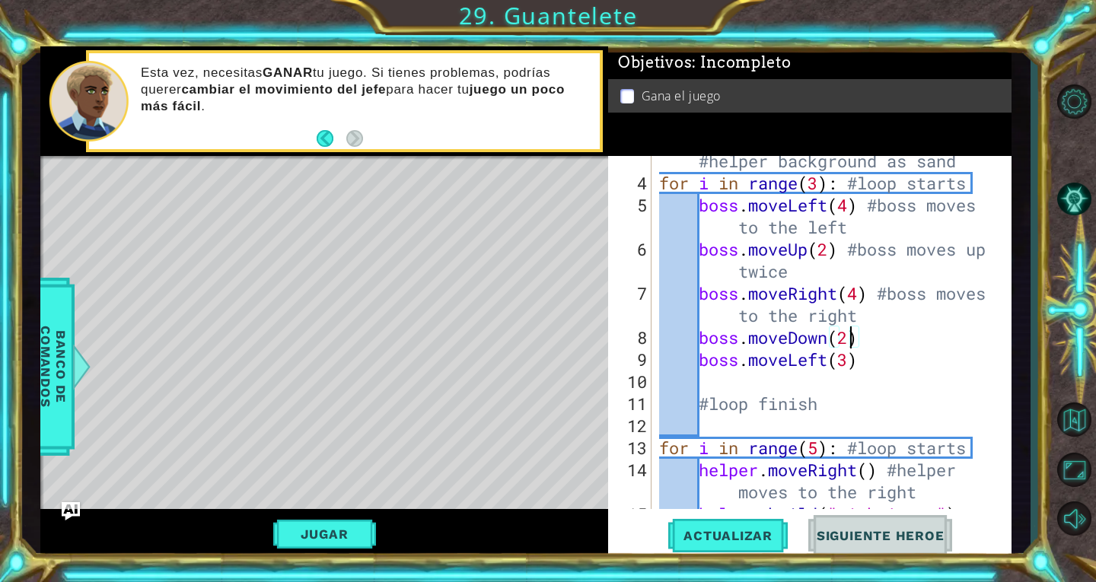
click at [851, 334] on div "helper . setBackground ( "sand" ) #helper background as sand for i in range ( 3…" at bounding box center [830, 360] width 348 height 464
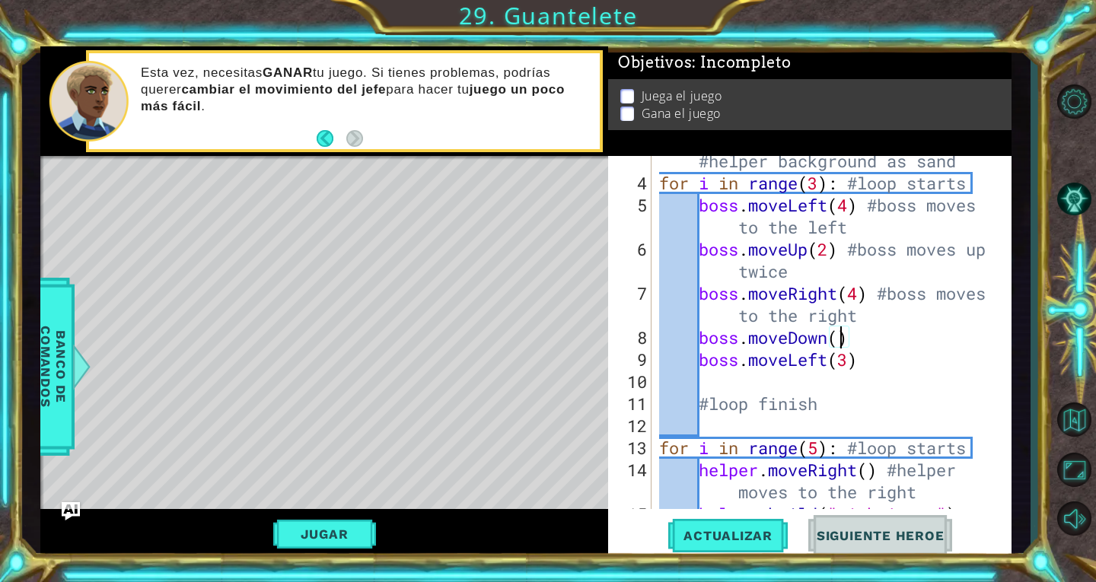
scroll to position [0, 8]
click at [852, 363] on div "helper . setBackground ( "sand" ) #helper background as sand for i in range ( 3…" at bounding box center [830, 360] width 348 height 464
click at [779, 526] on button "Actualizar" at bounding box center [728, 535] width 120 height 40
click at [327, 540] on button "Jugar" at bounding box center [324, 534] width 103 height 29
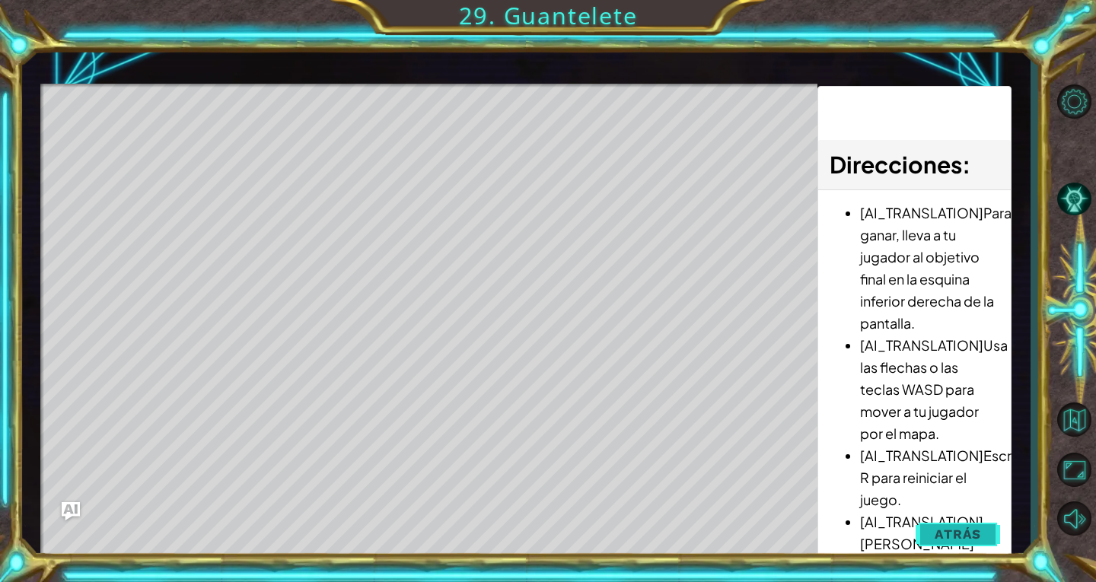
click at [958, 529] on span "Atrás" at bounding box center [958, 534] width 46 height 15
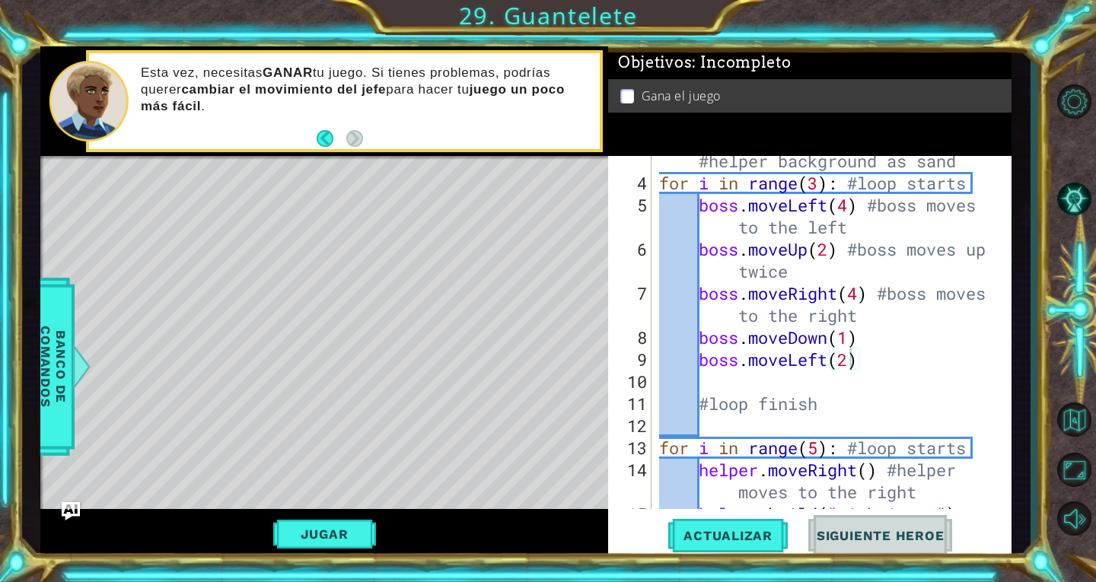
click at [882, 368] on div "helper . setBackground ( "sand" ) #helper background as sand for i in range ( 3…" at bounding box center [830, 360] width 348 height 464
click at [853, 345] on div "helper . setBackground ( "sand" ) #helper background as sand for i in range ( 3…" at bounding box center [830, 360] width 348 height 464
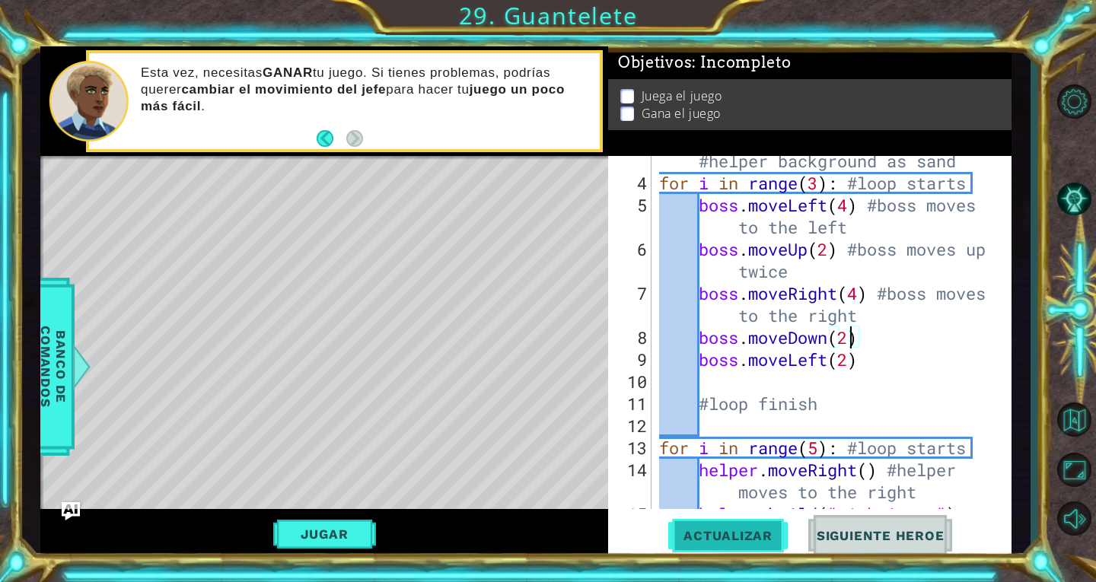
type textarea "boss.moveDown(2)"
click at [770, 529] on span "Actualizar" at bounding box center [728, 535] width 120 height 15
click at [304, 532] on button "Jugar" at bounding box center [324, 534] width 103 height 29
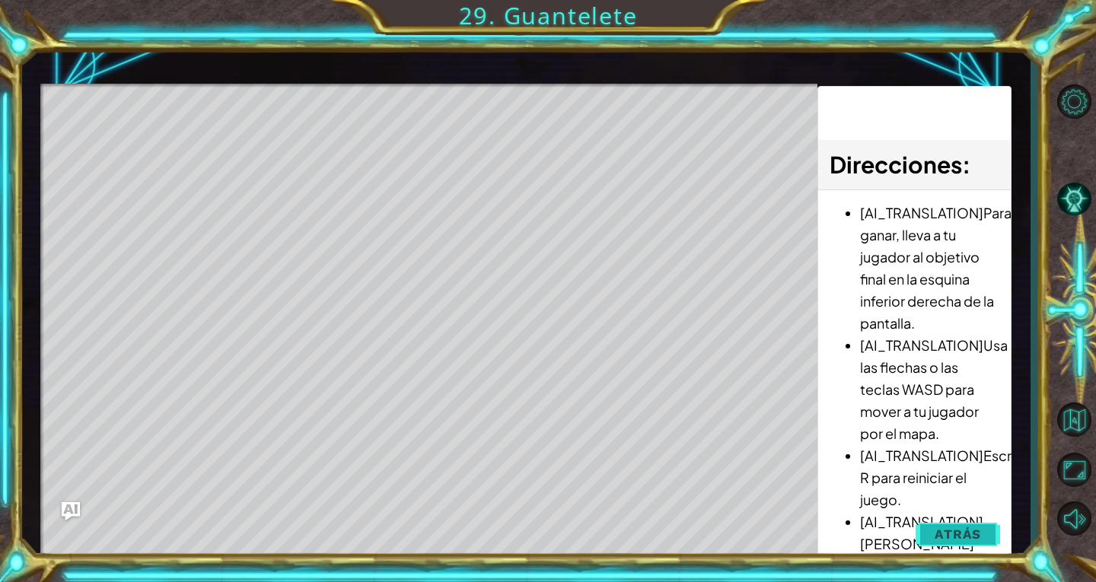
click at [981, 537] on button "Atrás" at bounding box center [958, 534] width 84 height 30
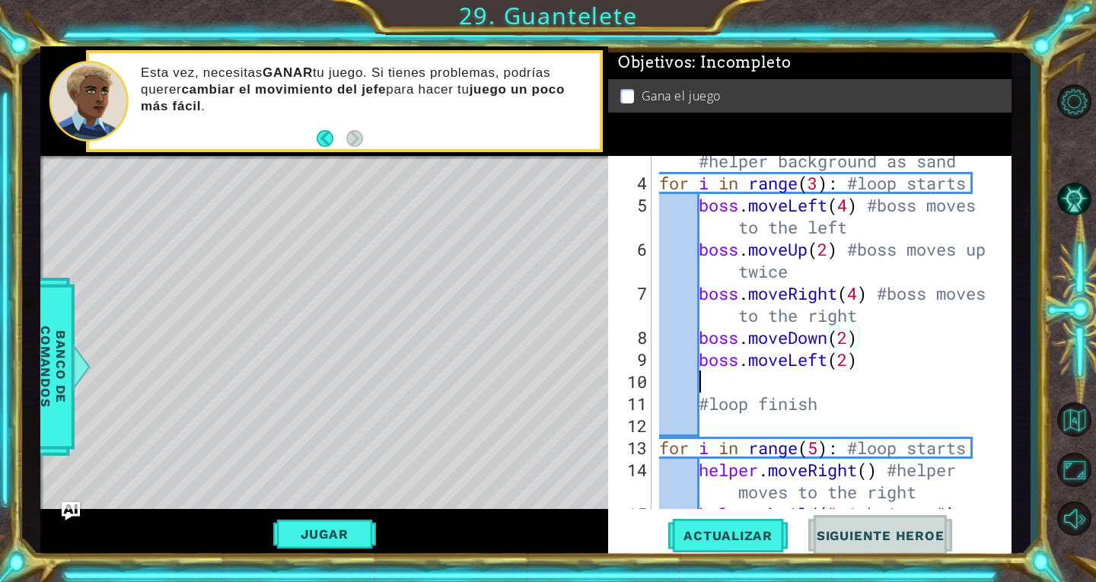
scroll to position [0, 1]
click at [849, 368] on div "helper . setBackground ( "sand" ) #helper background as sand for i in range ( 3…" at bounding box center [830, 360] width 348 height 464
click at [850, 362] on div "helper . setBackground ( "sand" ) #helper background as sand for i in range ( 3…" at bounding box center [830, 360] width 348 height 464
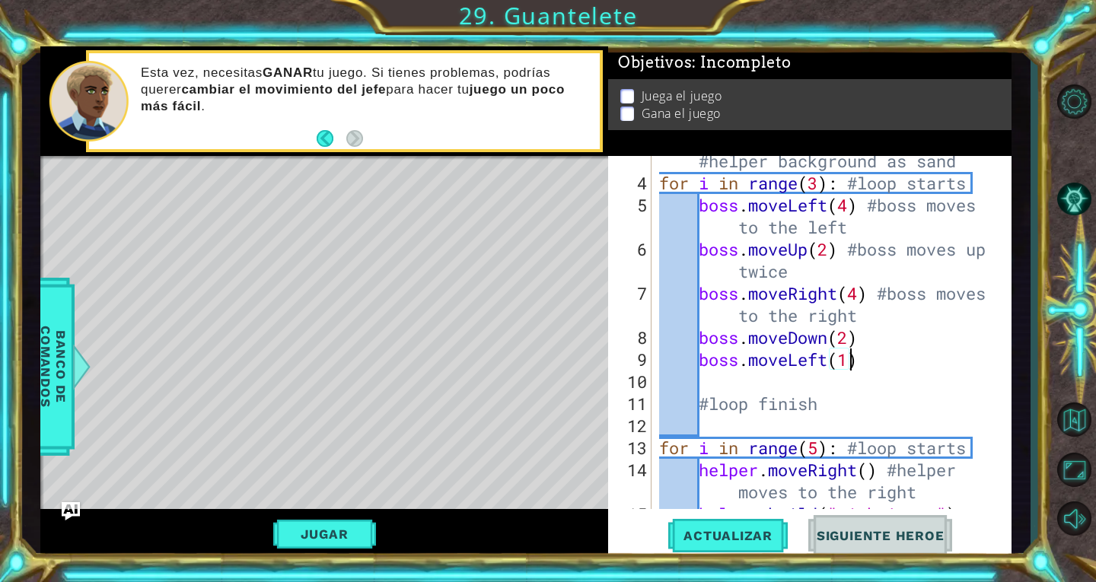
scroll to position [0, 8]
type textarea "boss.moveLeft(1)"
click at [685, 534] on span "Actualizar" at bounding box center [728, 535] width 120 height 15
click at [297, 537] on button "Jugar" at bounding box center [324, 534] width 103 height 29
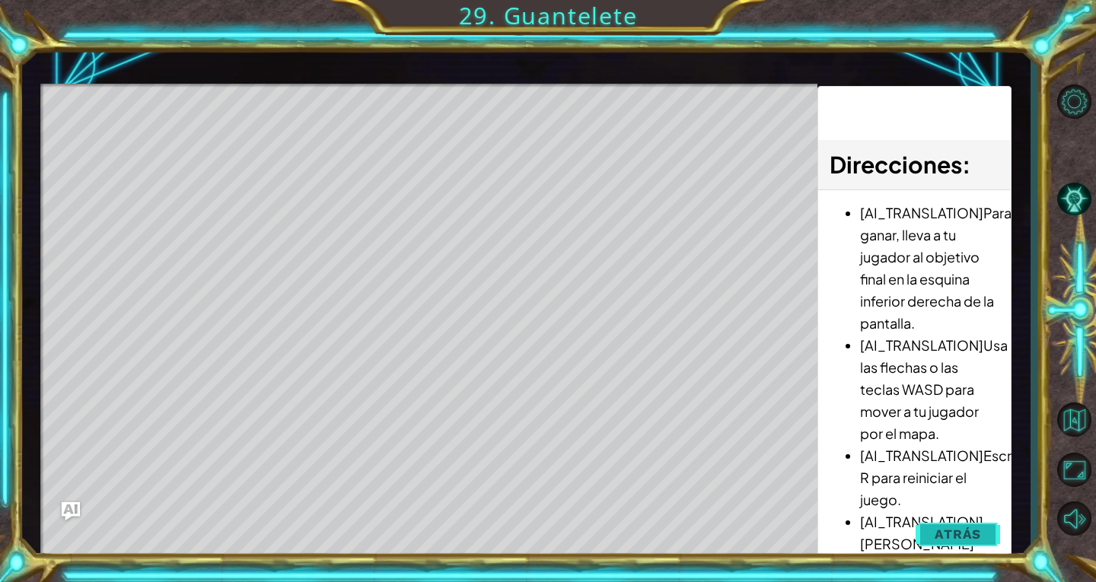
click at [942, 538] on span "Atrás" at bounding box center [958, 534] width 46 height 15
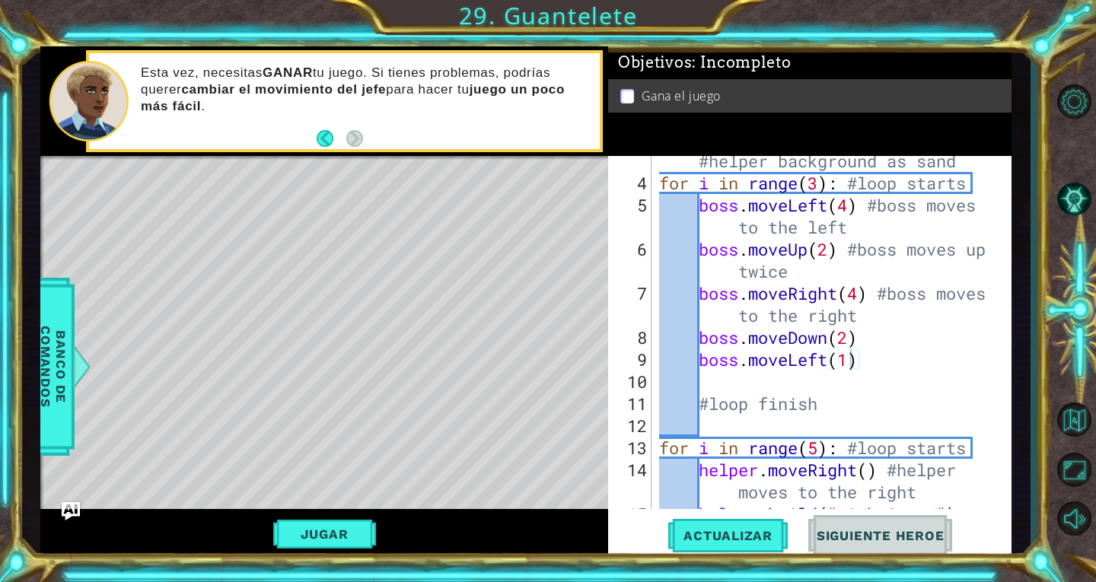
click at [874, 371] on div "helper . setBackground ( "sand" ) #helper background as sand for i in range ( 3…" at bounding box center [830, 360] width 348 height 464
click at [869, 363] on div "helper . setBackground ( "sand" ) #helper background as sand for i in range ( 3…" at bounding box center [830, 360] width 348 height 464
click at [718, 543] on span "Actualizar" at bounding box center [728, 535] width 120 height 15
click at [358, 528] on button "Jugar" at bounding box center [324, 534] width 103 height 29
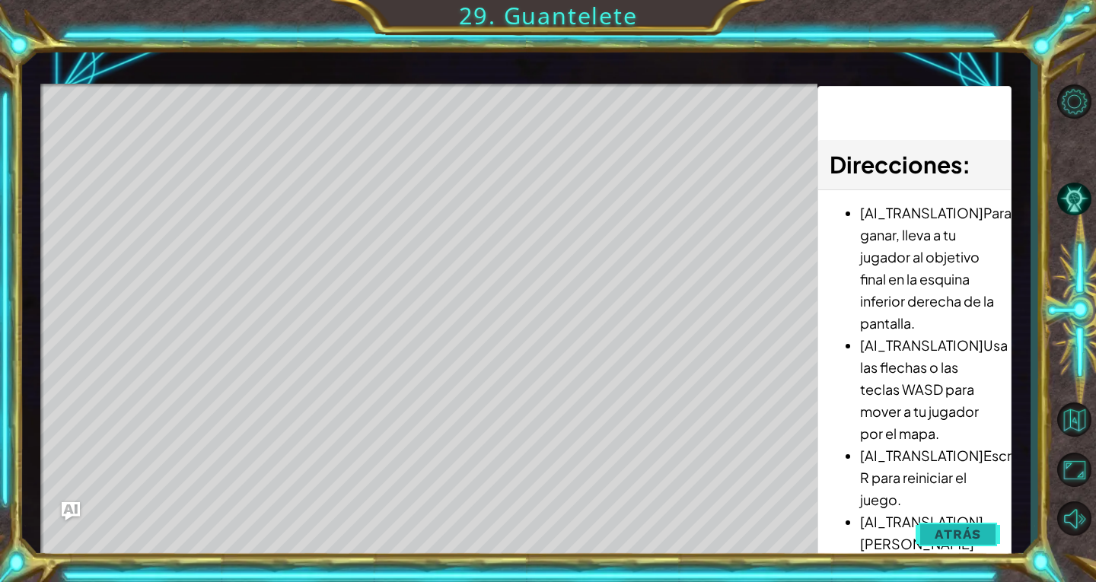
click at [986, 538] on button "Atrás" at bounding box center [958, 534] width 84 height 30
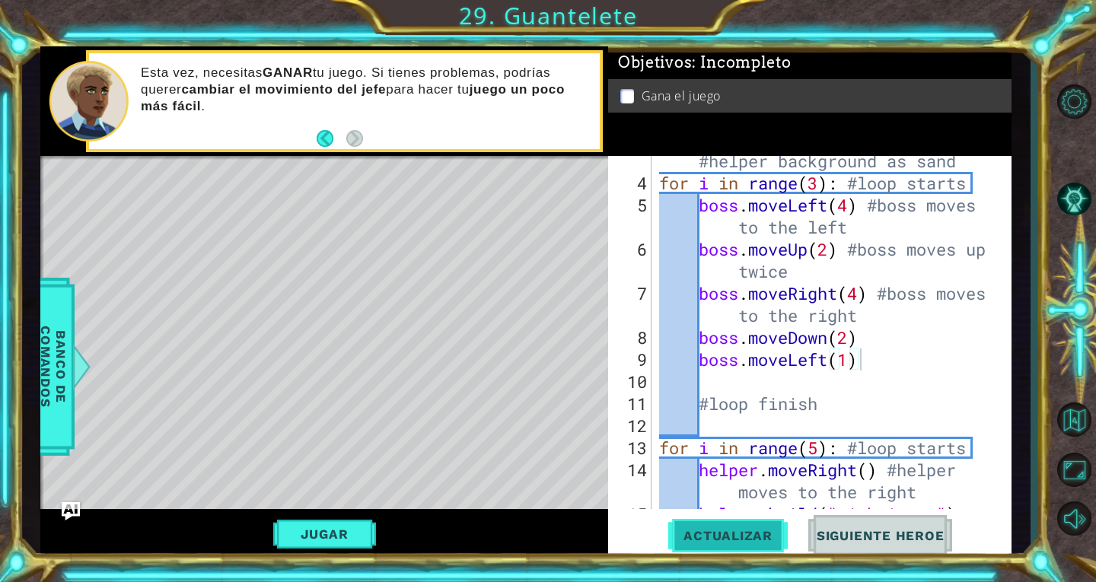
click at [731, 540] on span "Actualizar" at bounding box center [728, 535] width 120 height 15
click at [850, 368] on div "helper . setBackground ( "sand" ) #helper background as sand for i in range ( 3…" at bounding box center [830, 360] width 348 height 464
type textarea "boss.moveLeft()"
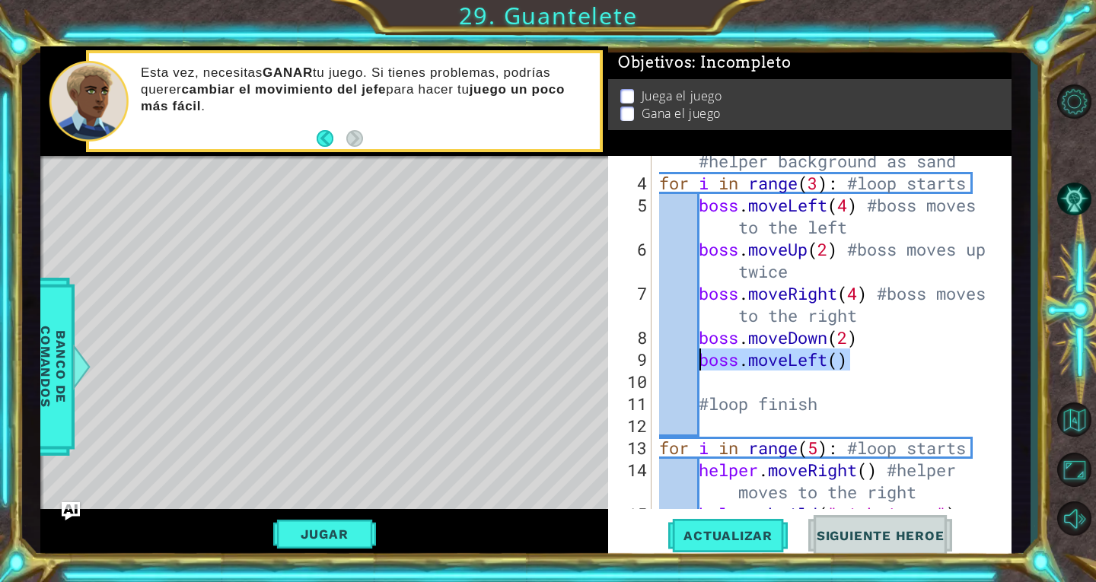
drag, startPoint x: 849, startPoint y: 362, endPoint x: 696, endPoint y: 365, distance: 153.0
click at [696, 365] on div "helper . setBackground ( "sand" ) #helper background as sand for i in range ( 3…" at bounding box center [830, 360] width 348 height 464
click at [958, 363] on div "helper . setBackground ( "sand" ) #helper background as sand for i in range ( 3…" at bounding box center [826, 332] width 340 height 353
click at [767, 534] on span "Actualizar" at bounding box center [728, 535] width 120 height 15
click at [760, 541] on span "Actualizar" at bounding box center [728, 535] width 120 height 15
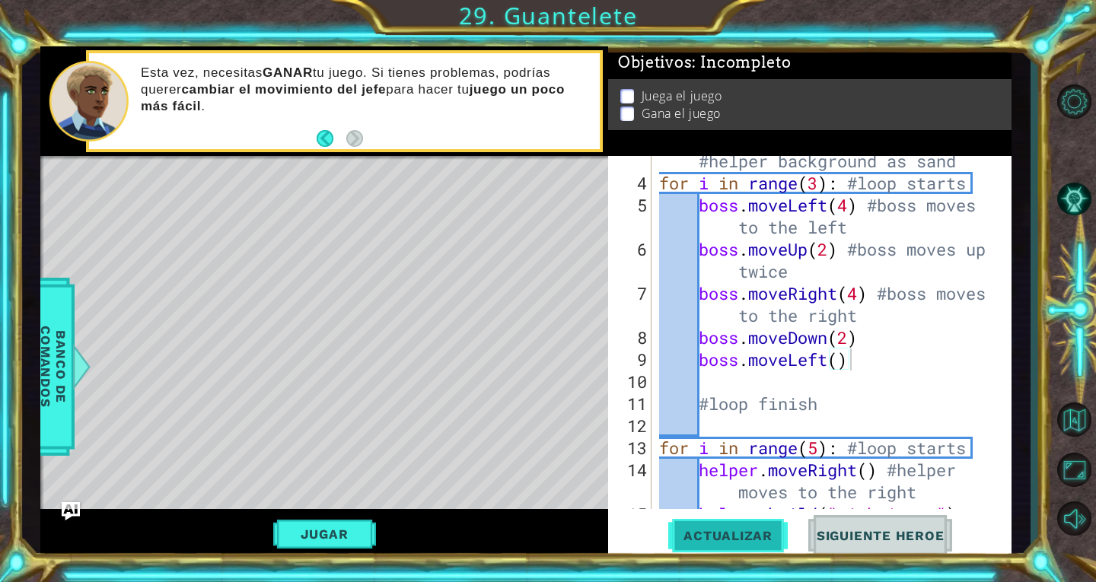
click at [760, 541] on span "Actualizar" at bounding box center [728, 535] width 120 height 15
click at [334, 538] on button "Jugar" at bounding box center [324, 534] width 103 height 29
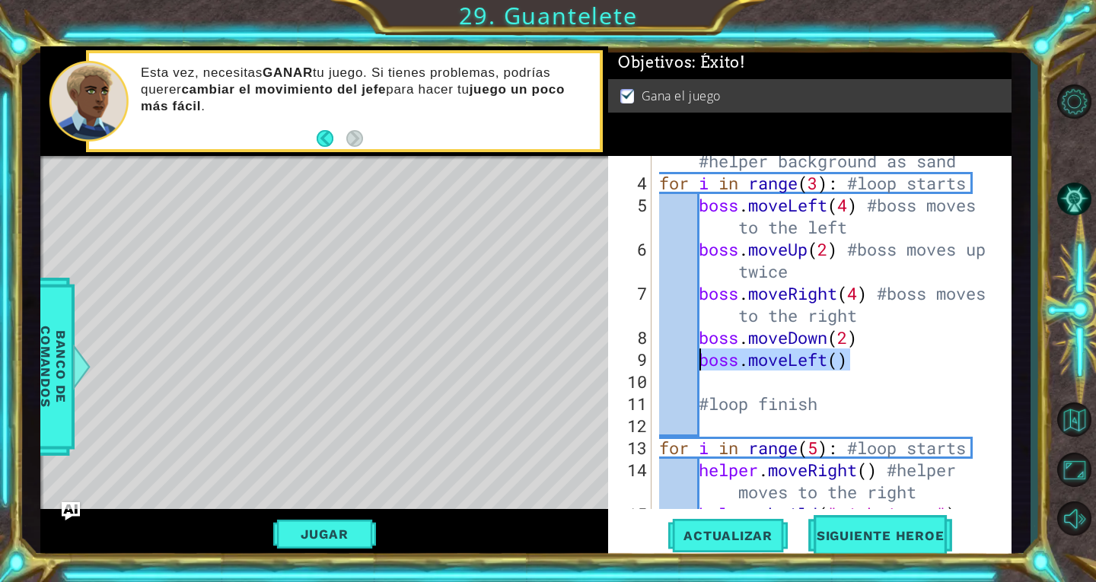
drag, startPoint x: 877, startPoint y: 362, endPoint x: 697, endPoint y: 355, distance: 179.8
click at [697, 355] on div "helper . setBackground ( "sand" ) #helper background as sand for i in range ( 3…" at bounding box center [830, 360] width 348 height 464
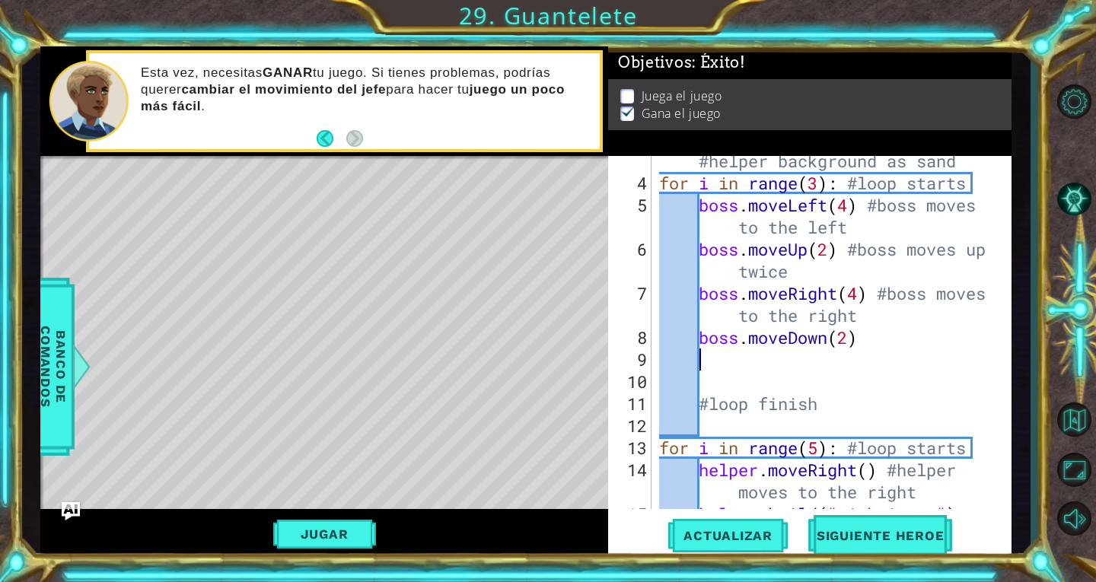
scroll to position [0, 0]
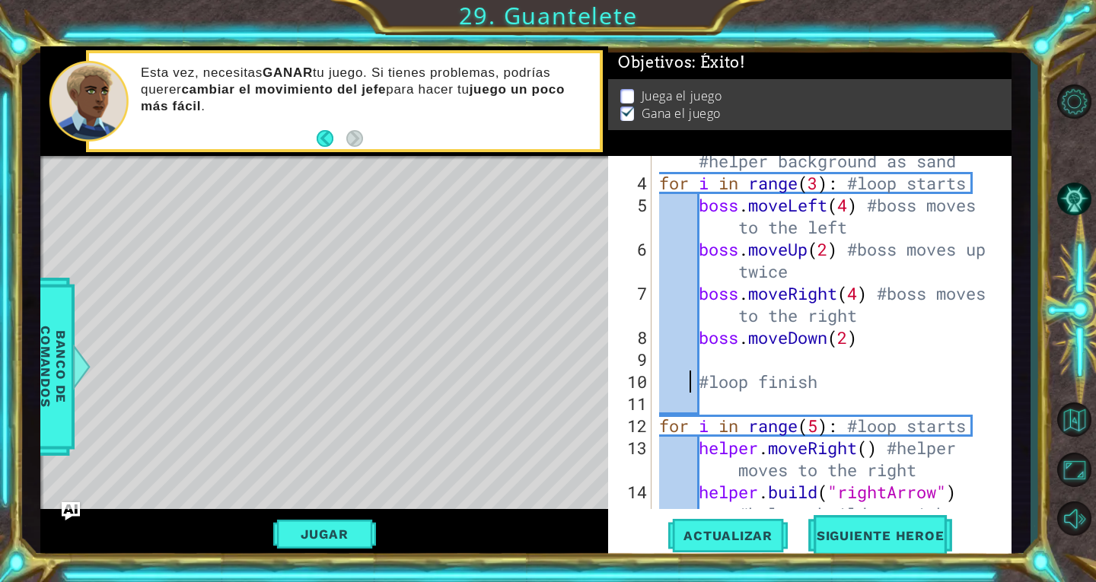
click at [693, 375] on div "helper . setBackground ( "sand" ) #helper background as sand for i in range ( 3…" at bounding box center [830, 360] width 348 height 464
click at [696, 378] on div "helper . setBackground ( "sand" ) #helper background as sand for i in range ( 3…" at bounding box center [830, 360] width 348 height 464
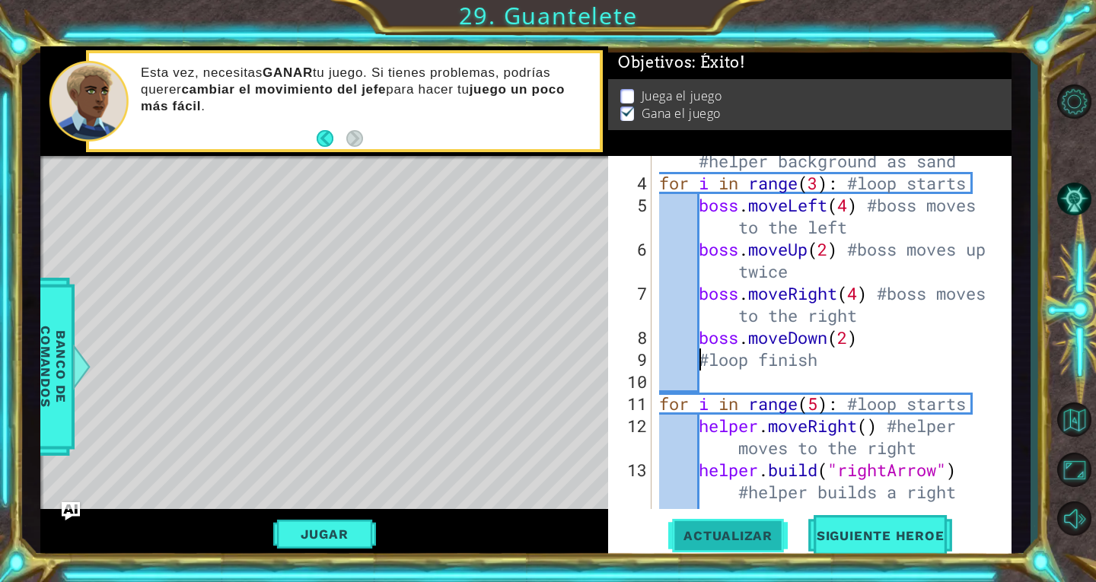
click at [722, 544] on button "Actualizar" at bounding box center [728, 535] width 120 height 40
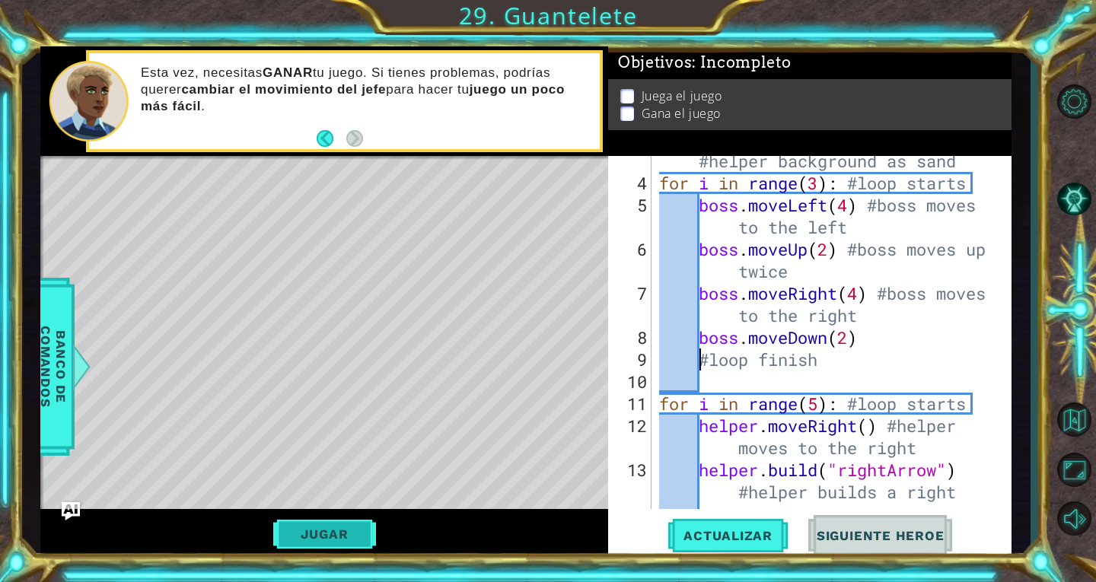
click at [357, 544] on button "Jugar" at bounding box center [324, 534] width 103 height 29
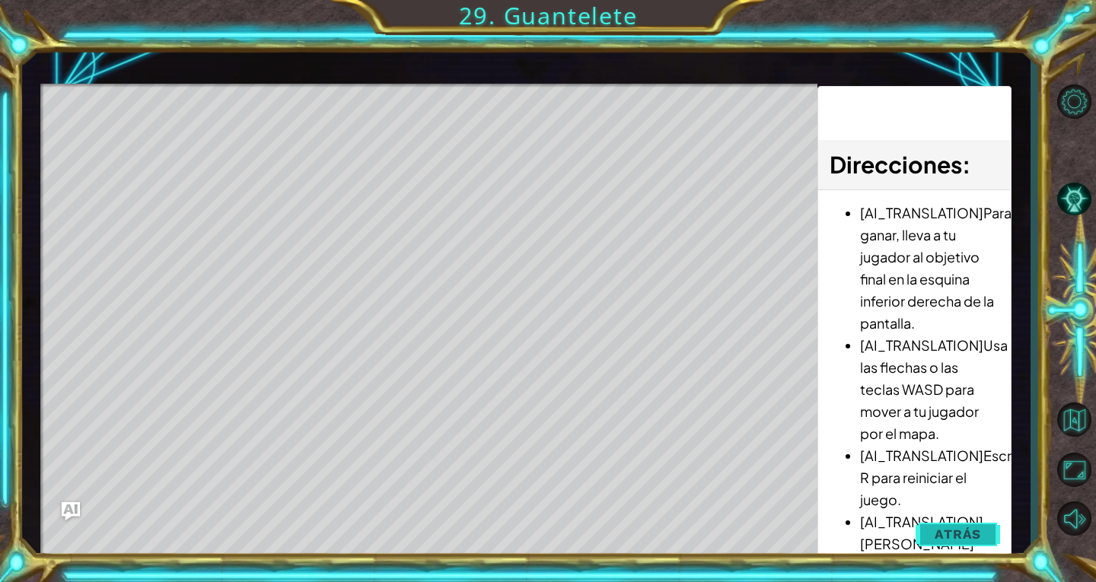
click at [935, 523] on button "Atrás" at bounding box center [958, 534] width 84 height 30
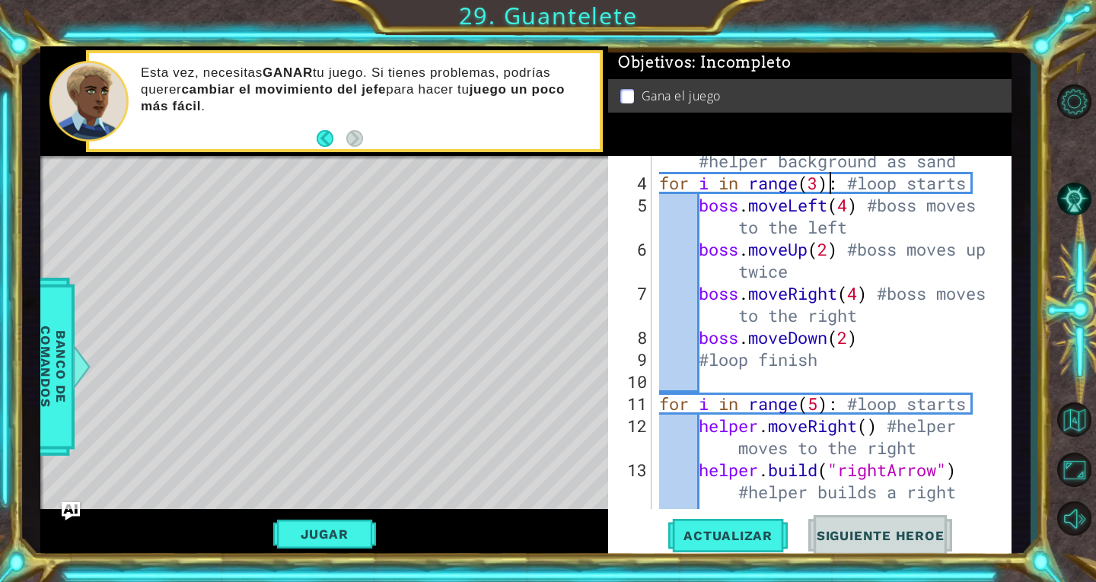
click at [826, 185] on div "helper . setBackground ( "sand" ) #helper background as sand for i in range ( 3…" at bounding box center [830, 360] width 348 height 464
click at [824, 184] on div "helper . setBackground ( "sand" ) #helper background as sand for i in range ( 3…" at bounding box center [830, 360] width 348 height 464
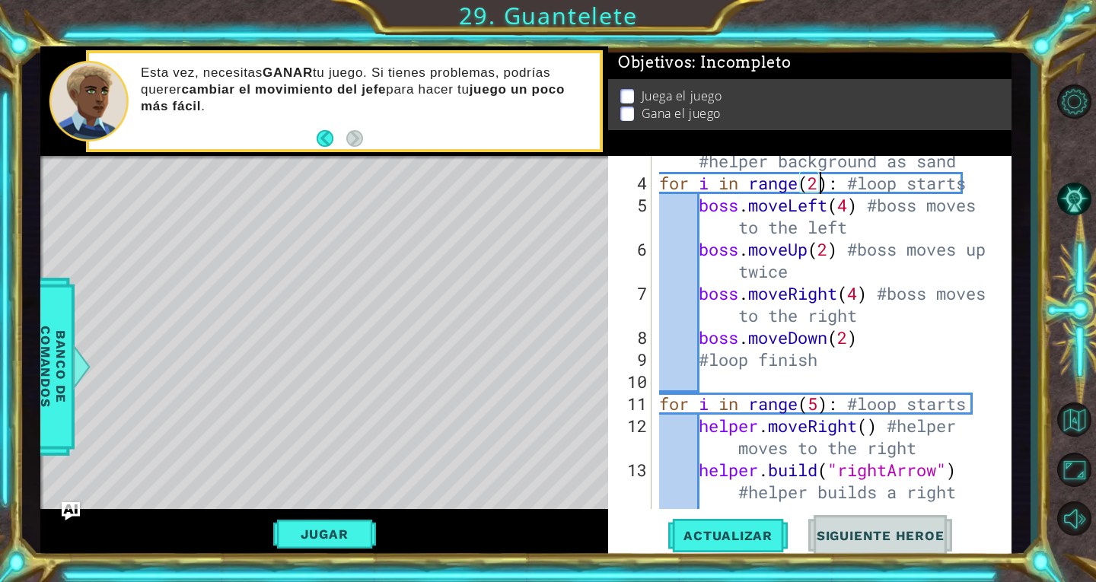
scroll to position [0, 7]
type textarea "for i in range(2): #loop starts"
click at [753, 538] on span "Actualizar" at bounding box center [728, 535] width 120 height 15
click at [352, 528] on button "Jugar" at bounding box center [324, 534] width 103 height 29
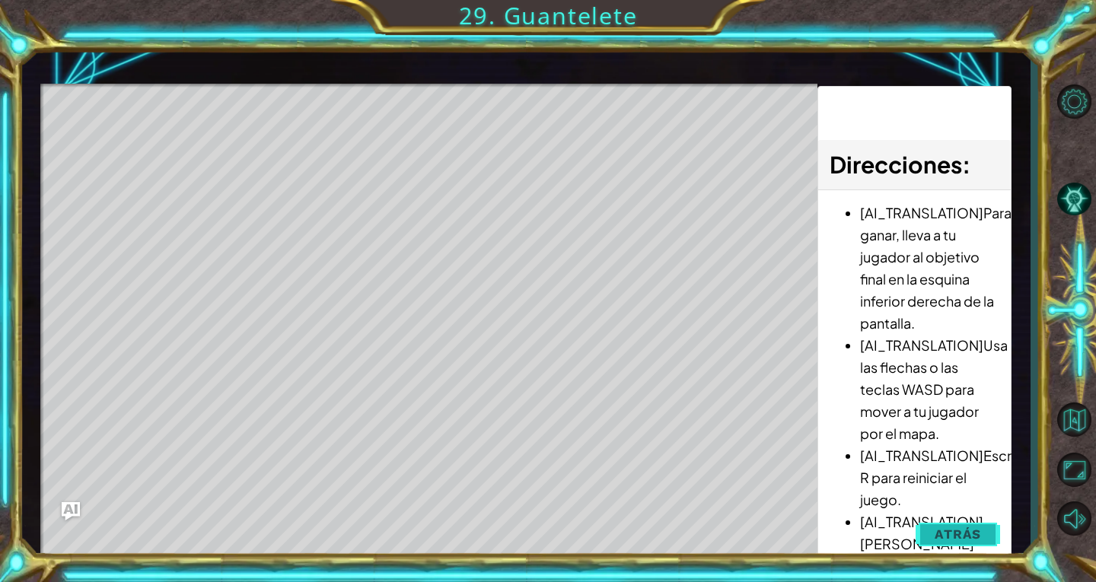
click at [971, 537] on span "Atrás" at bounding box center [958, 534] width 46 height 15
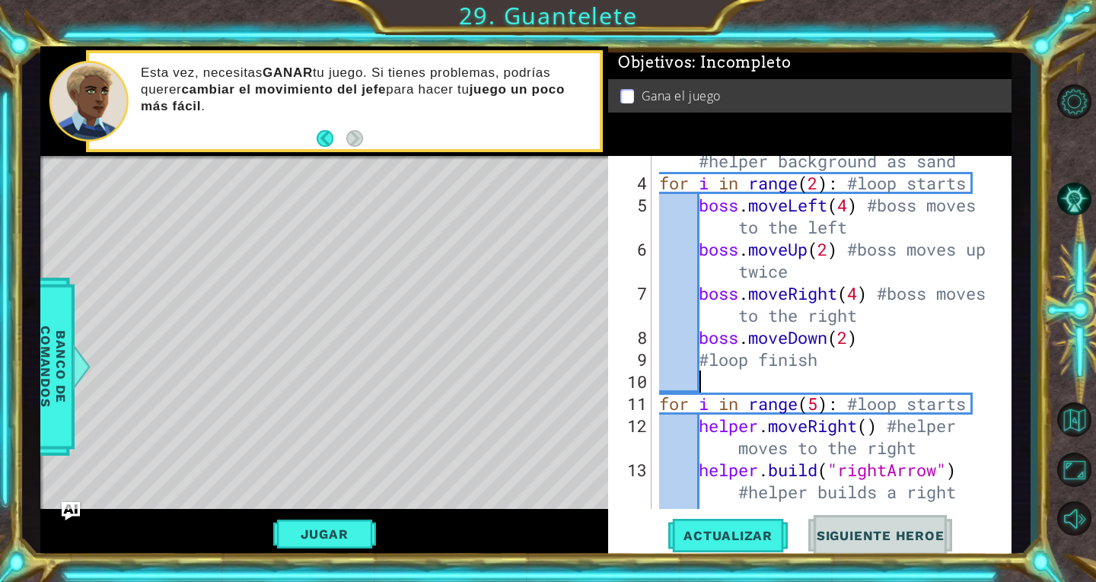
scroll to position [0, 1]
click at [832, 375] on div "helper . setBackground ( "sand" ) #helper background as sand for i in range ( 2…" at bounding box center [830, 360] width 348 height 464
click at [828, 359] on div "helper . setBackground ( "sand" ) #helper background as sand for i in range ( 2…" at bounding box center [830, 360] width 348 height 464
type textarea "#loop finish"
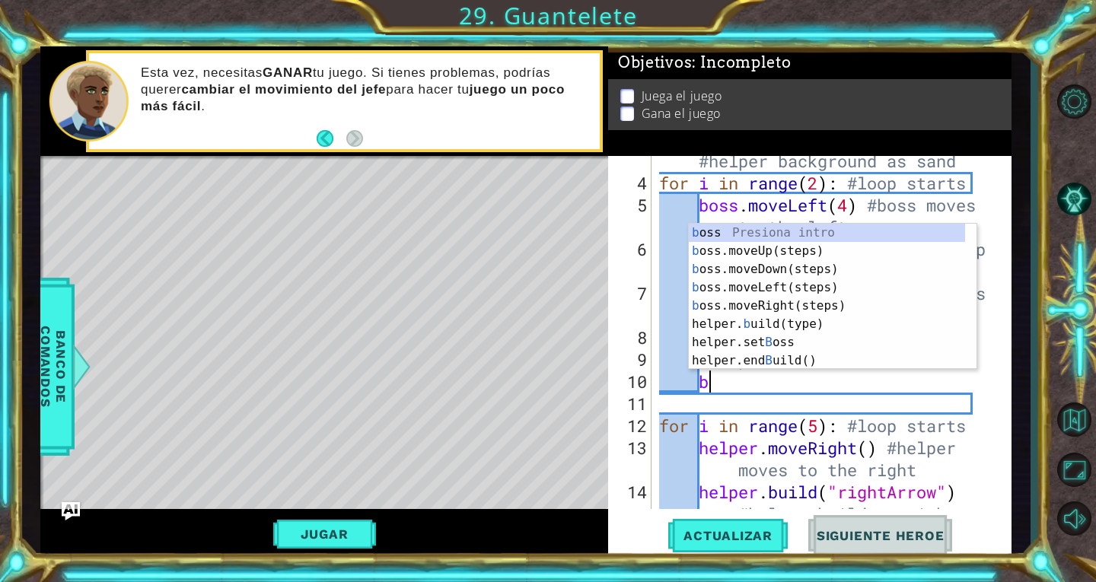
type textarea "bo"
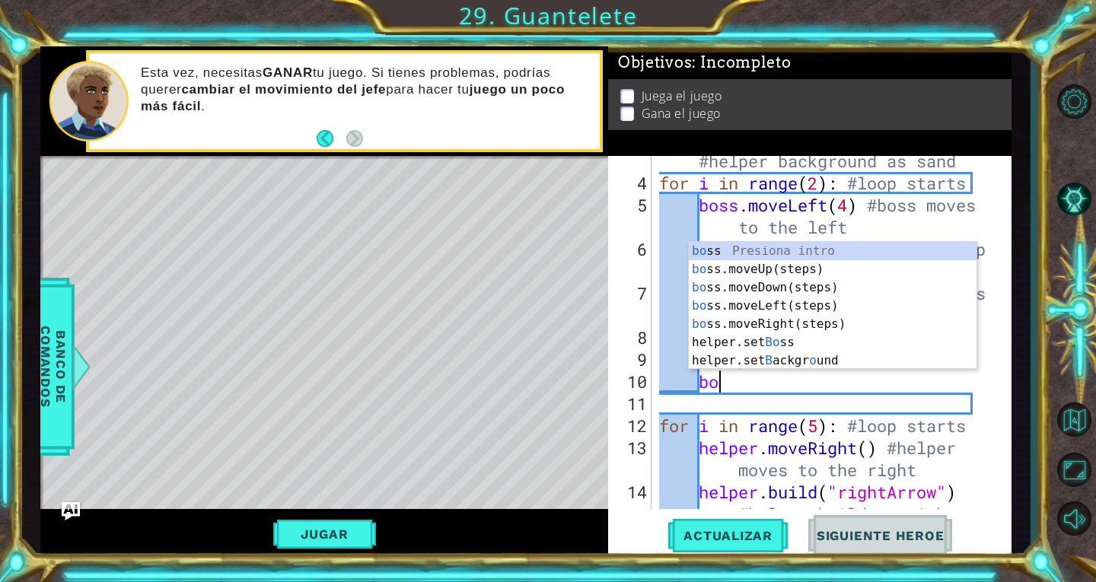
scroll to position [0, 2]
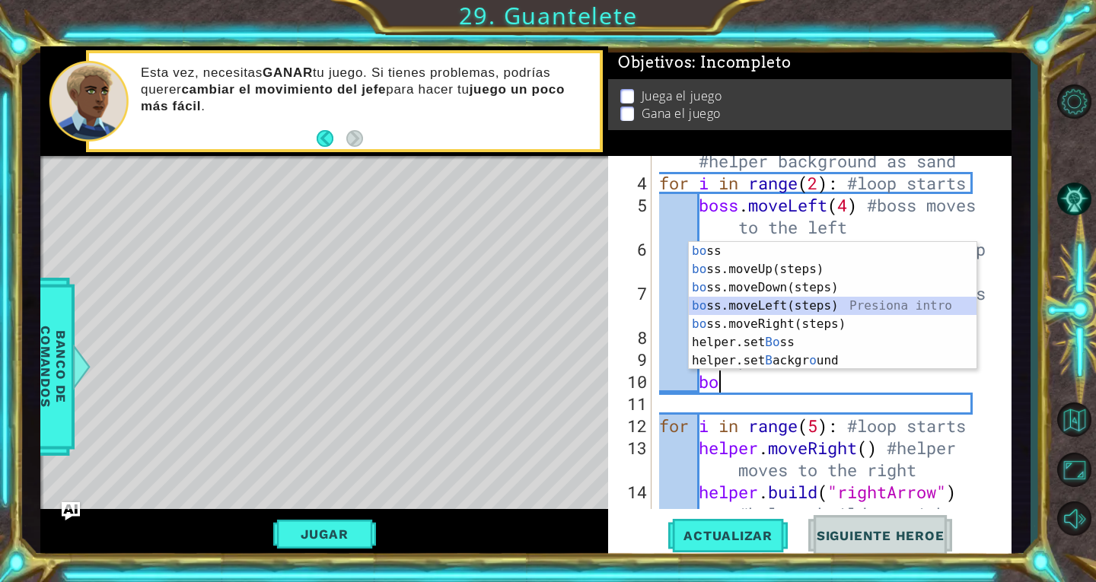
click at [840, 305] on div "bo ss Presiona intro bo ss.moveUp(steps) Presiona intro bo ss.moveDown(steps) P…" at bounding box center [833, 324] width 288 height 164
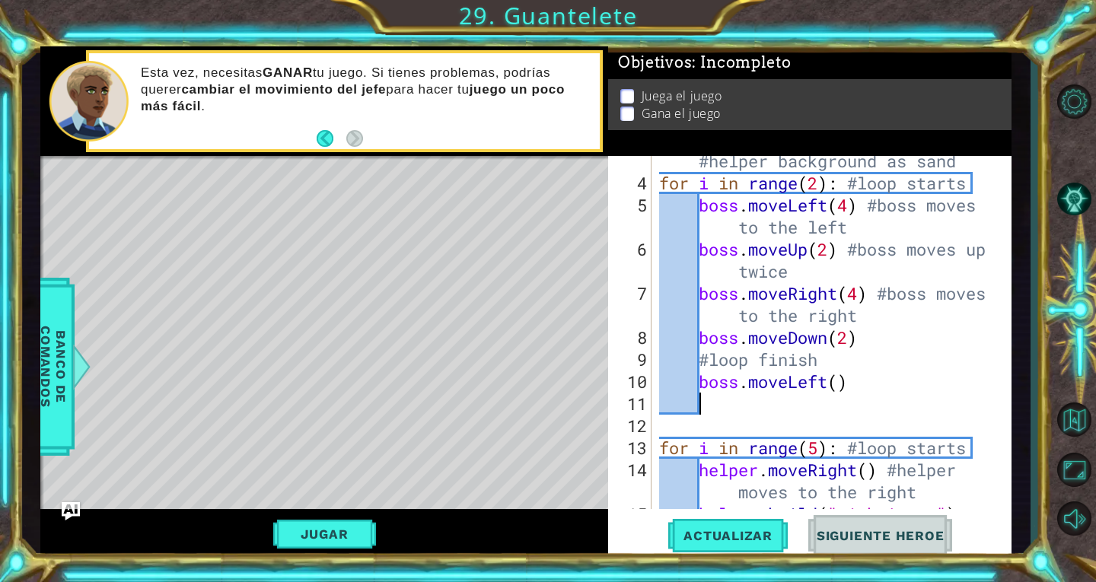
click at [843, 391] on div "helper . setBackground ( "sand" ) #helper background as sand for i in range ( 2…" at bounding box center [830, 360] width 348 height 464
click at [838, 380] on div "helper . setBackground ( "sand" ) #helper background as sand for i in range ( 2…" at bounding box center [830, 360] width 348 height 464
type textarea "boss.moveLeft(2)"
click at [874, 416] on div "helper . setBackground ( "sand" ) #helper background as sand for i in range ( 2…" at bounding box center [830, 360] width 348 height 464
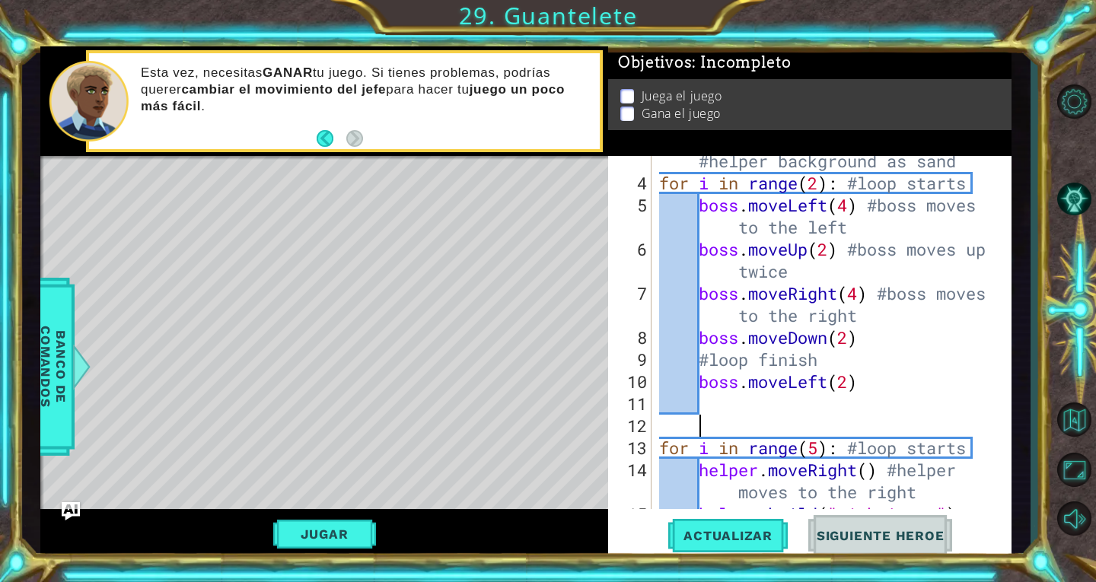
scroll to position [0, 1]
click at [866, 403] on div "helper . setBackground ( "sand" ) #helper background as sand for i in range ( 2…" at bounding box center [830, 360] width 348 height 464
type textarea "b"
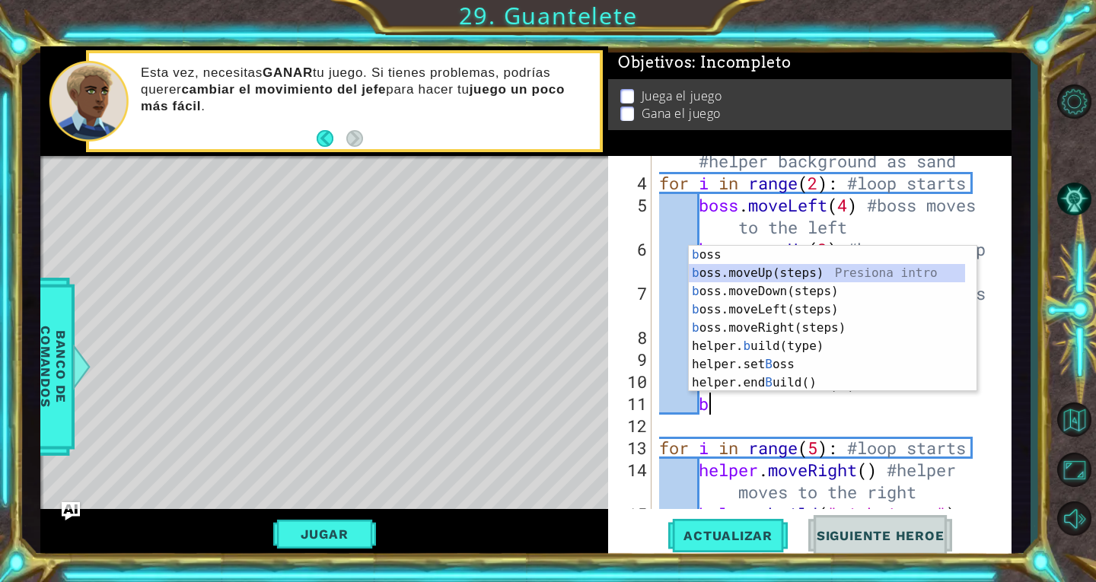
click at [796, 276] on div "b oss Presiona intro b oss.moveUp(steps) Presiona intro b oss.moveDown(steps) P…" at bounding box center [827, 337] width 276 height 183
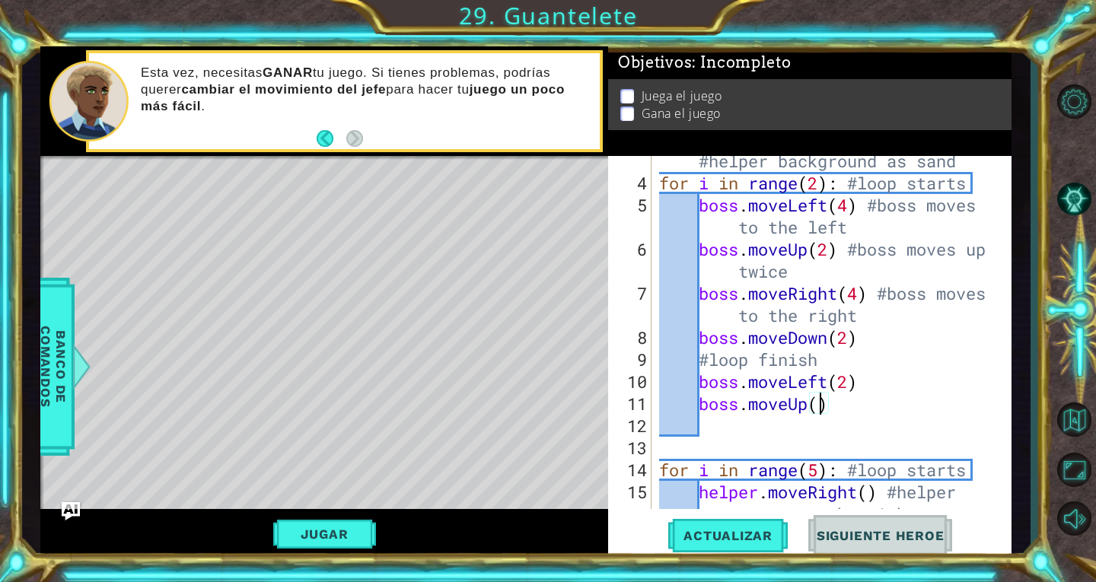
click at [819, 411] on div "helper . setBackground ( "sand" ) #helper background as sand for i in range ( 2…" at bounding box center [830, 349] width 348 height 442
click at [754, 533] on span "Actualizar" at bounding box center [728, 535] width 120 height 15
click at [348, 541] on button "Jugar" at bounding box center [324, 534] width 103 height 29
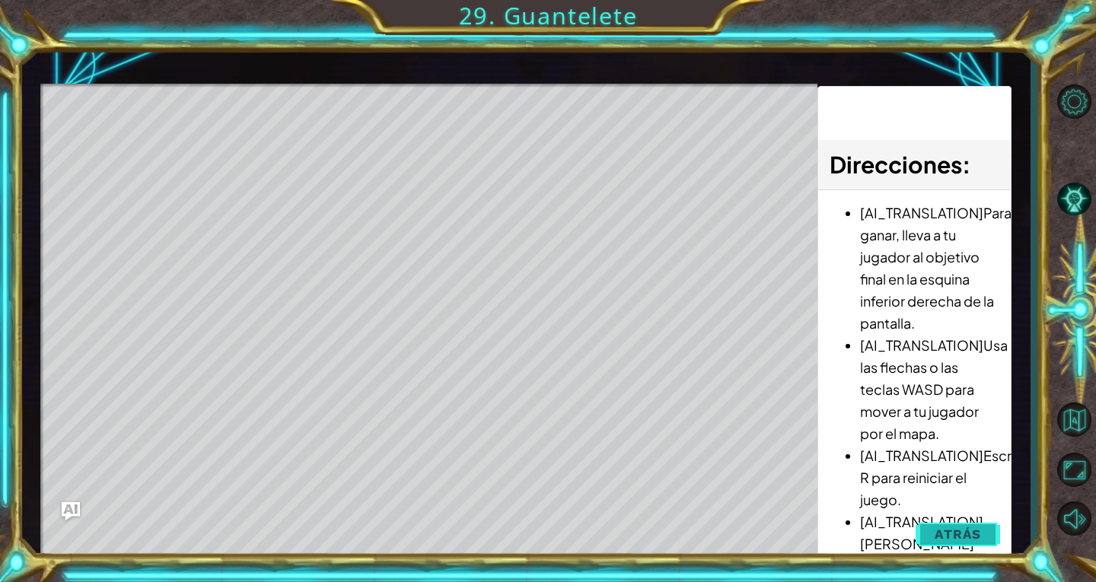
click at [965, 532] on span "Atrás" at bounding box center [958, 534] width 46 height 15
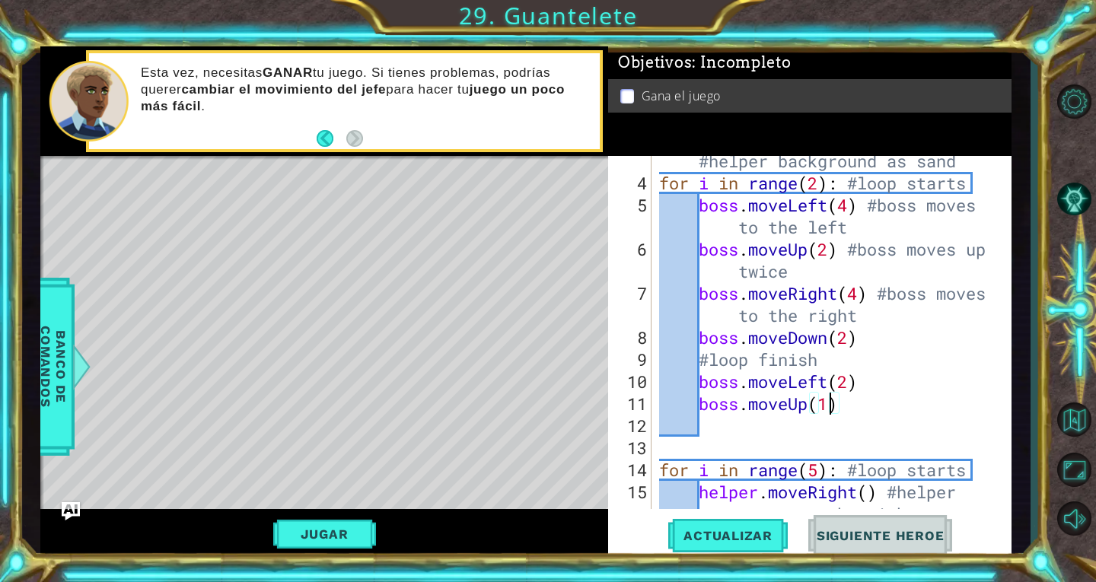
click at [834, 410] on div "helper . setBackground ( "sand" ) #helper background as sand for i in range ( 2…" at bounding box center [830, 349] width 348 height 442
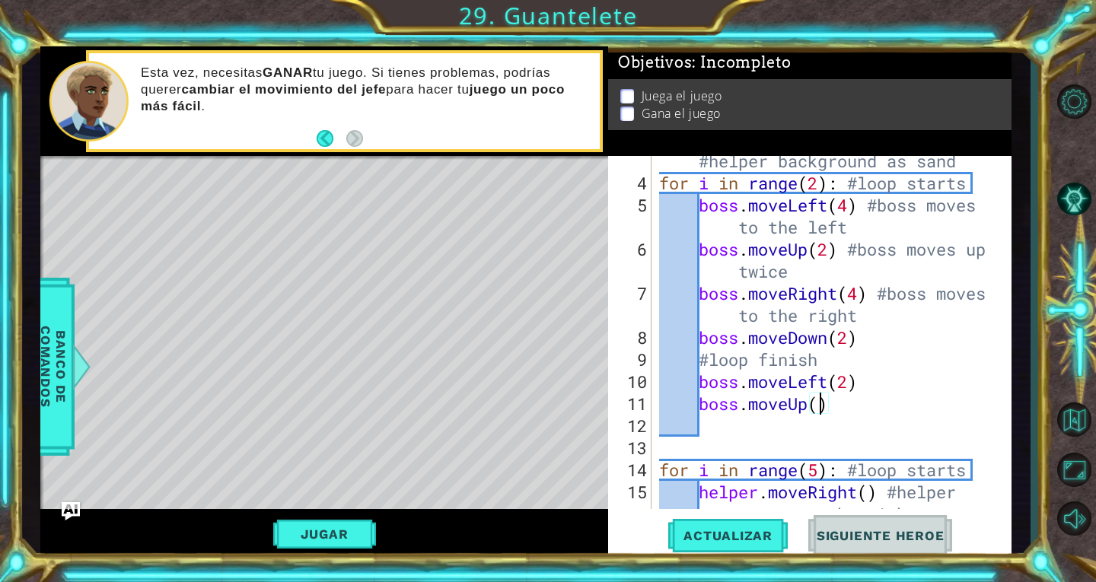
click at [701, 386] on div "helper . setBackground ( "sand" ) #helper background as sand for i in range ( 2…" at bounding box center [830, 349] width 348 height 442
click at [697, 403] on div "helper . setBackground ( "sand" ) #helper background as sand for i in range ( 2…" at bounding box center [830, 349] width 348 height 442
type textarea "boss.moveUp()"
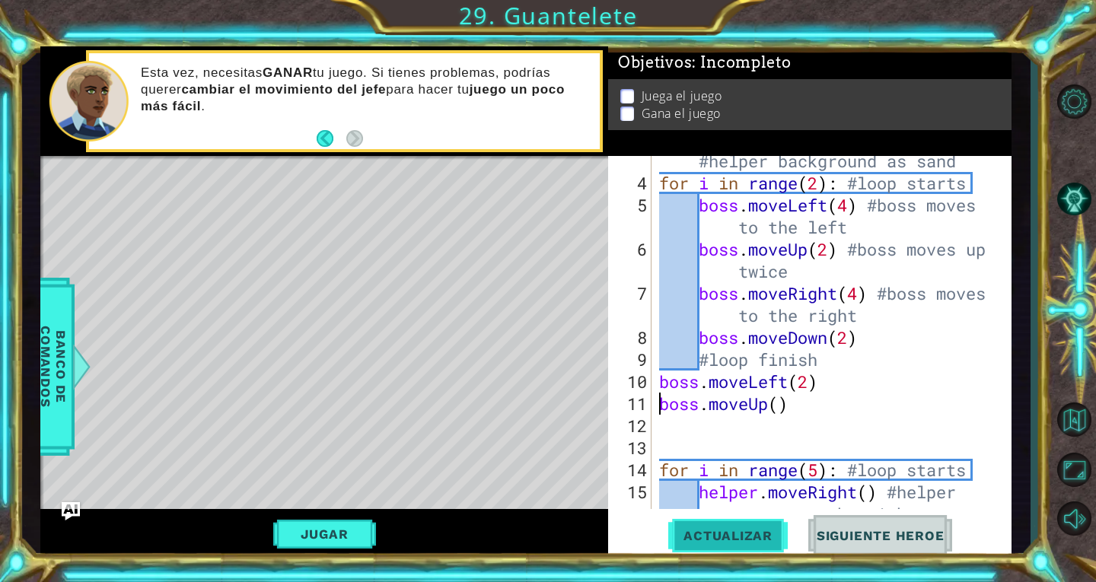
click at [725, 525] on button "Actualizar" at bounding box center [728, 535] width 120 height 40
click at [303, 540] on button "Jugar" at bounding box center [324, 534] width 103 height 29
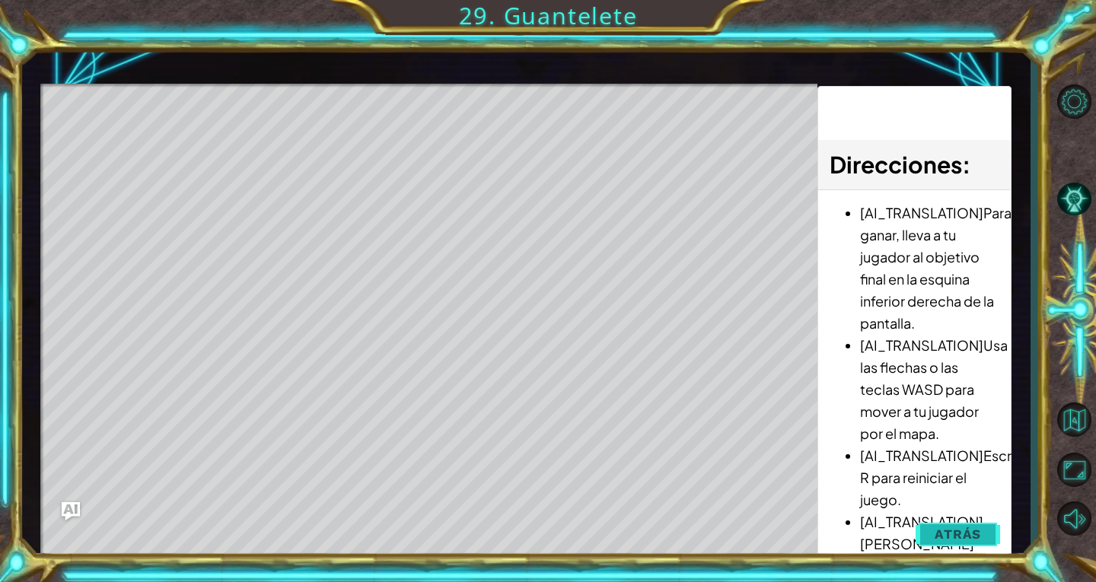
click at [935, 537] on button "Atrás" at bounding box center [958, 534] width 84 height 30
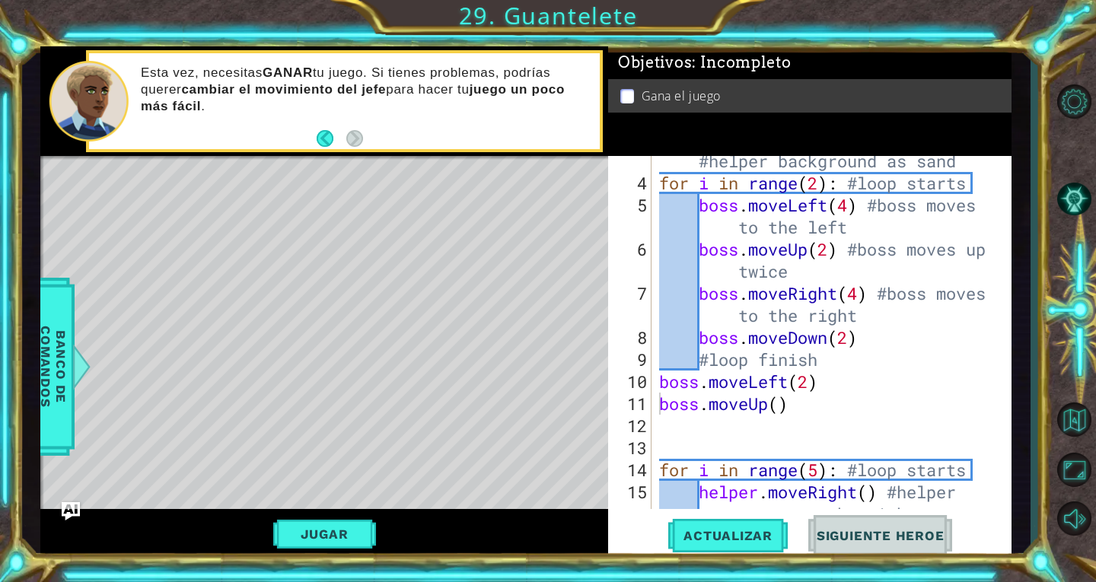
click at [781, 405] on div "helper . setBackground ( "sand" ) #helper background as sand for i in range ( 2…" at bounding box center [830, 349] width 348 height 442
click at [800, 414] on div "helper . setBackground ( "sand" ) #helper background as sand for i in range ( 2…" at bounding box center [830, 349] width 348 height 442
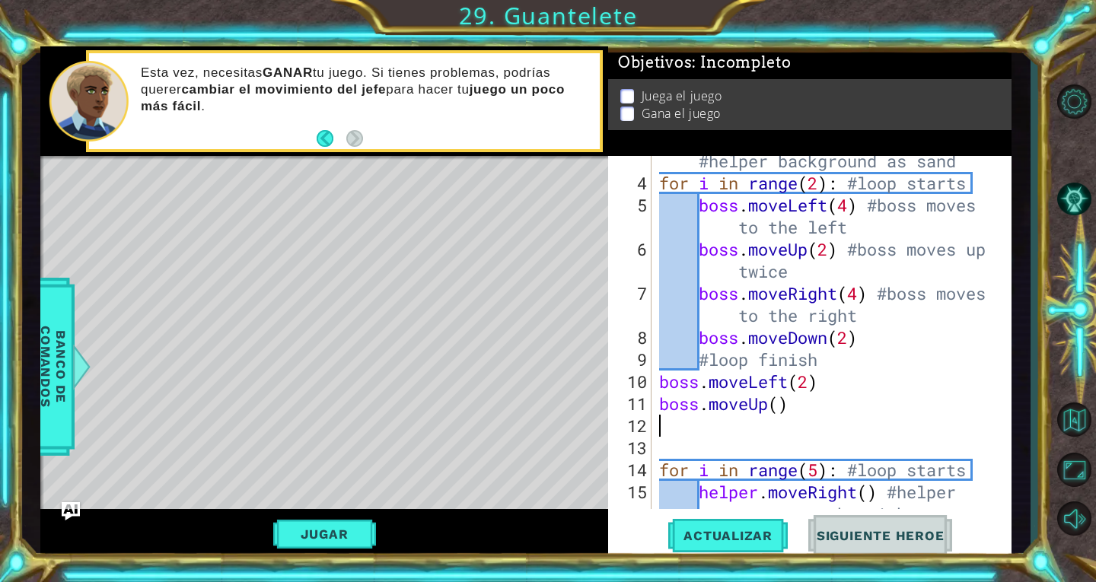
type textarea "b"
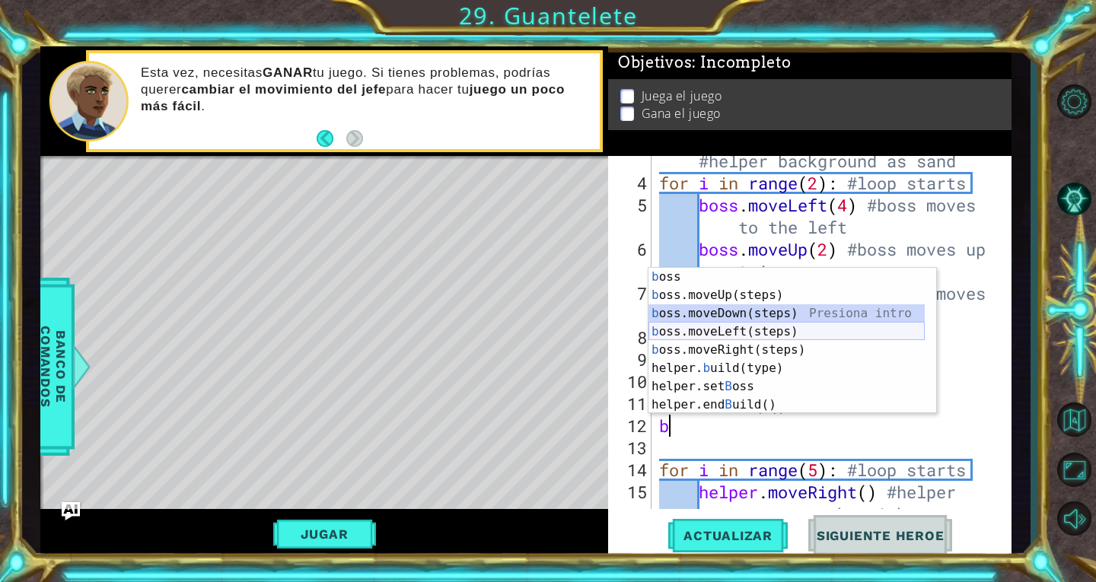
drag, startPoint x: 743, startPoint y: 320, endPoint x: 748, endPoint y: 337, distance: 17.6
click at [748, 337] on div "b oss Presiona intro b oss.moveUp(steps) Presiona intro b oss.moveDown(steps) P…" at bounding box center [787, 359] width 276 height 183
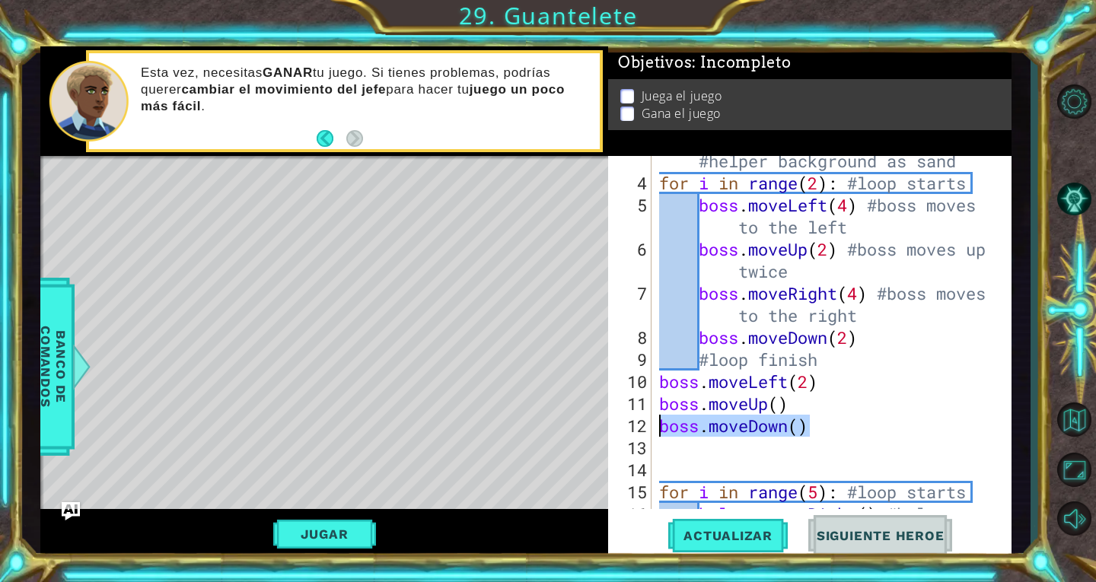
drag, startPoint x: 810, startPoint y: 432, endPoint x: 637, endPoint y: 423, distance: 173.0
click at [637, 423] on div "3 4 5 6 7 8 9 10 11 12 13 14 15 16 17 18 helper . setBackground ( "sand" ) #hel…" at bounding box center [808, 332] width 400 height 353
type textarea "boss.moveDown()"
type textarea "b"
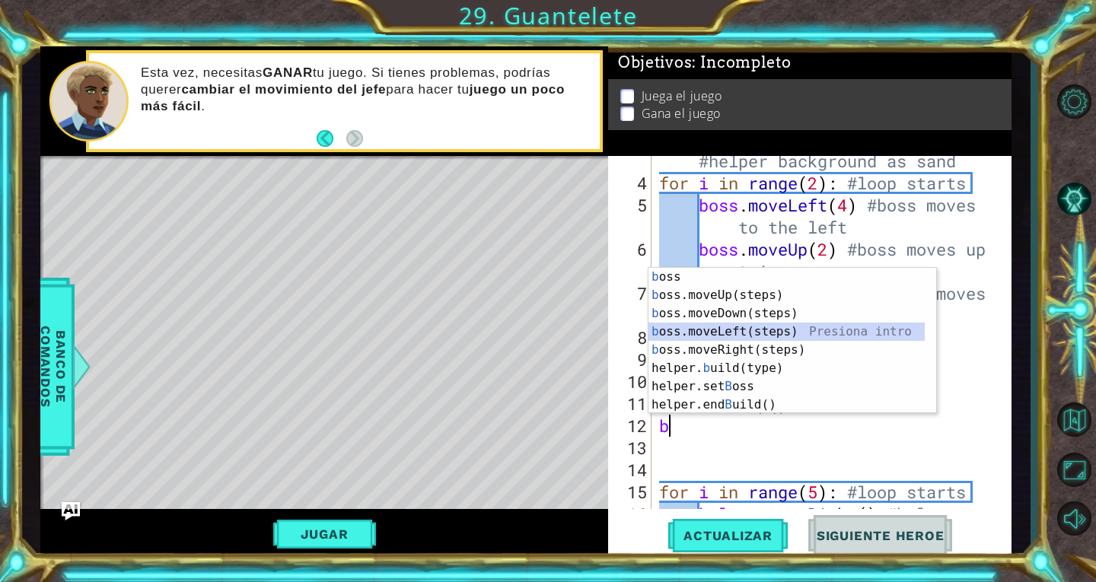
click at [815, 330] on div "b oss Presiona intro b oss.moveUp(steps) Presiona intro b oss.moveDown(steps) P…" at bounding box center [787, 359] width 276 height 183
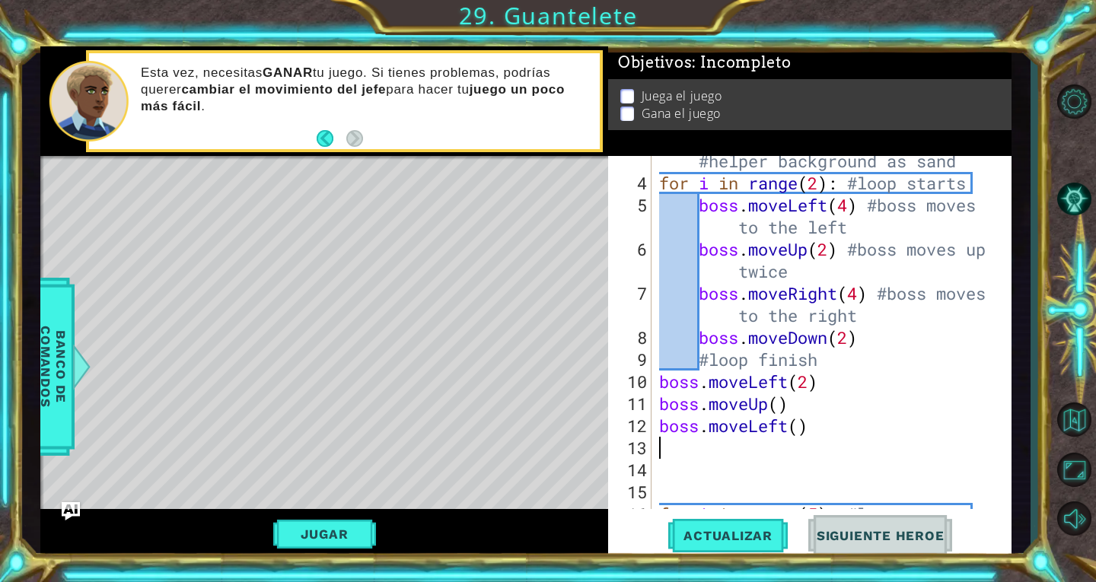
click at [803, 429] on div "helper . setBackground ( "sand" ) #helper background as sand for i in range ( 2…" at bounding box center [830, 337] width 348 height 419
type textarea "boss.moveLeft()"
click at [778, 471] on div "helper . setBackground ( "sand" ) #helper background as sand for i in range ( 2…" at bounding box center [830, 337] width 348 height 419
click at [780, 477] on div "helper . setBackground ( "sand" ) #helper background as sand for i in range ( 2…" at bounding box center [830, 337] width 348 height 419
click at [782, 481] on div "helper . setBackground ( "sand" ) #helper background as sand for i in range ( 2…" at bounding box center [830, 337] width 348 height 419
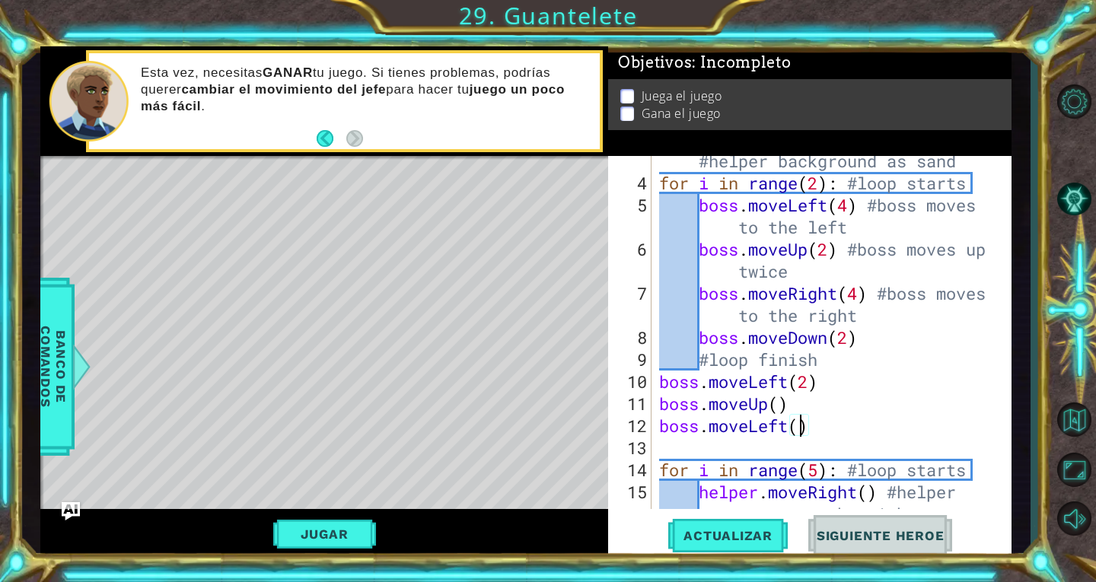
click at [802, 430] on div "helper . setBackground ( "sand" ) #helper background as sand for i in range ( 2…" at bounding box center [830, 349] width 348 height 442
click at [744, 539] on span "Actualizar" at bounding box center [728, 535] width 120 height 15
click at [355, 541] on button "Jugar" at bounding box center [324, 534] width 103 height 29
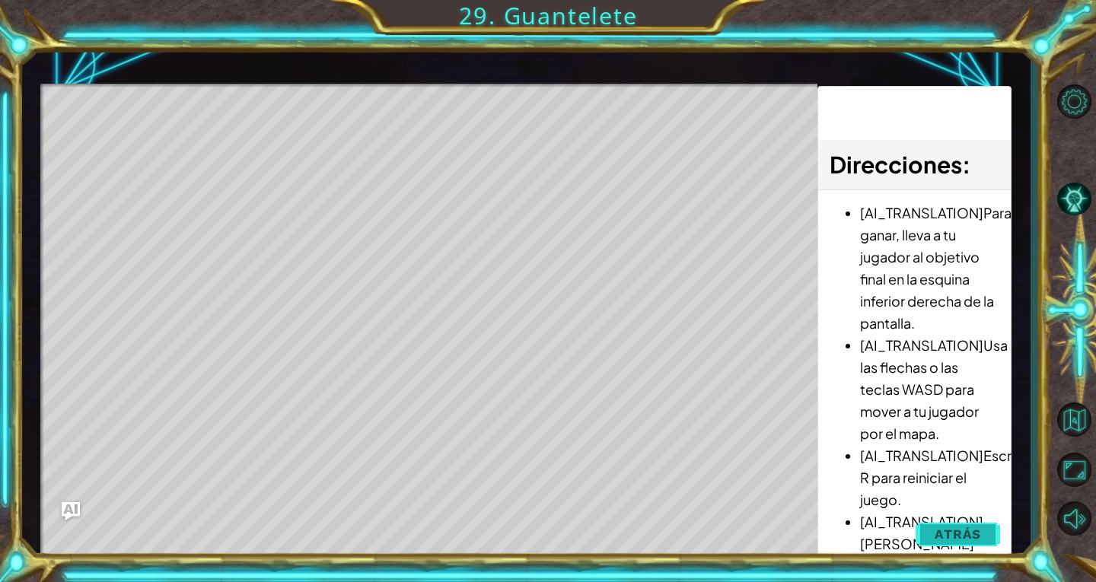
click at [932, 538] on button "Atrás" at bounding box center [958, 534] width 84 height 30
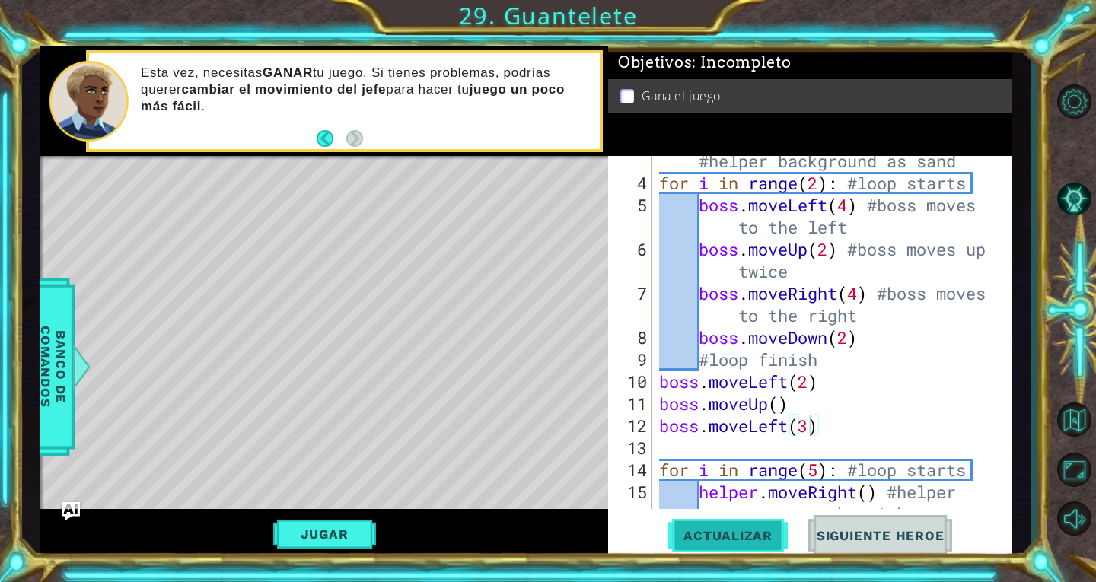
click at [698, 536] on span "Actualizar" at bounding box center [728, 535] width 120 height 15
click at [351, 538] on button "Jugar" at bounding box center [324, 534] width 103 height 29
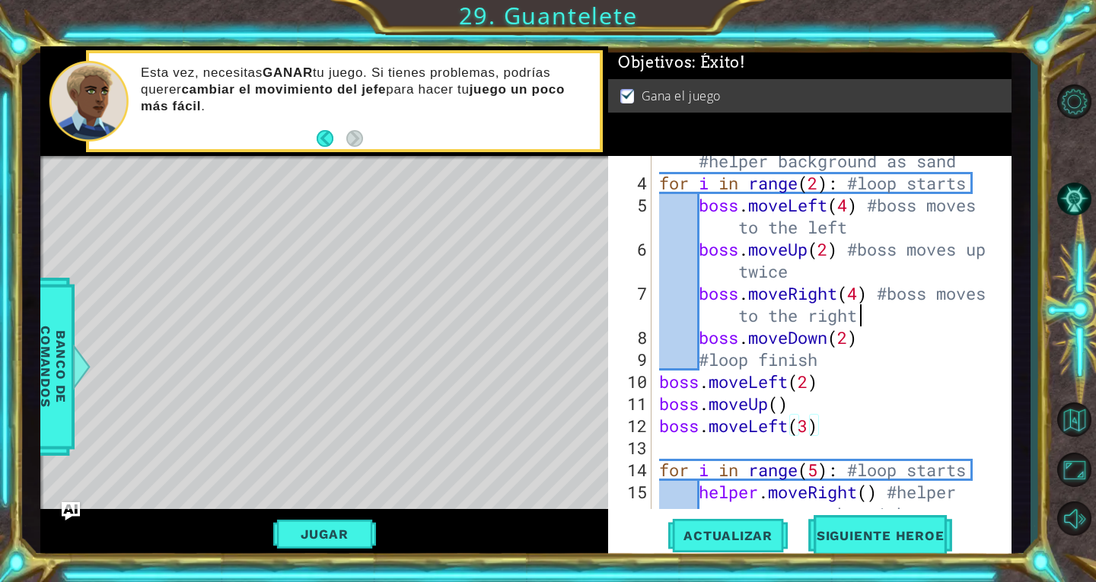
click at [965, 305] on div "helper . setBackground ( "sand" ) #helper background as sand for i in range ( 2…" at bounding box center [830, 349] width 348 height 442
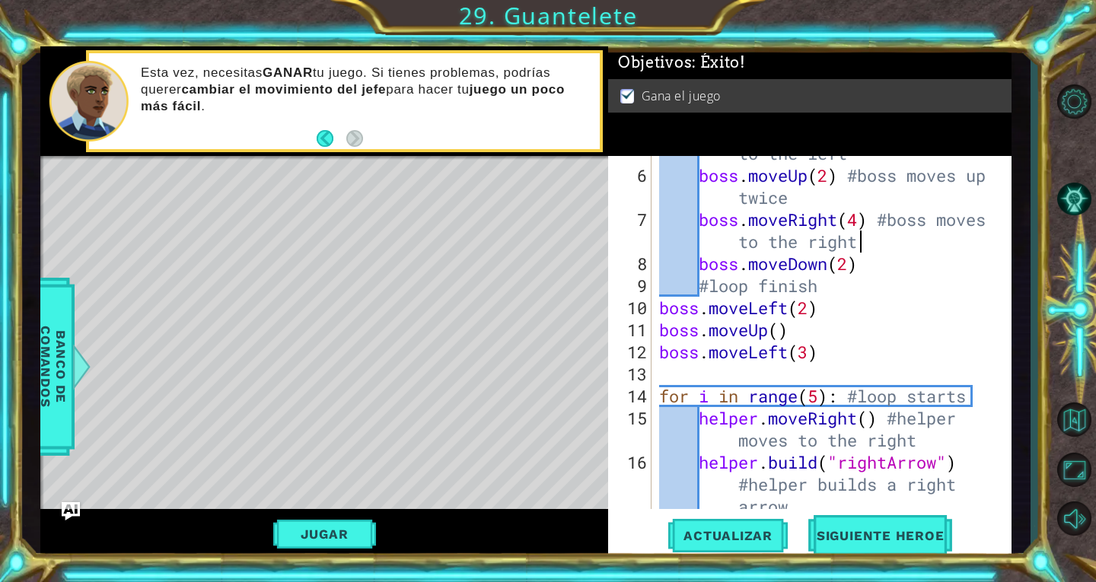
scroll to position [228, 0]
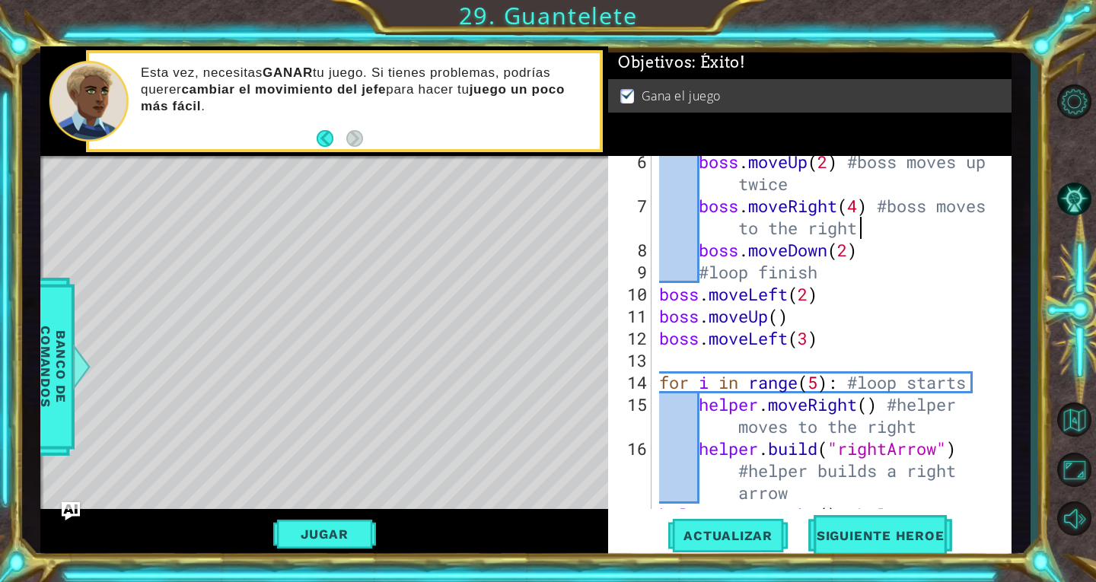
click at [891, 255] on div "boss . moveUp ( 2 ) #boss moves up twice boss . moveRight ( 4 ) #boss moves to …" at bounding box center [830, 372] width 348 height 442
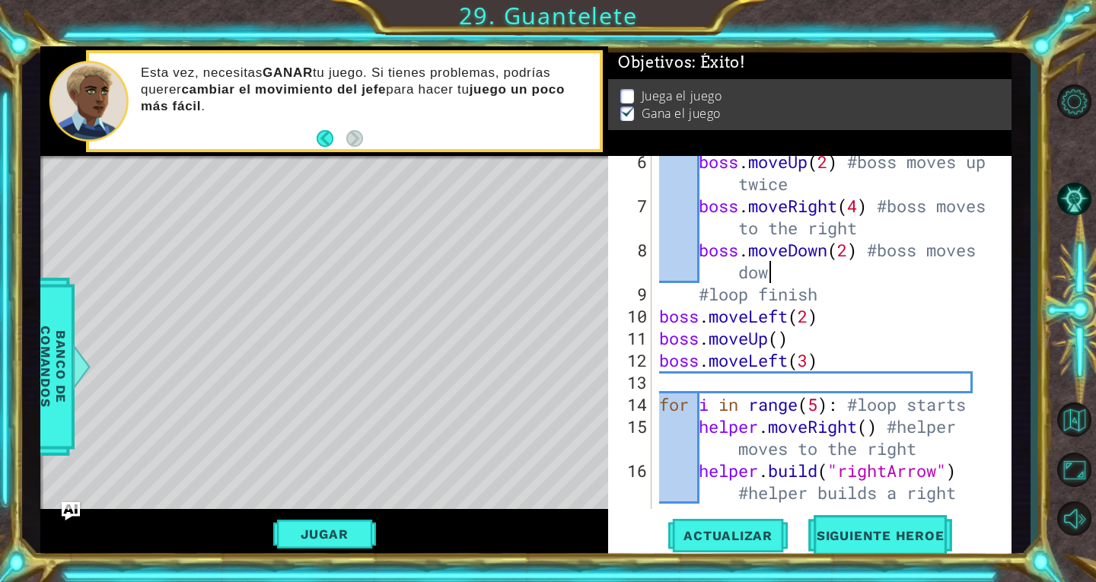
scroll to position [0, 16]
click at [935, 238] on div "boss . moveUp ( 2 ) #boss moves up twice boss . moveRight ( 4 ) #boss moves to …" at bounding box center [830, 383] width 348 height 464
click at [929, 229] on div "boss . moveUp ( 2 ) #boss moves up twice boss . moveRight ( 4 ) #boss moves to …" at bounding box center [830, 383] width 348 height 464
click at [930, 266] on div "boss . moveUp ( 2 ) #boss moves up twice boss . moveRight ( 4 ) #boss moves to …" at bounding box center [830, 383] width 348 height 464
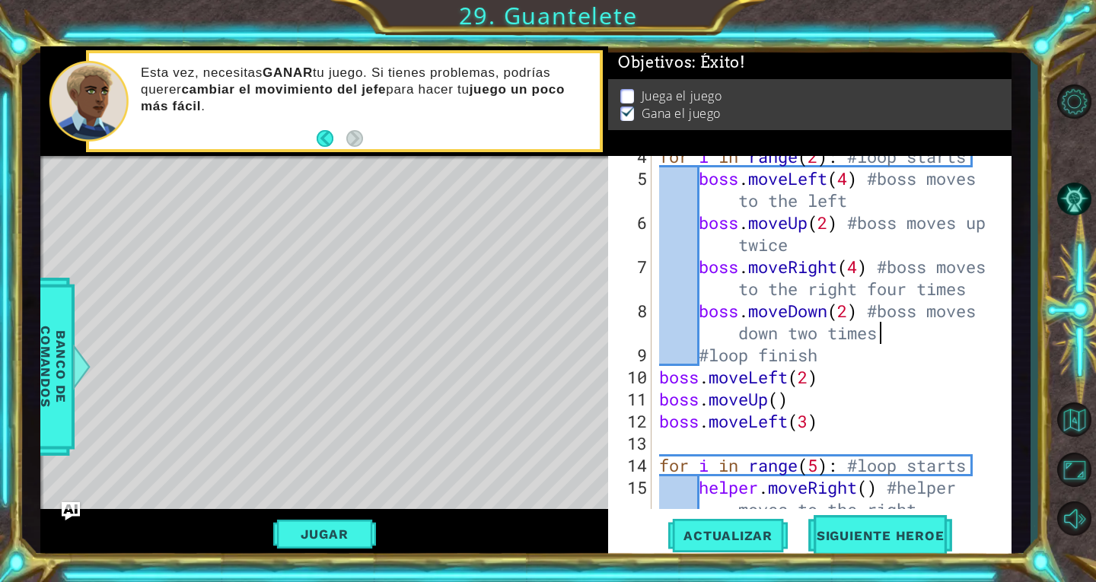
scroll to position [159, 0]
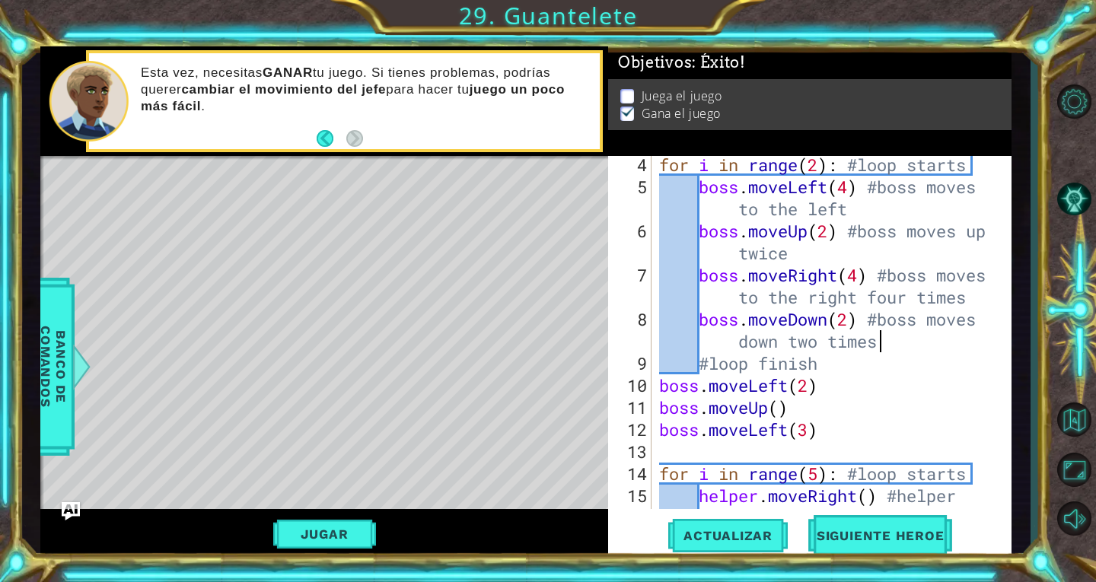
click at [926, 207] on div "for i in range ( 2 ) : #loop starts boss . moveLeft ( 4 ) #boss moves to the le…" at bounding box center [830, 363] width 348 height 419
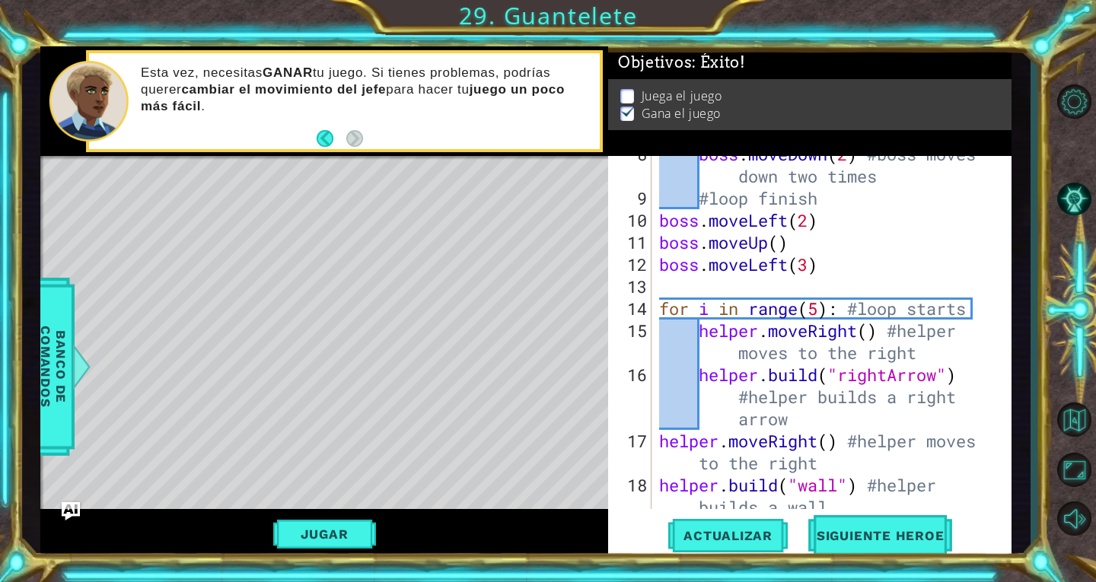
scroll to position [301, 0]
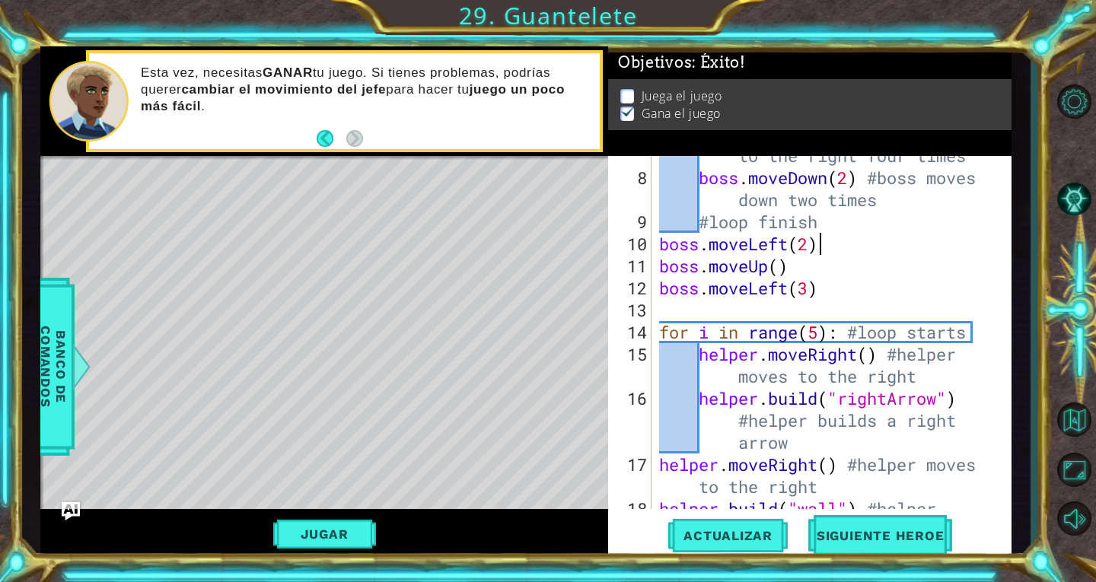
click at [901, 246] on div "boss . moveRight ( 4 ) #boss moves to the right four times boss . moveDown ( 2 …" at bounding box center [830, 344] width 348 height 442
click at [910, 276] on div "boss . moveRight ( 4 ) #boss moves to the right four times boss . moveDown ( 2 …" at bounding box center [830, 344] width 348 height 442
click at [905, 264] on div "boss . moveRight ( 4 ) #boss moves to the right four times boss . moveDown ( 2 …" at bounding box center [830, 344] width 348 height 442
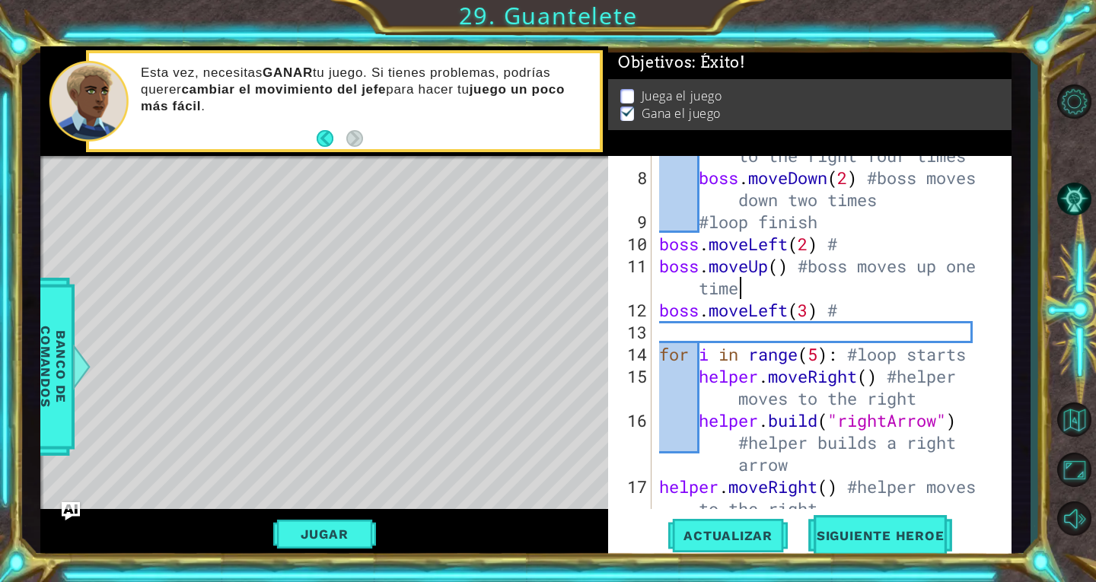
scroll to position [0, 16]
click at [920, 317] on div "boss . moveRight ( 4 ) #boss moves to the right four times boss . moveDown ( 2 …" at bounding box center [830, 344] width 348 height 442
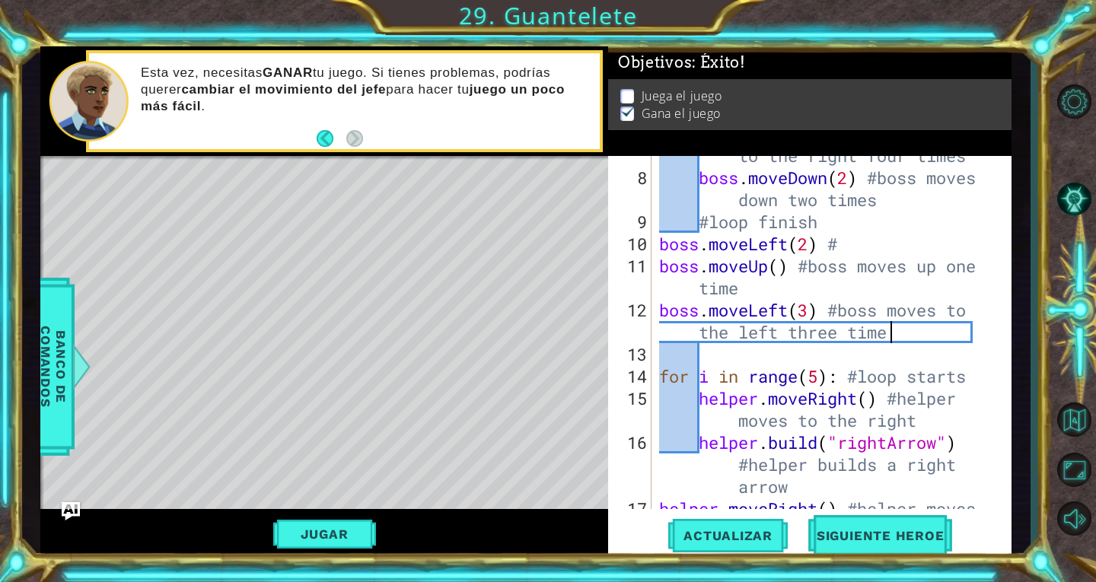
scroll to position [0, 23]
click at [879, 251] on div "boss . moveRight ( 4 ) #boss moves to the right four times boss . moveDown ( 2 …" at bounding box center [830, 344] width 348 height 442
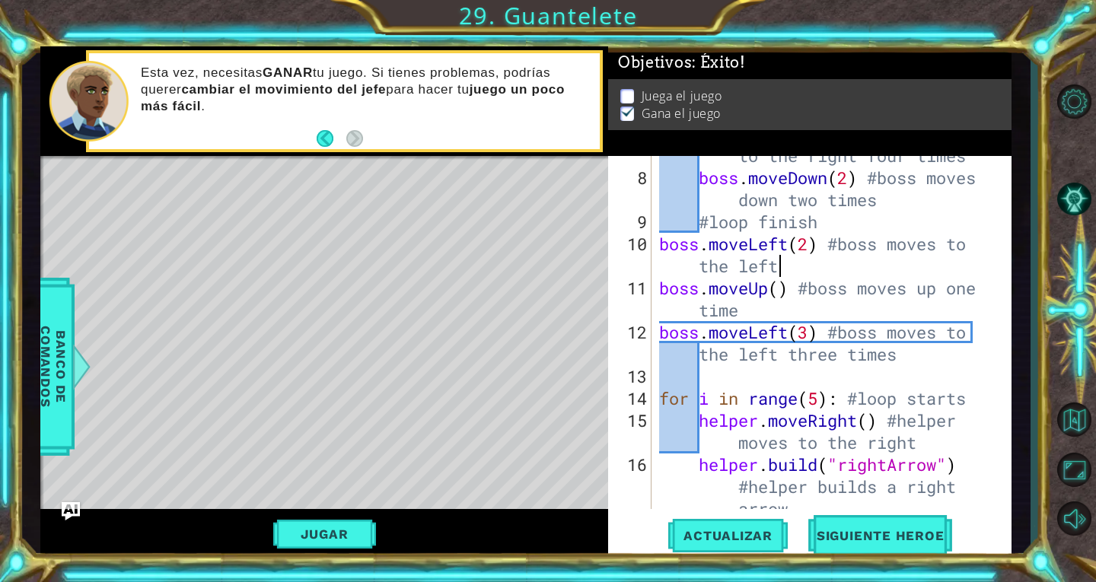
scroll to position [0, 18]
type textarea "boss.moveLeft(2) #boss moves to the left two times"
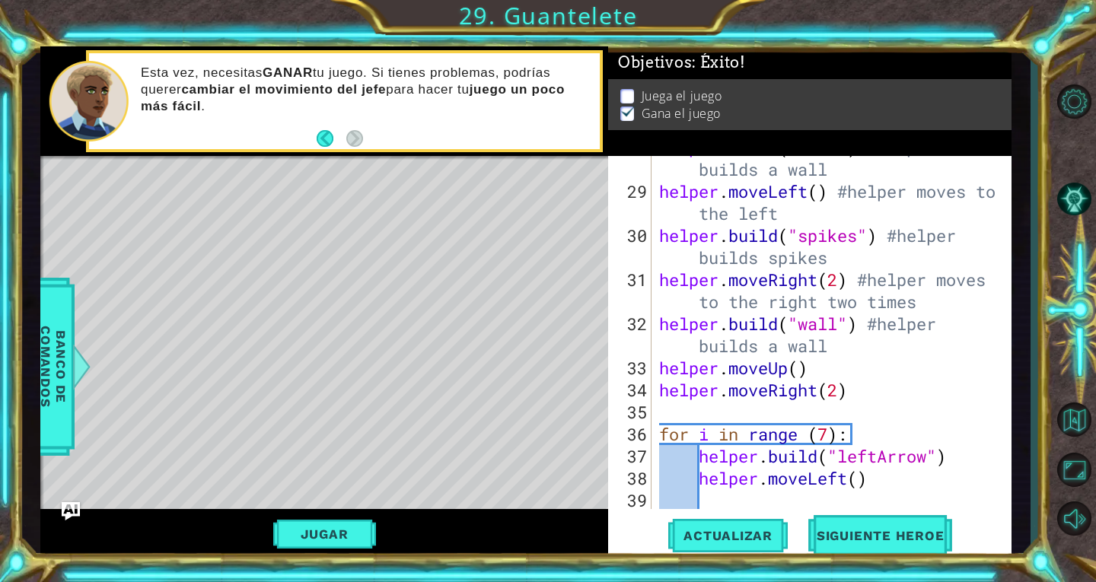
scroll to position [1192, 0]
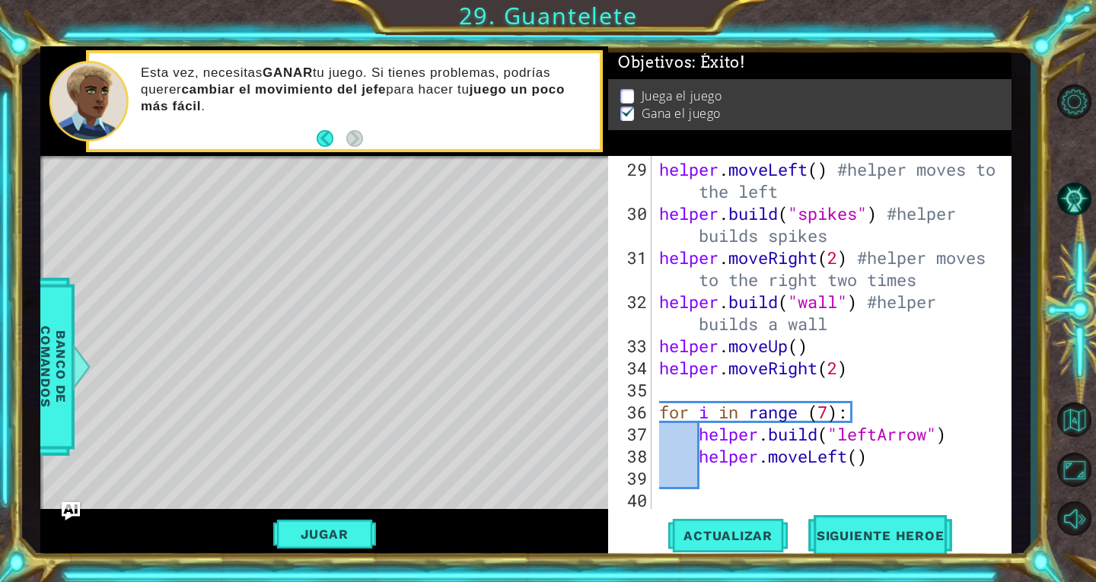
click at [913, 480] on div "helper . moveLeft ( ) #helper moves to the left helper . build ( "spikes" ) #he…" at bounding box center [830, 367] width 348 height 419
click at [930, 466] on div "helper . moveLeft ( ) #helper moves to the left helper . build ( "spikes" ) #he…" at bounding box center [830, 367] width 348 height 419
click at [927, 529] on span "Siguiente Heroe" at bounding box center [881, 533] width 158 height 15
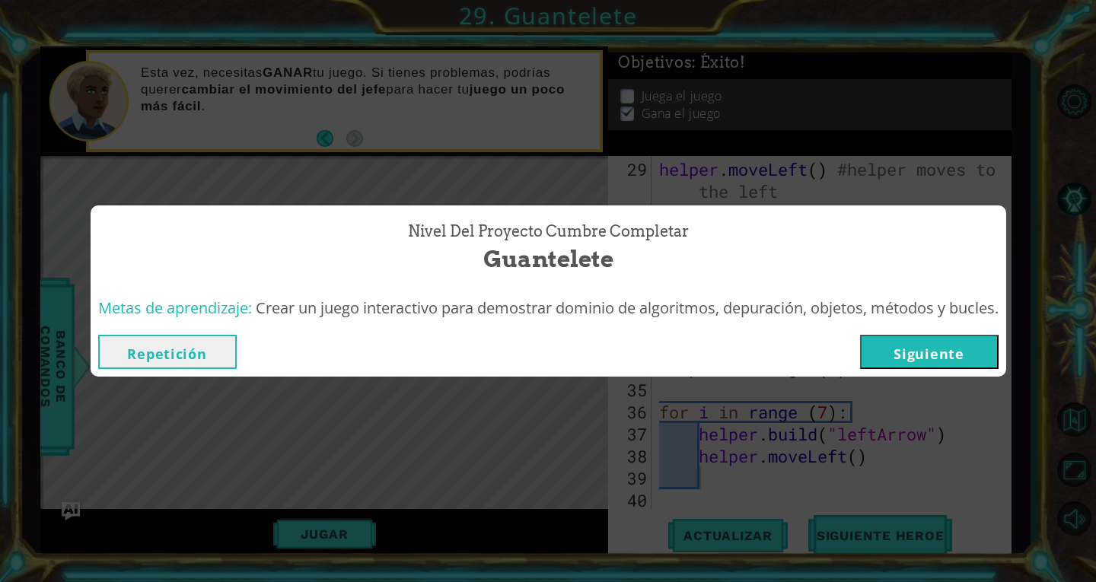
click at [962, 359] on button "Siguiente" at bounding box center [929, 352] width 139 height 34
click at [942, 347] on body "1 ההההההההההההההההההההההההההההההההההההההההההההההההההההההההההההההההההההההההההההה…" at bounding box center [548, 291] width 1096 height 582
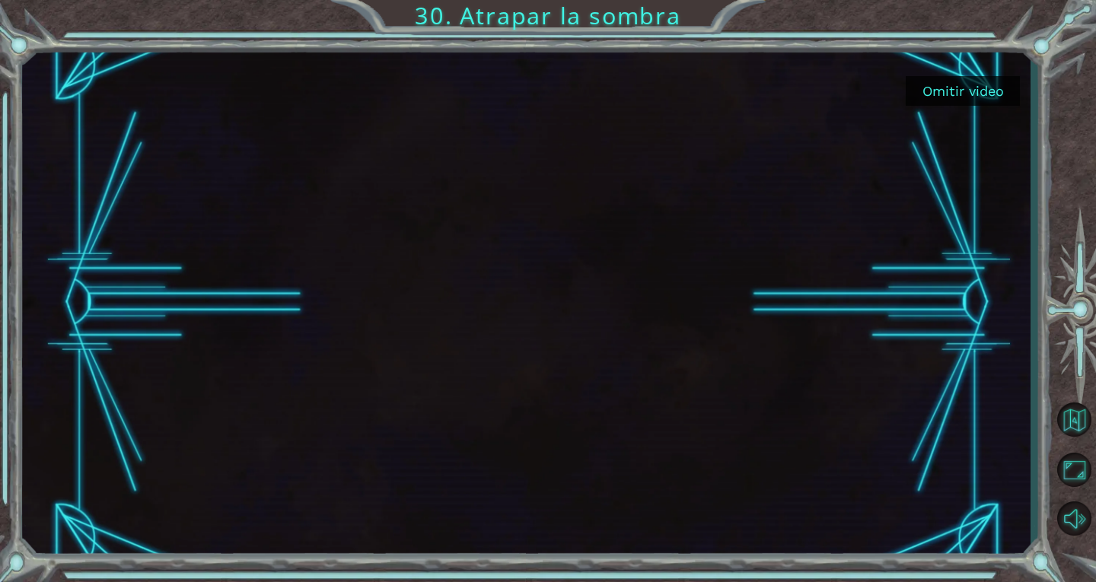
click at [1001, 68] on div at bounding box center [526, 302] width 1009 height 512
click at [991, 87] on button "Omitir video" at bounding box center [963, 91] width 114 height 30
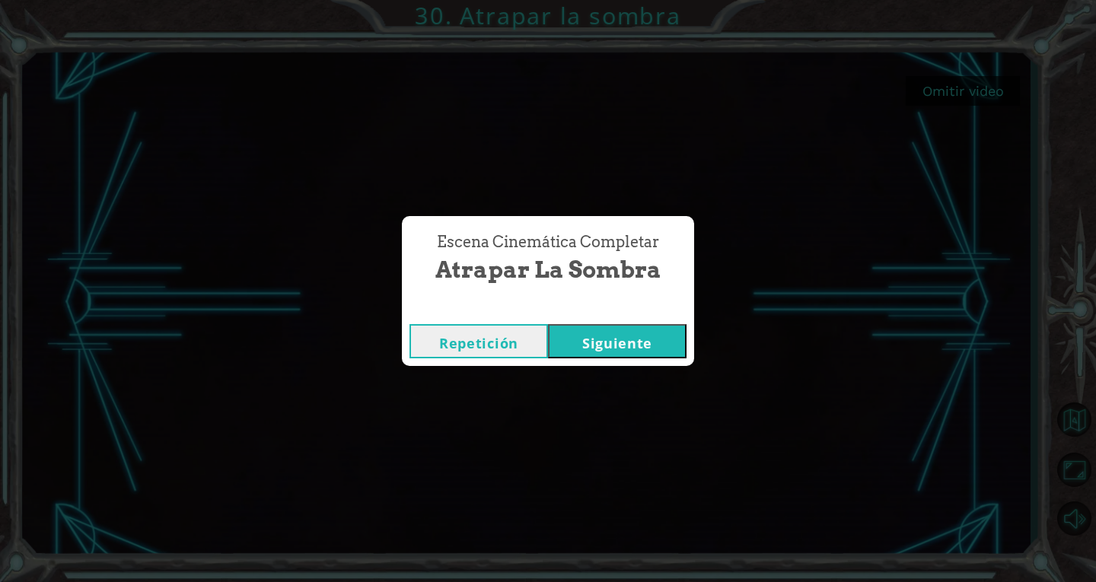
click at [655, 365] on div "Repetición [GEOGRAPHIC_DATA]" at bounding box center [548, 341] width 292 height 49
click at [658, 339] on button "Siguiente" at bounding box center [617, 341] width 139 height 34
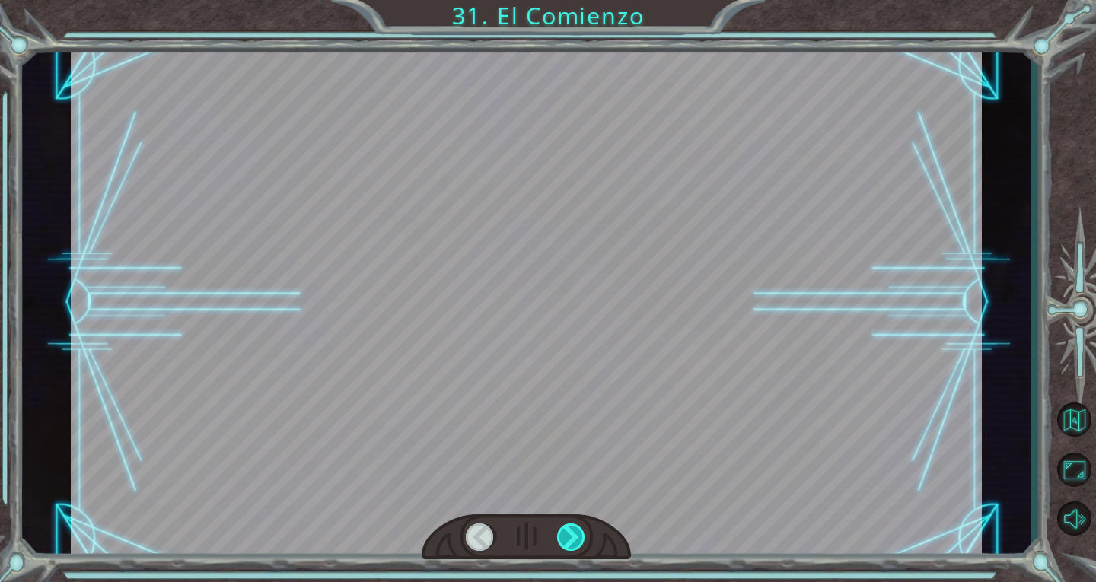
click at [570, 521] on div at bounding box center [526, 538] width 209 height 46
click at [567, 537] on div at bounding box center [571, 537] width 29 height 27
click at [567, 536] on div at bounding box center [571, 537] width 29 height 27
click at [577, 536] on div at bounding box center [571, 537] width 29 height 27
click at [577, 538] on div at bounding box center [571, 537] width 29 height 27
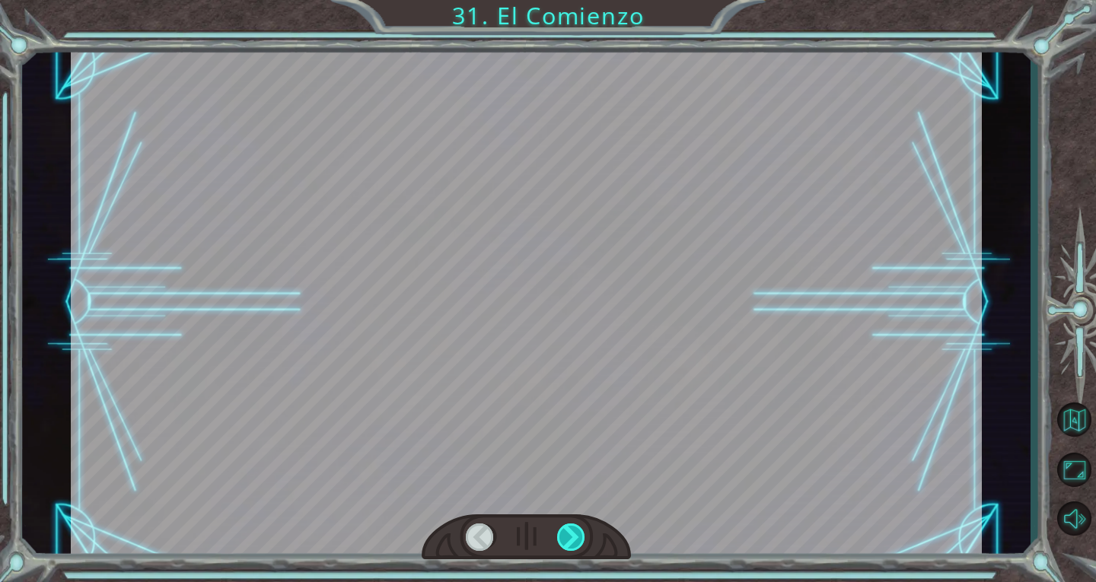
click at [579, 539] on div at bounding box center [571, 537] width 29 height 27
click at [579, 540] on div at bounding box center [571, 537] width 29 height 27
click at [565, 544] on div at bounding box center [571, 537] width 29 height 27
drag, startPoint x: 564, startPoint y: 540, endPoint x: 536, endPoint y: 483, distance: 63.0
click at [536, 483] on div at bounding box center [526, 302] width 911 height 512
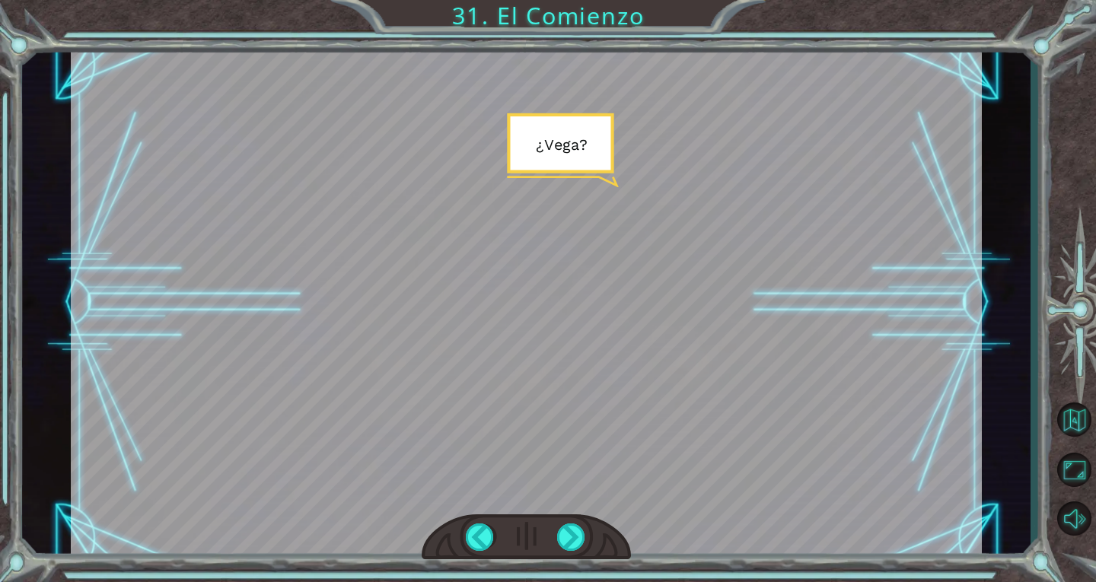
click at [518, 338] on div at bounding box center [526, 302] width 911 height 512
click at [576, 556] on div at bounding box center [526, 538] width 209 height 46
click at [574, 545] on div at bounding box center [571, 537] width 29 height 27
click at [571, 549] on div at bounding box center [571, 537] width 29 height 27
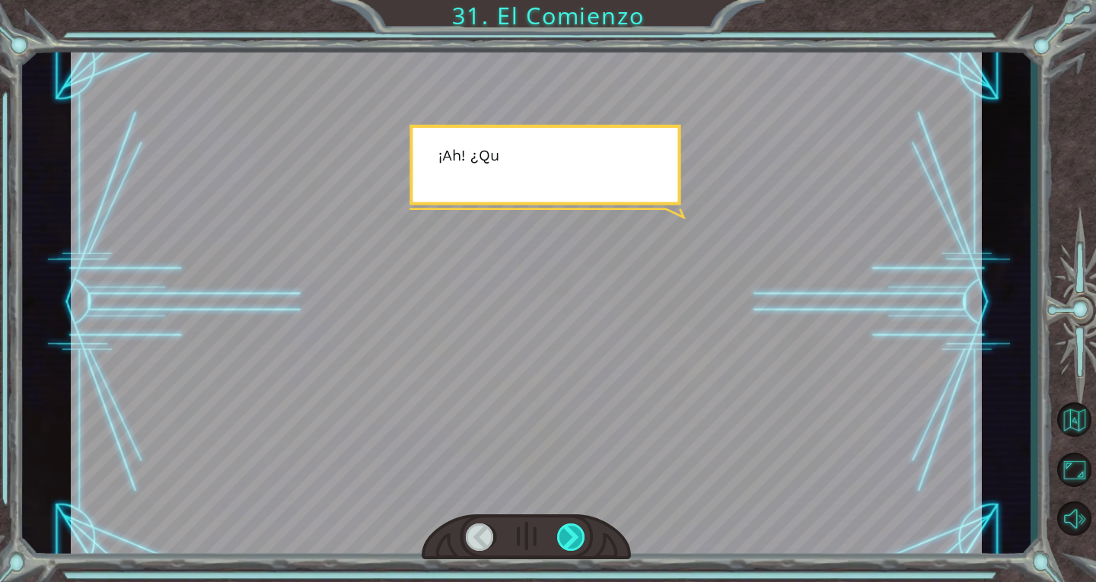
click at [569, 547] on div at bounding box center [571, 537] width 29 height 27
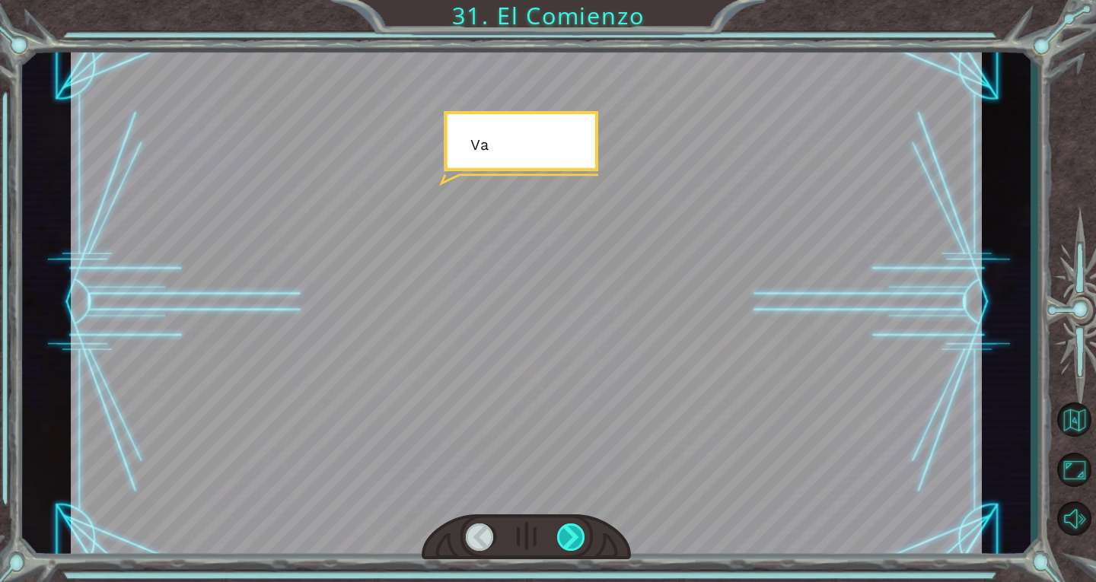
click at [569, 547] on div at bounding box center [571, 537] width 29 height 27
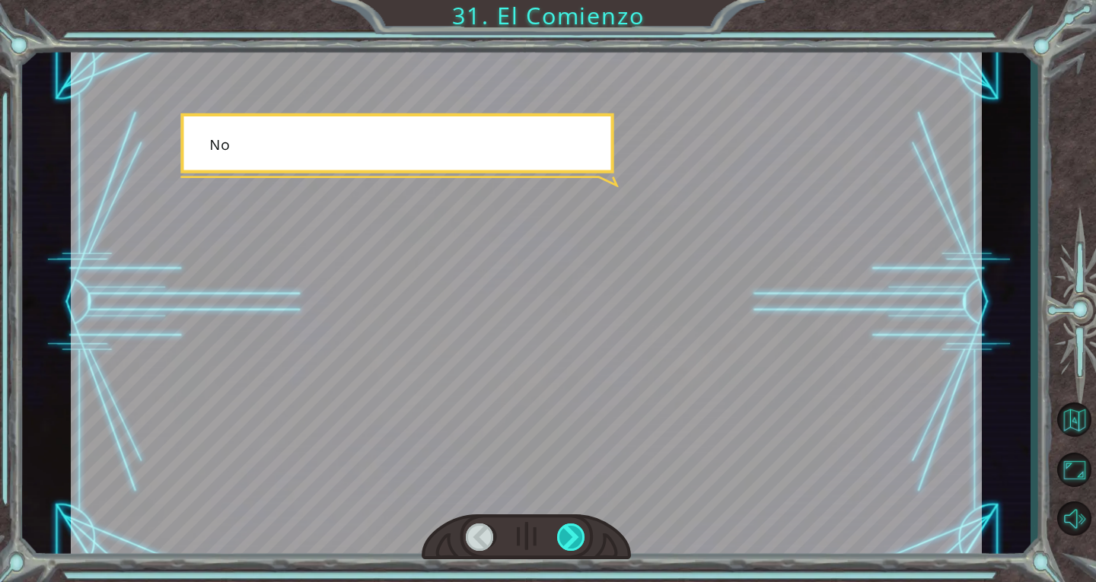
click at [569, 547] on div at bounding box center [571, 537] width 29 height 27
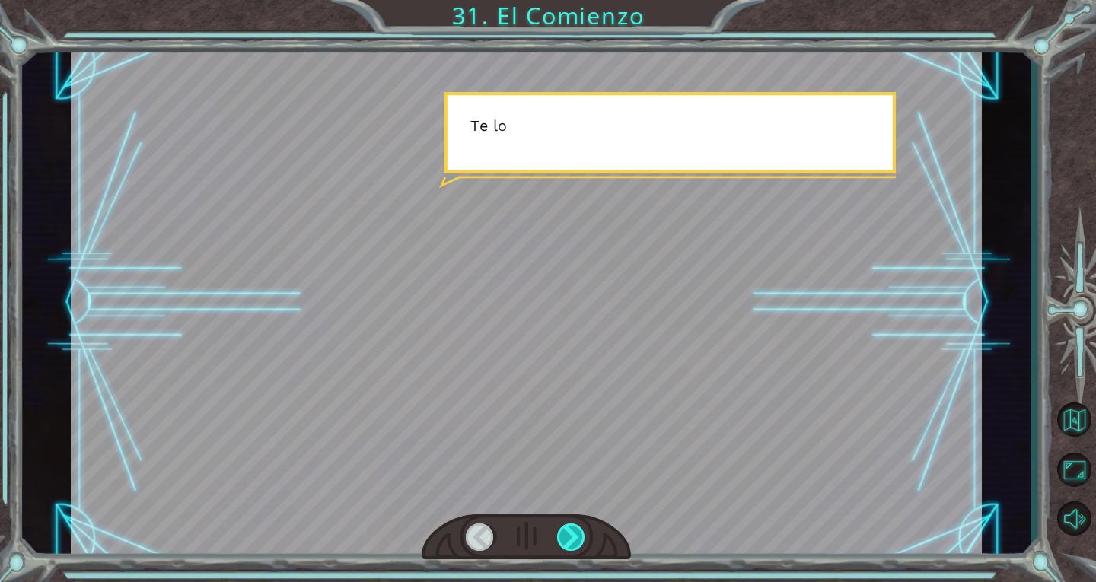
click at [569, 547] on div at bounding box center [571, 537] width 29 height 27
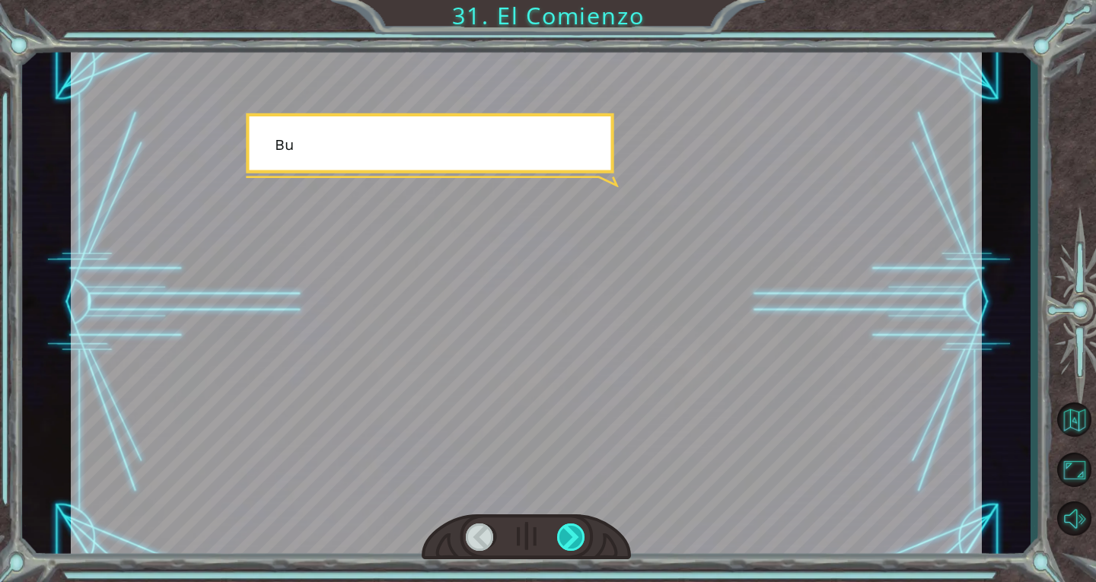
click at [569, 547] on div at bounding box center [571, 537] width 29 height 27
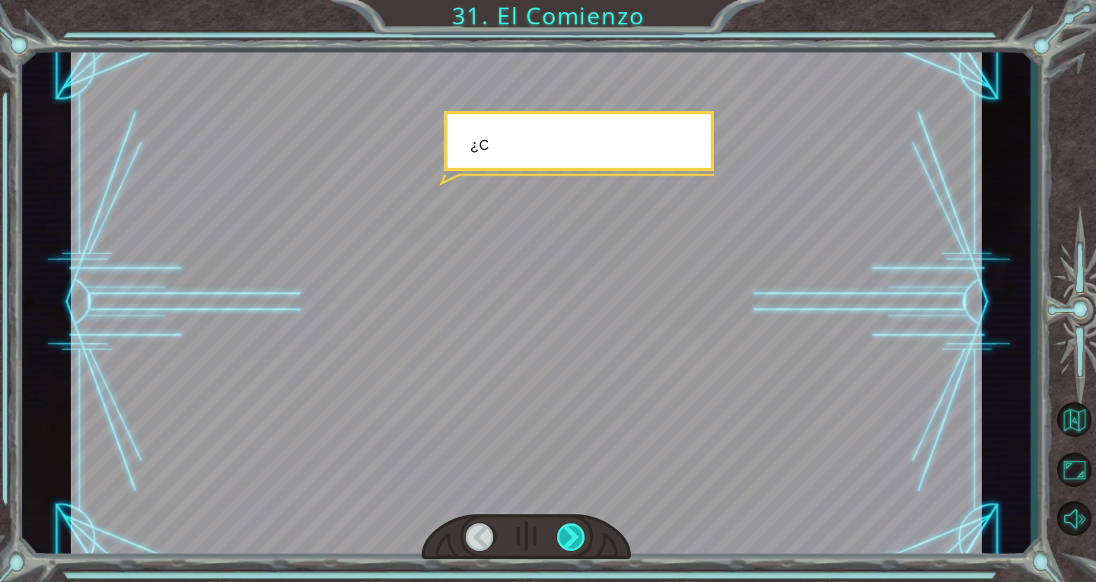
click at [569, 547] on div at bounding box center [571, 537] width 29 height 27
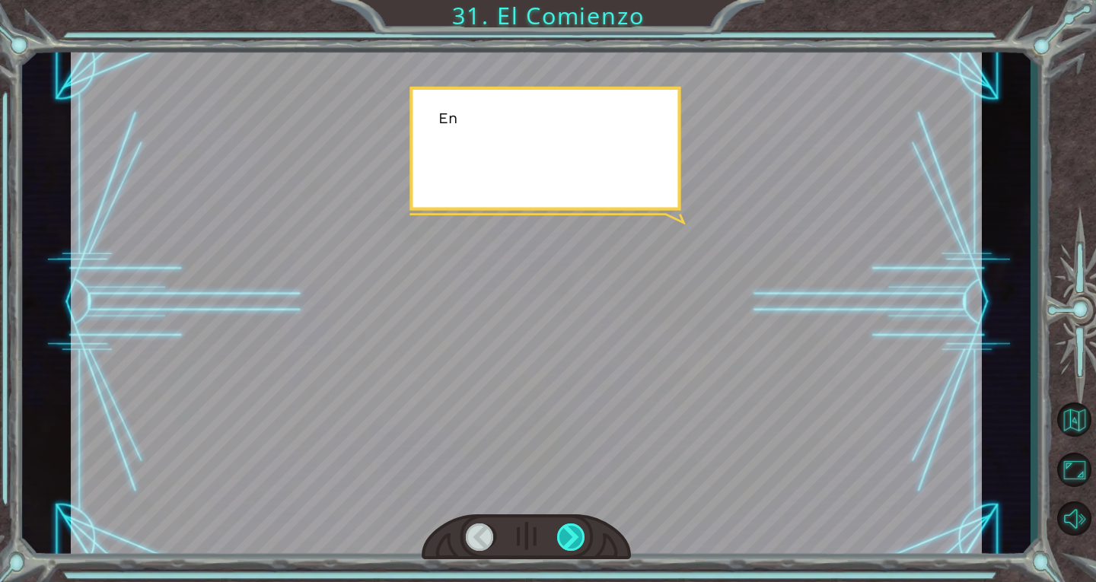
click at [569, 547] on div at bounding box center [571, 537] width 29 height 27
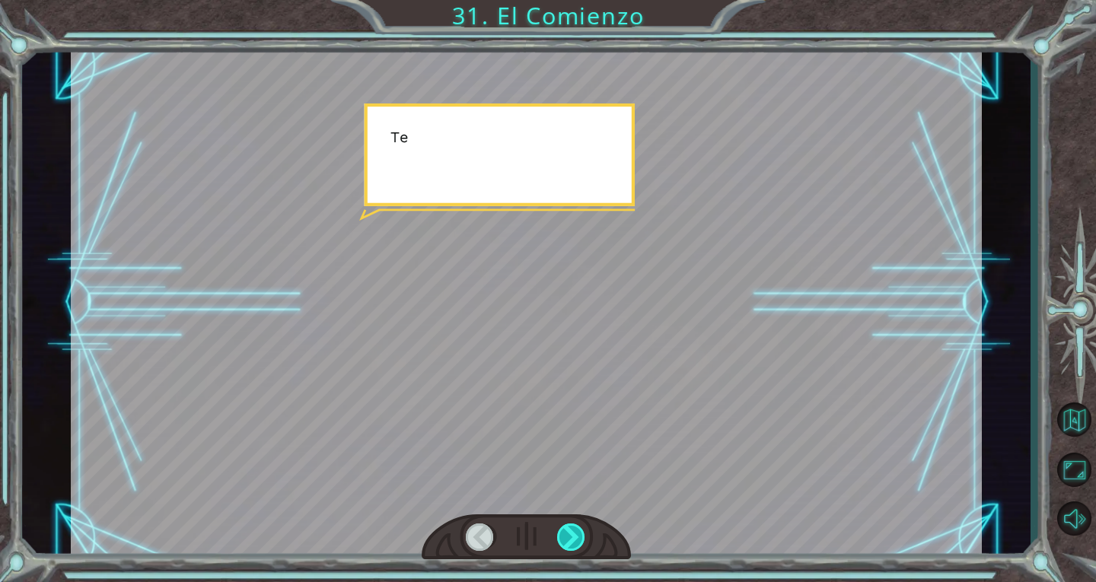
click at [569, 547] on div at bounding box center [571, 537] width 29 height 27
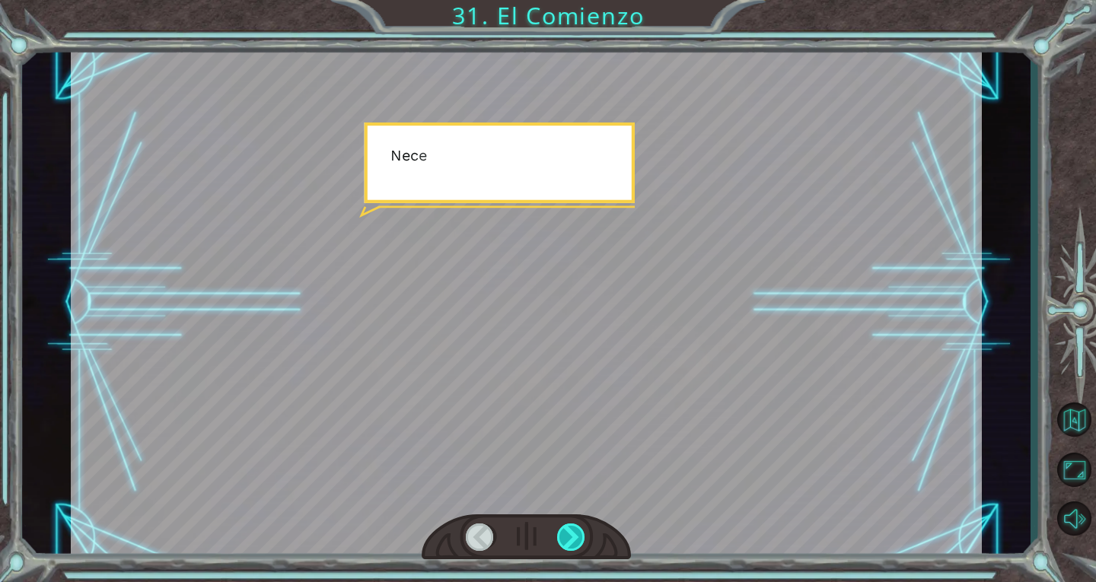
click at [569, 547] on div at bounding box center [571, 537] width 29 height 27
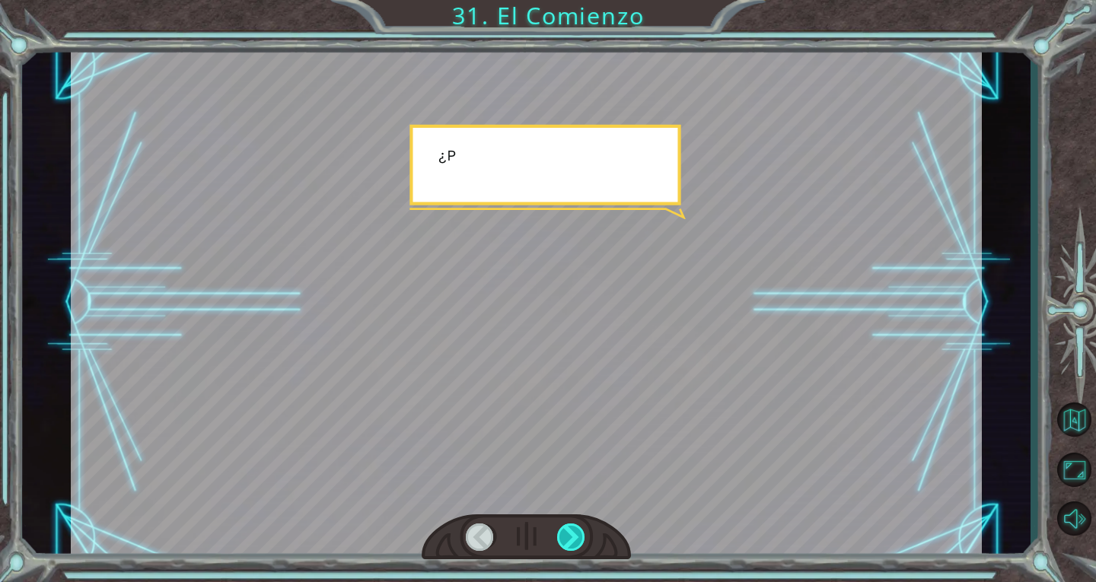
click at [569, 547] on div at bounding box center [571, 537] width 29 height 27
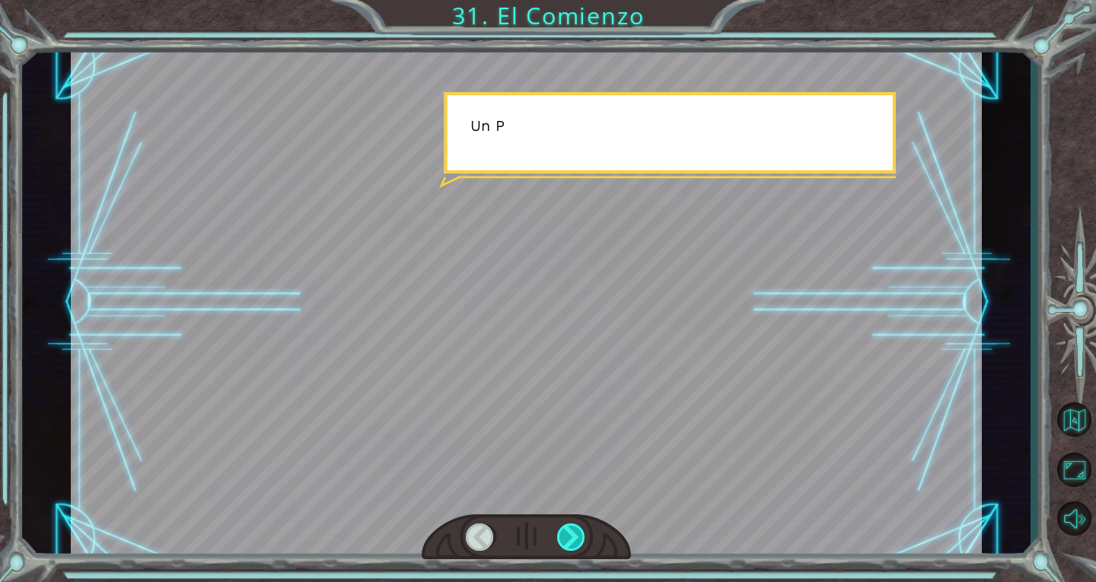
click at [569, 547] on div at bounding box center [571, 537] width 29 height 27
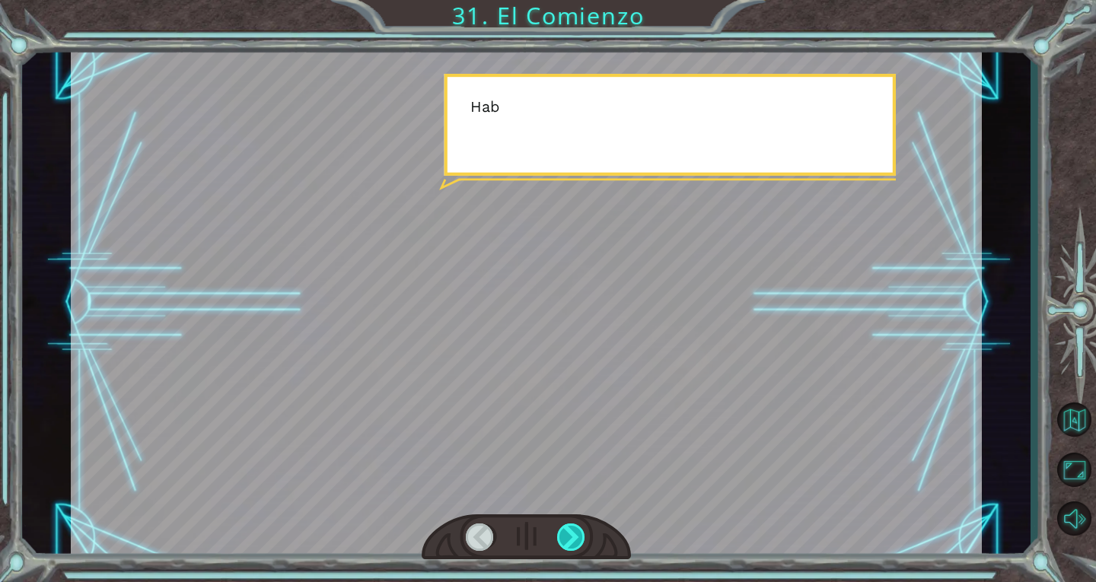
click at [569, 547] on div at bounding box center [571, 537] width 29 height 27
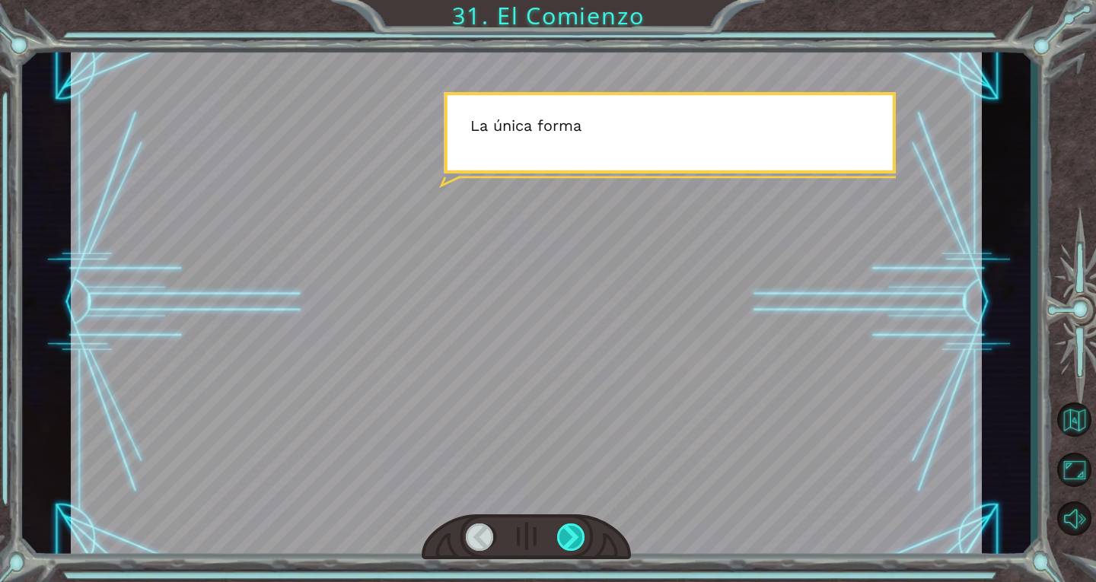
click at [569, 547] on div at bounding box center [571, 537] width 29 height 27
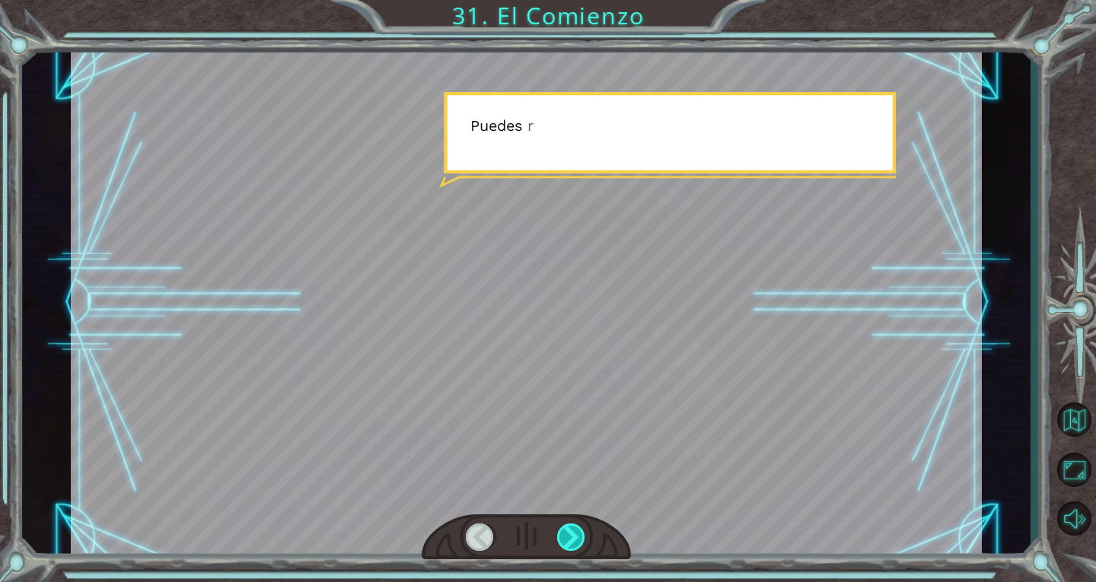
click at [569, 547] on div at bounding box center [571, 537] width 29 height 27
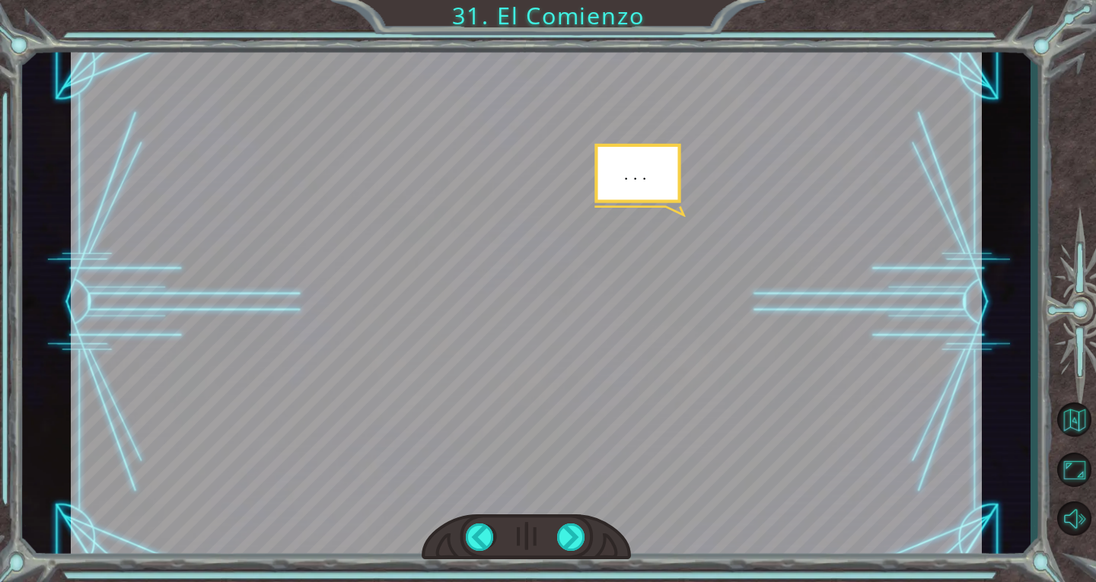
click at [182, 480] on div at bounding box center [526, 302] width 911 height 512
click at [564, 535] on div at bounding box center [571, 537] width 29 height 27
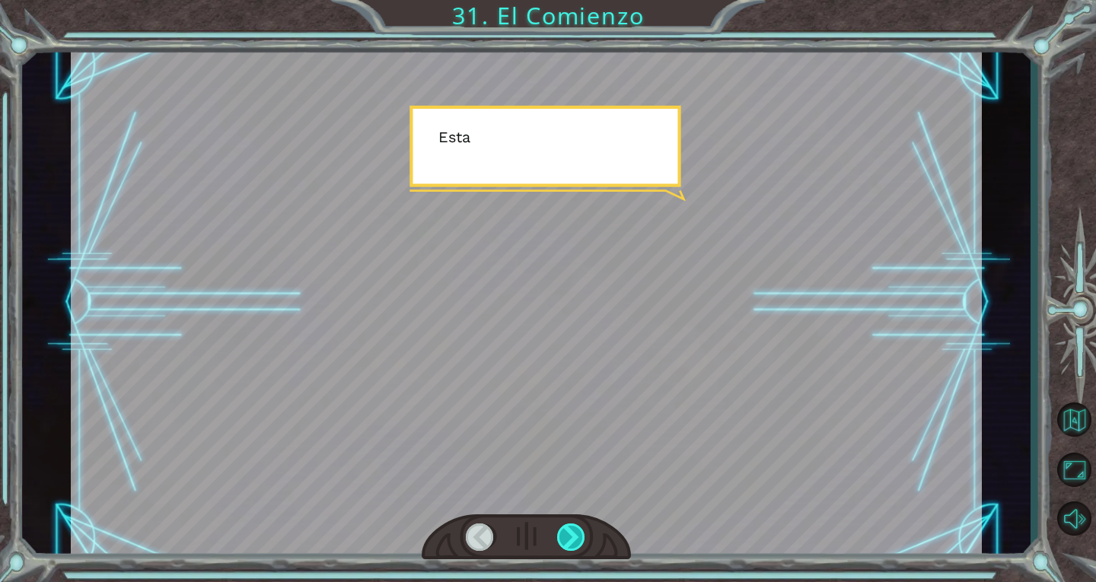
click at [564, 535] on div at bounding box center [571, 537] width 29 height 27
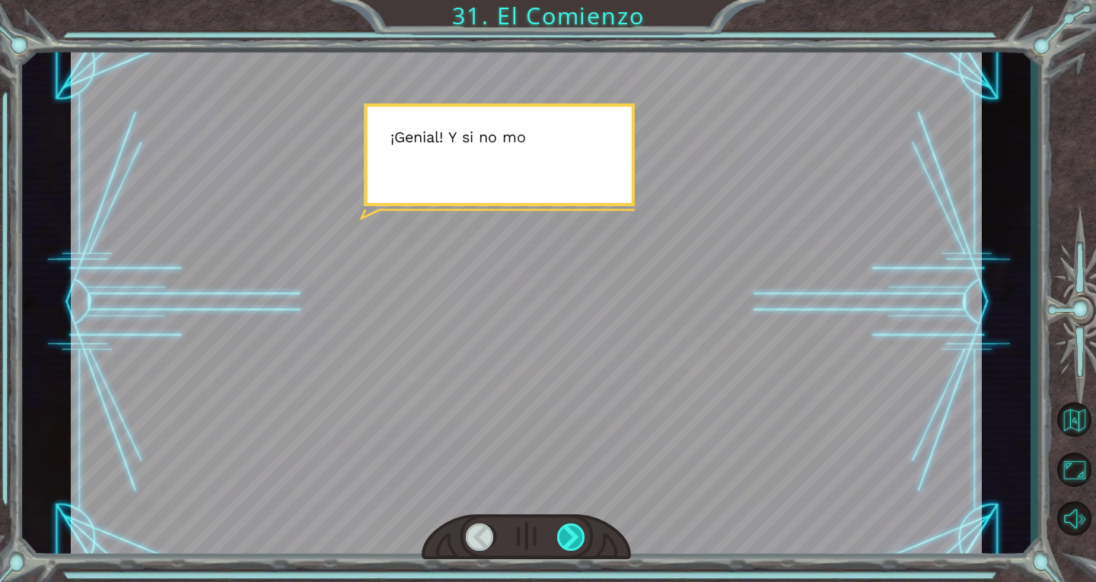
click at [564, 535] on div at bounding box center [571, 537] width 29 height 27
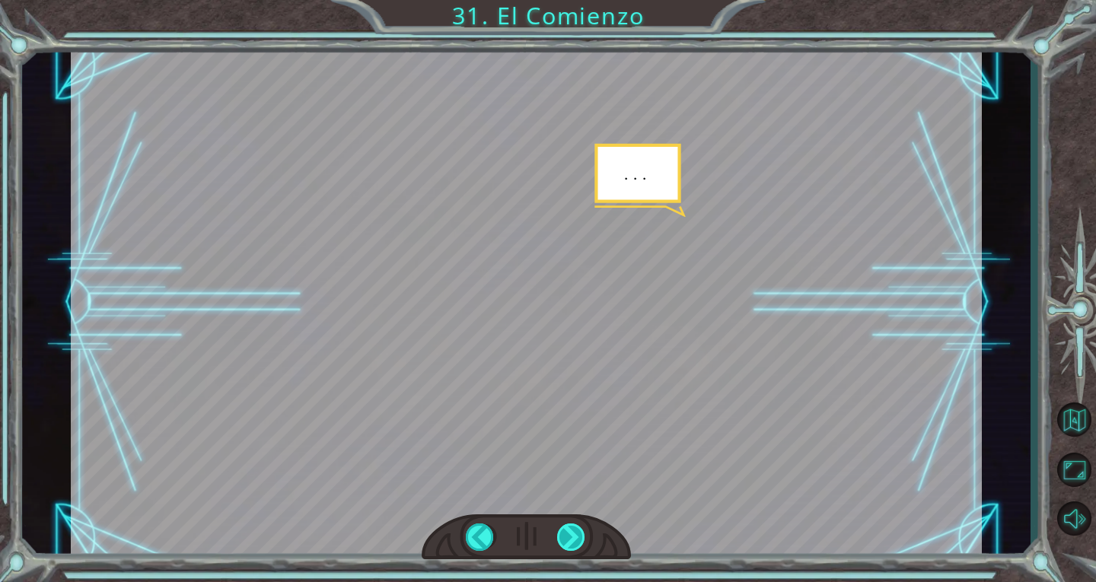
click at [564, 535] on div at bounding box center [571, 537] width 29 height 27
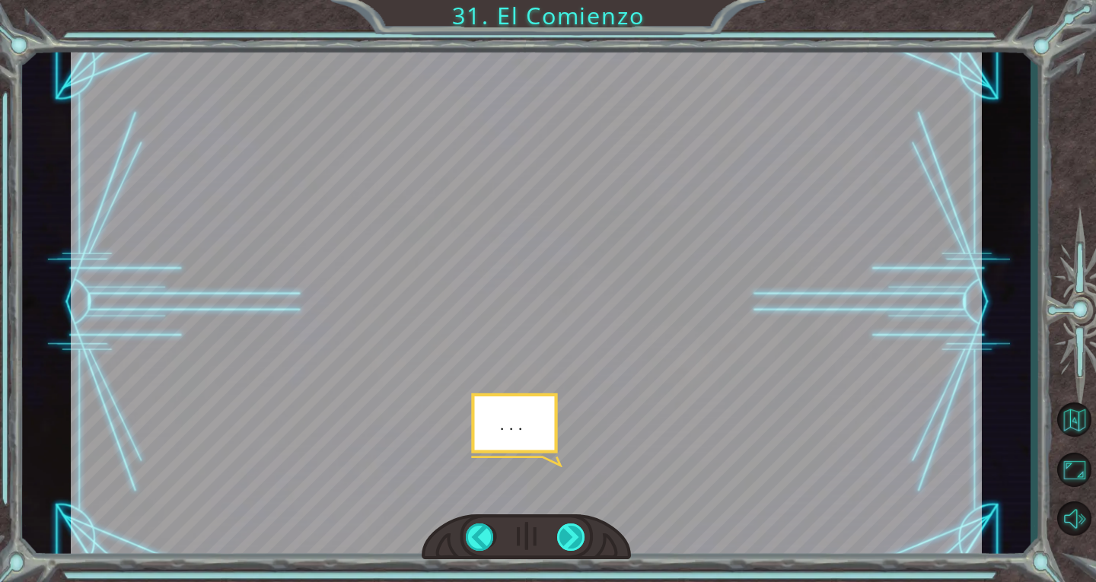
click at [564, 535] on div at bounding box center [571, 537] width 29 height 27
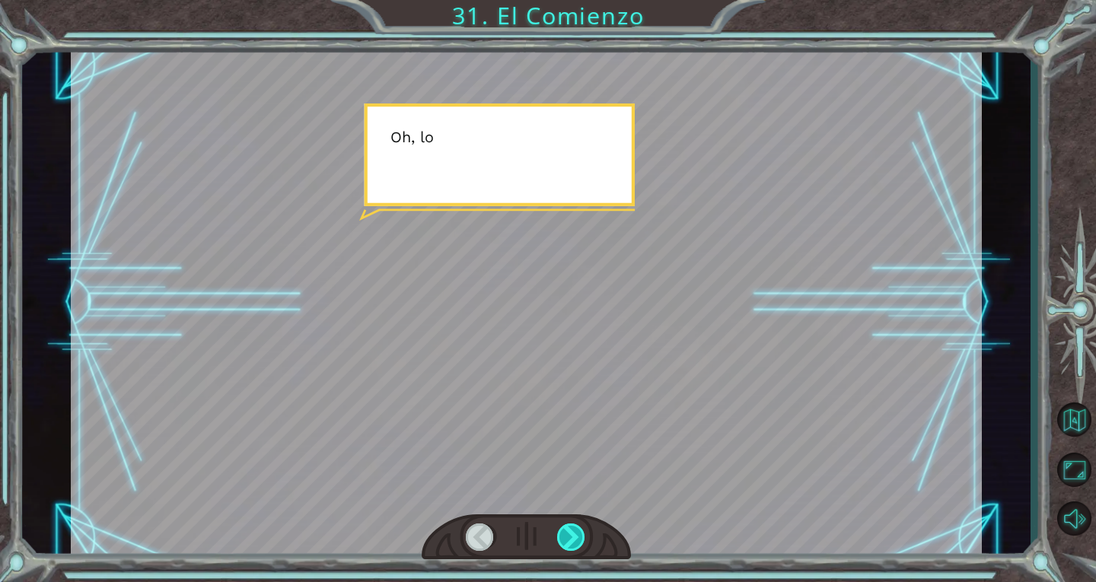
click at [564, 535] on div at bounding box center [571, 537] width 29 height 27
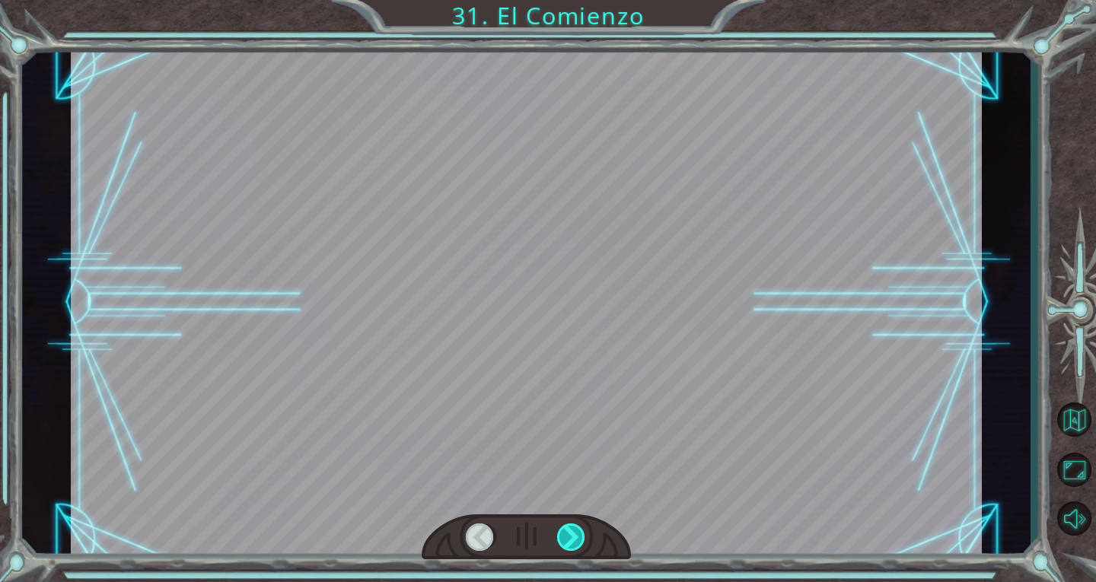
click at [564, 535] on div at bounding box center [571, 537] width 29 height 27
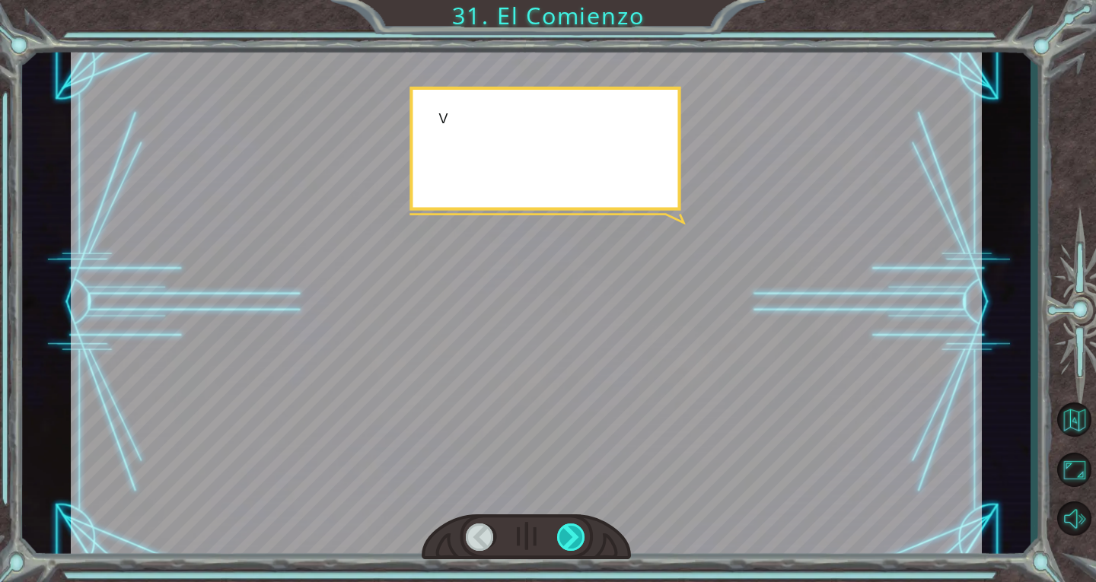
click at [564, 535] on div at bounding box center [571, 537] width 29 height 27
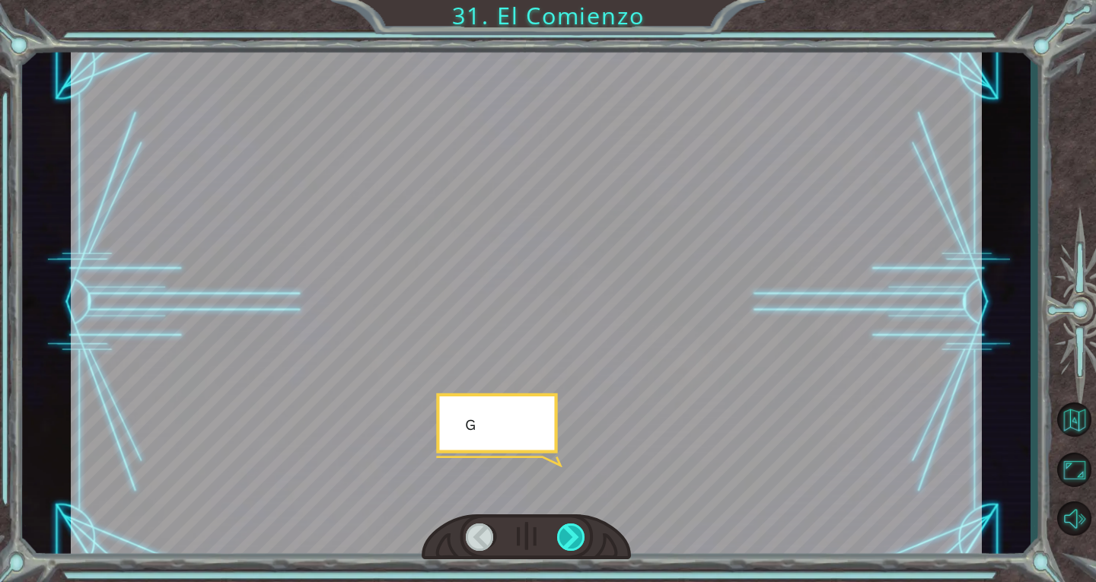
click at [564, 535] on div at bounding box center [571, 537] width 29 height 27
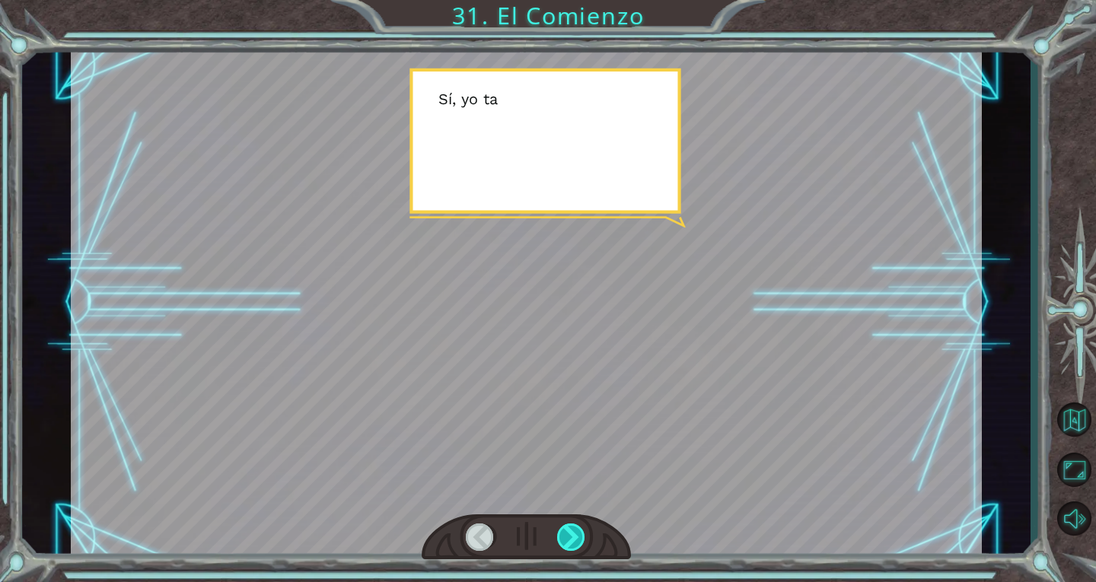
click at [564, 535] on div at bounding box center [571, 537] width 29 height 27
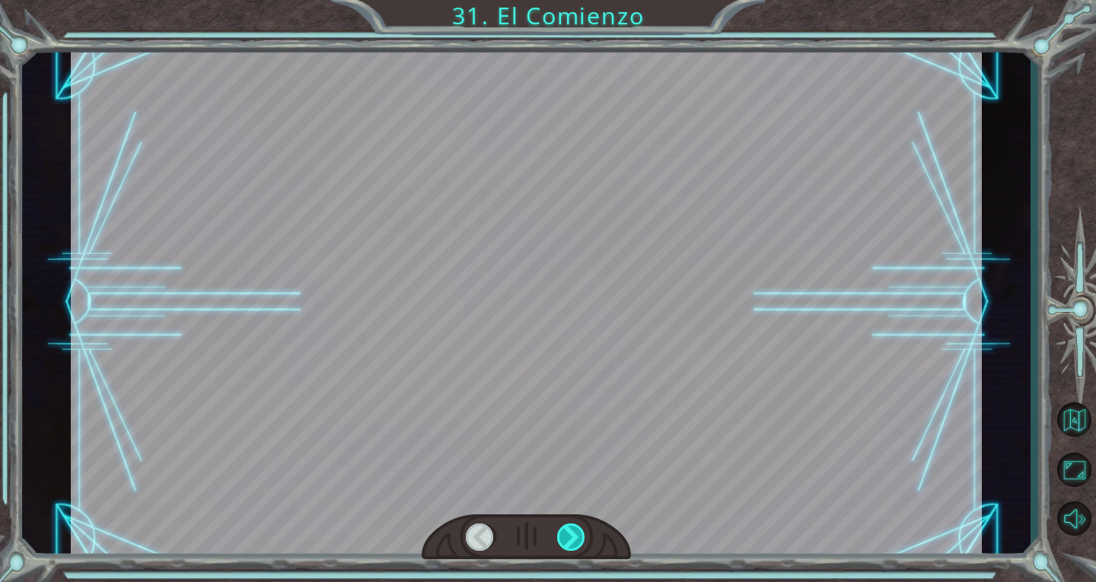
click at [564, 535] on div at bounding box center [571, 537] width 29 height 27
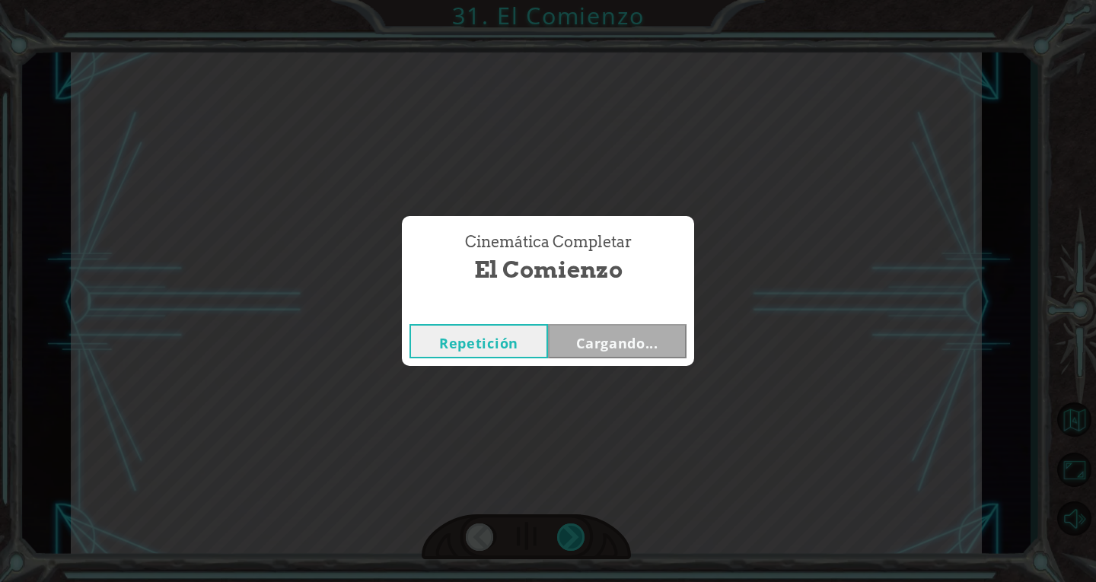
click at [564, 535] on div "Cinemática Completar El Comienzo Repetición Cargando..." at bounding box center [548, 291] width 1096 height 582
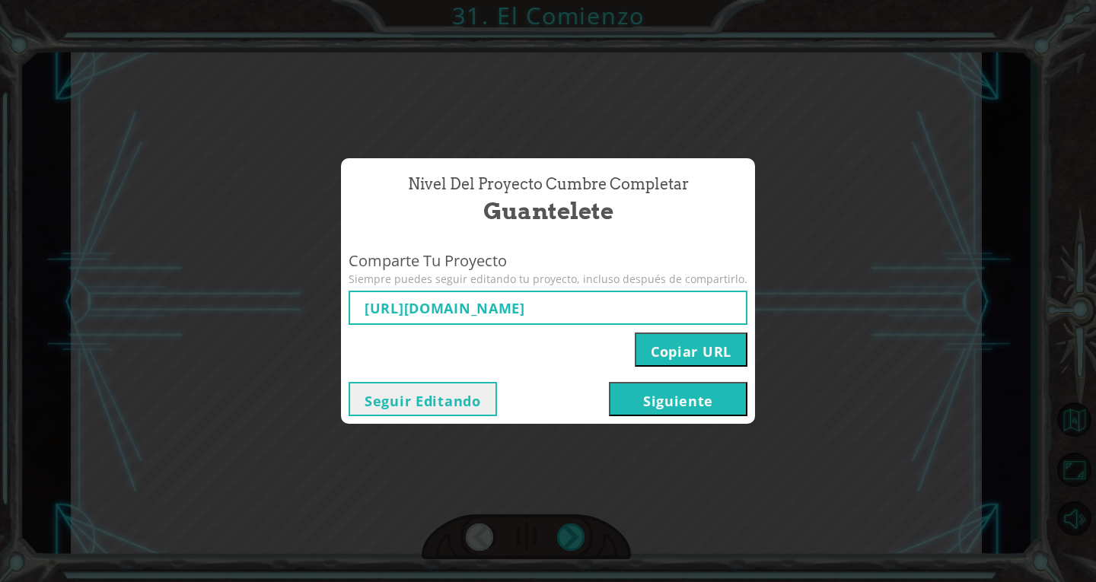
click at [647, 561] on div "Nivel del Proyecto Cumbre Completar Guantelete Comparte Tu Proyecto Siempre pue…" at bounding box center [548, 291] width 1096 height 582
click at [406, 474] on div "Nivel del Proyecto Cumbre Completar Guantelete Comparte Tu Proyecto Siempre pue…" at bounding box center [548, 291] width 1096 height 582
click at [263, 325] on div "Nivel del Proyecto Cumbre Completar Guantelete Comparte Tu Proyecto Siempre pue…" at bounding box center [548, 291] width 1096 height 582
click at [815, 473] on div "Nivel del Proyecto Cumbre Completar Guantelete Comparte Tu Proyecto Siempre pue…" at bounding box center [548, 291] width 1096 height 582
click at [377, 403] on button "Seguir Editando" at bounding box center [423, 399] width 148 height 34
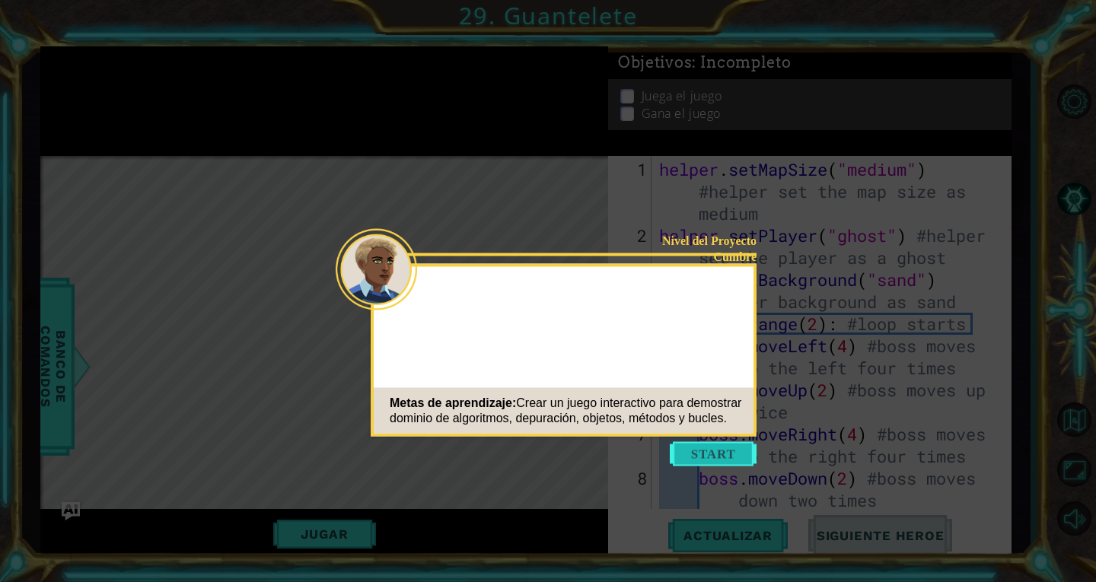
click at [709, 454] on button "Start" at bounding box center [713, 454] width 87 height 24
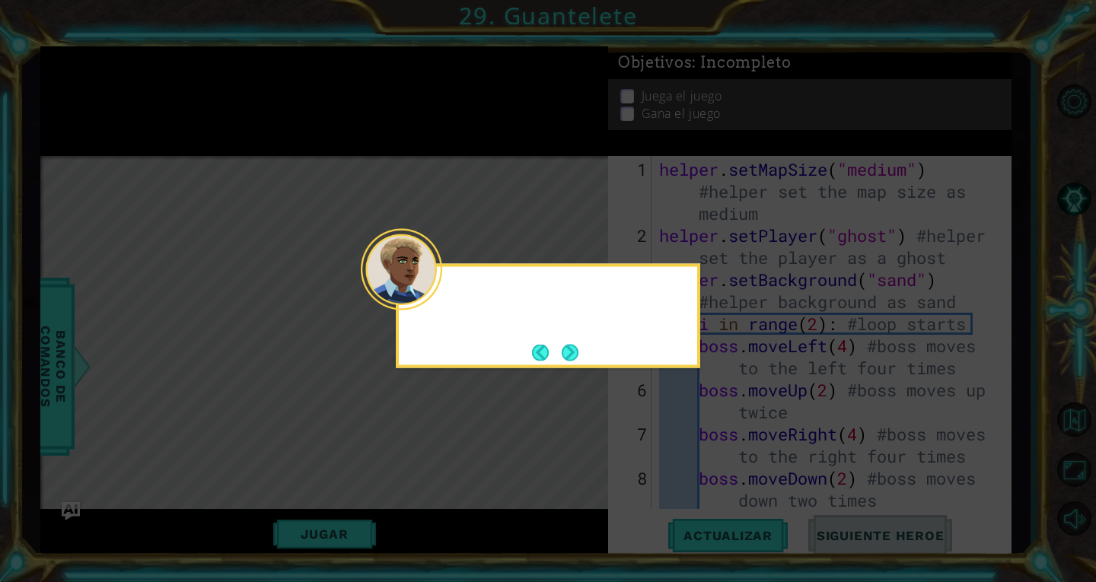
scroll to position [1192, 0]
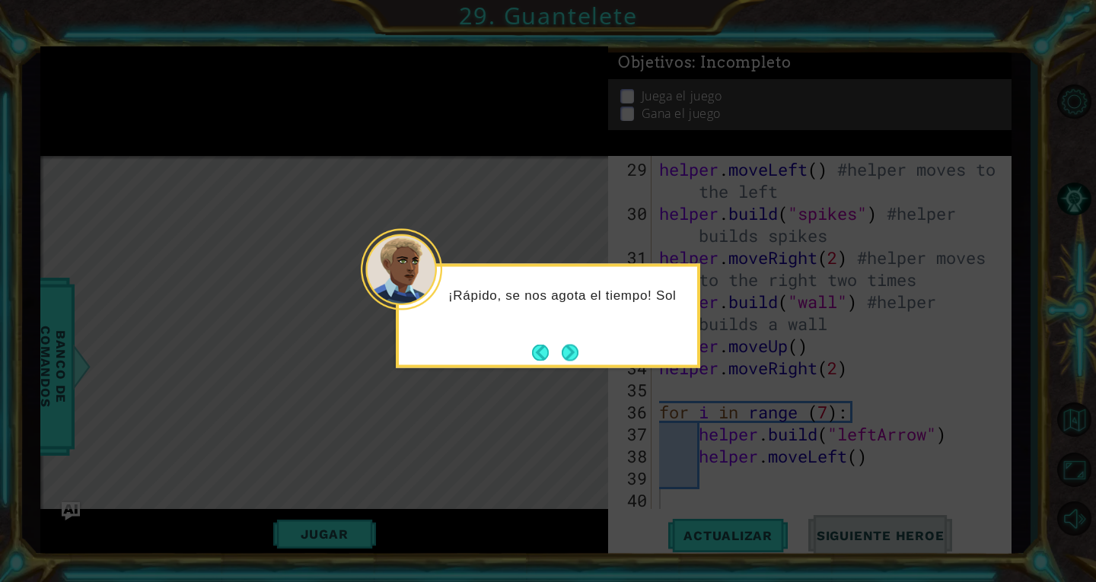
click at [586, 356] on div "¡Rápido, se nos agota el tiempo! Sol" at bounding box center [548, 316] width 304 height 104
click at [573, 362] on footer at bounding box center [555, 352] width 46 height 23
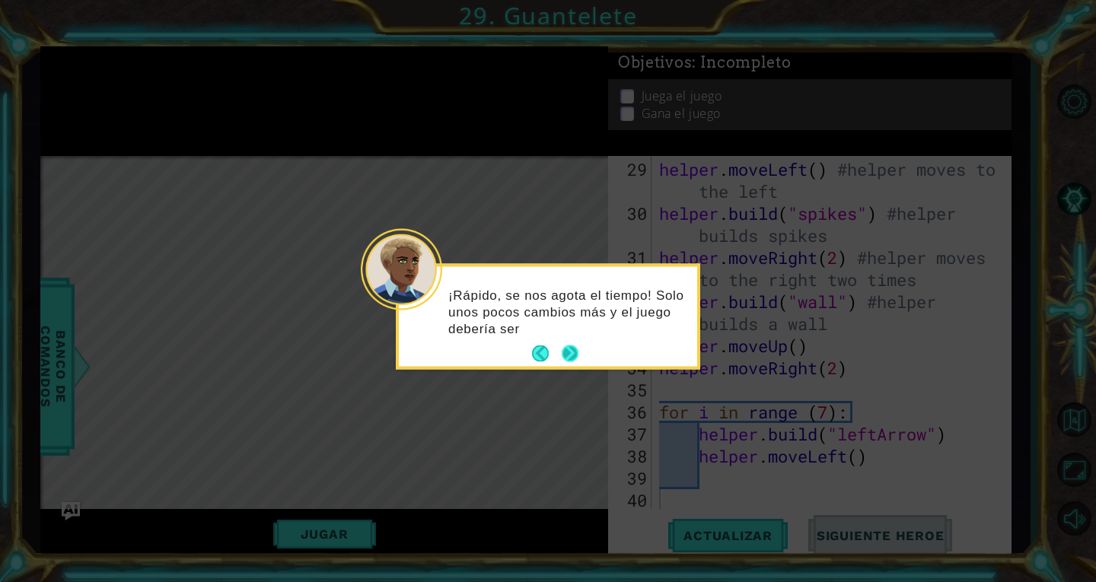
click at [572, 347] on button "Next" at bounding box center [570, 354] width 28 height 28
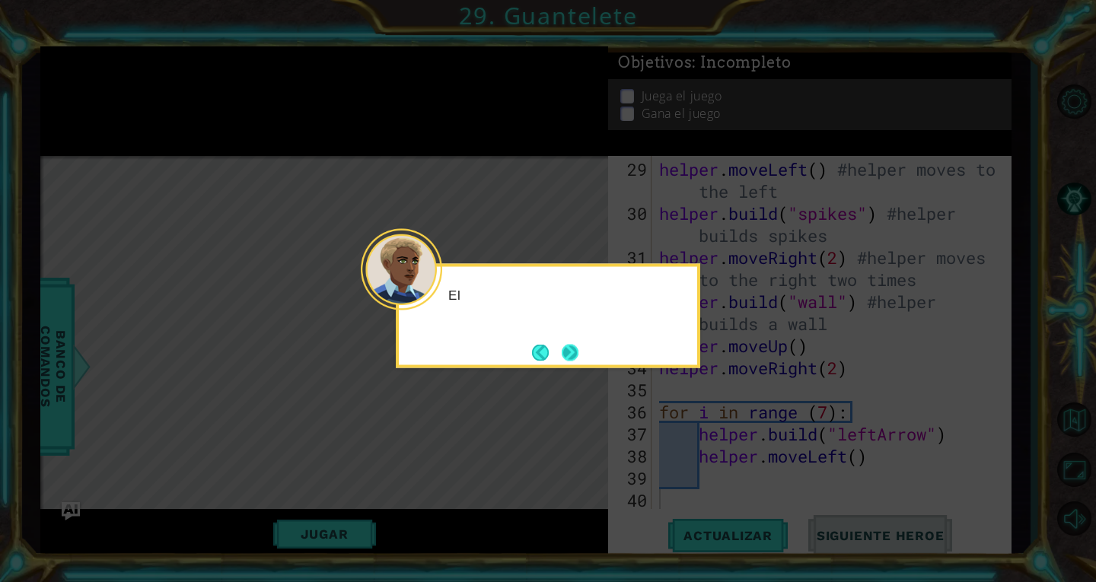
click at [572, 346] on button "Next" at bounding box center [570, 353] width 26 height 26
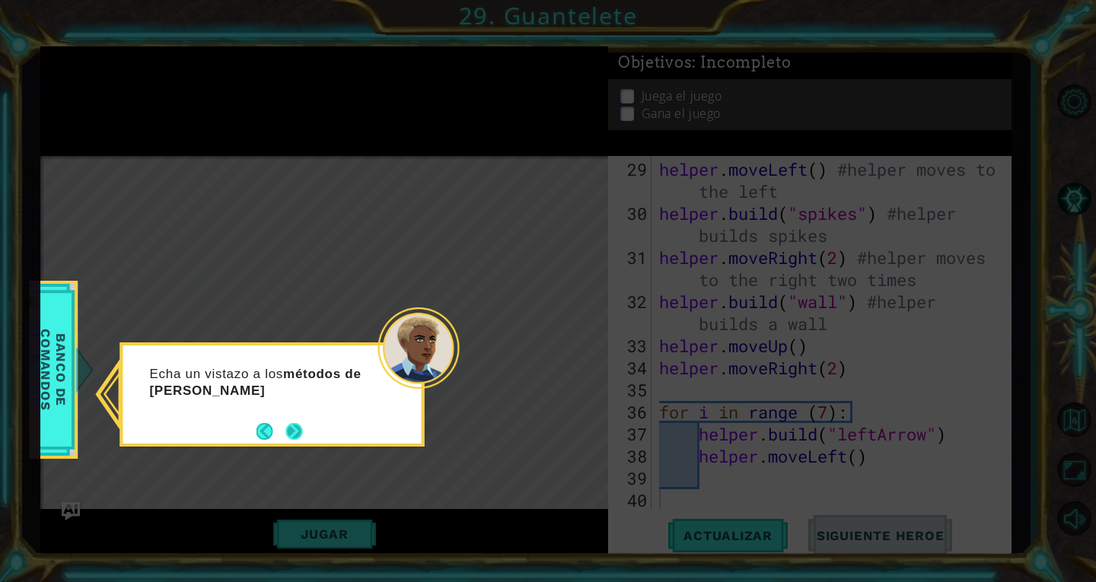
click at [302, 423] on button "Next" at bounding box center [294, 431] width 23 height 23
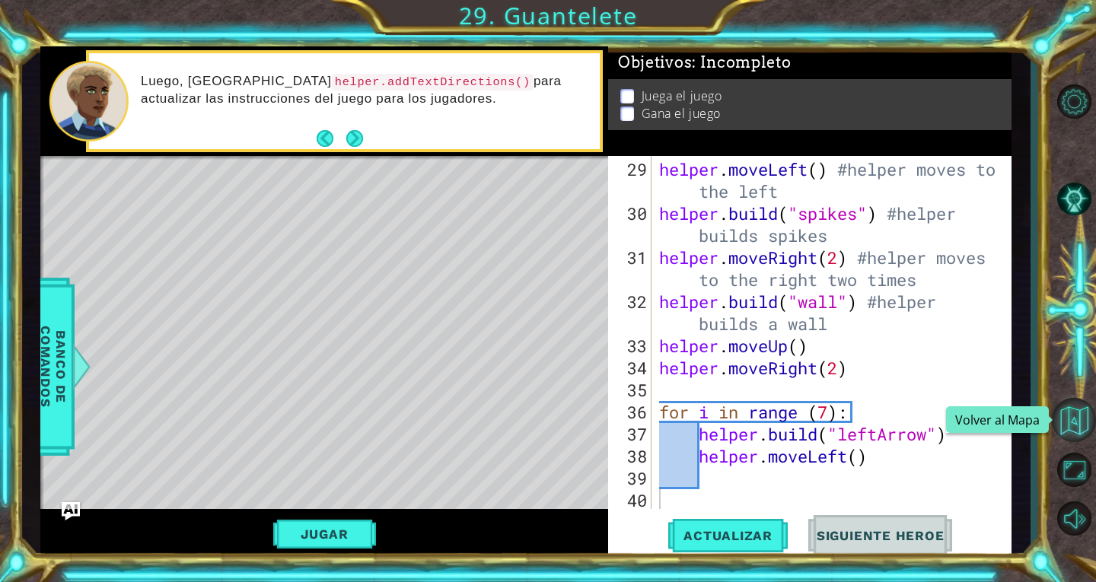
click at [1068, 419] on button "Volver al Mapa" at bounding box center [1074, 420] width 44 height 44
